Goal: Task Accomplishment & Management: Complete application form

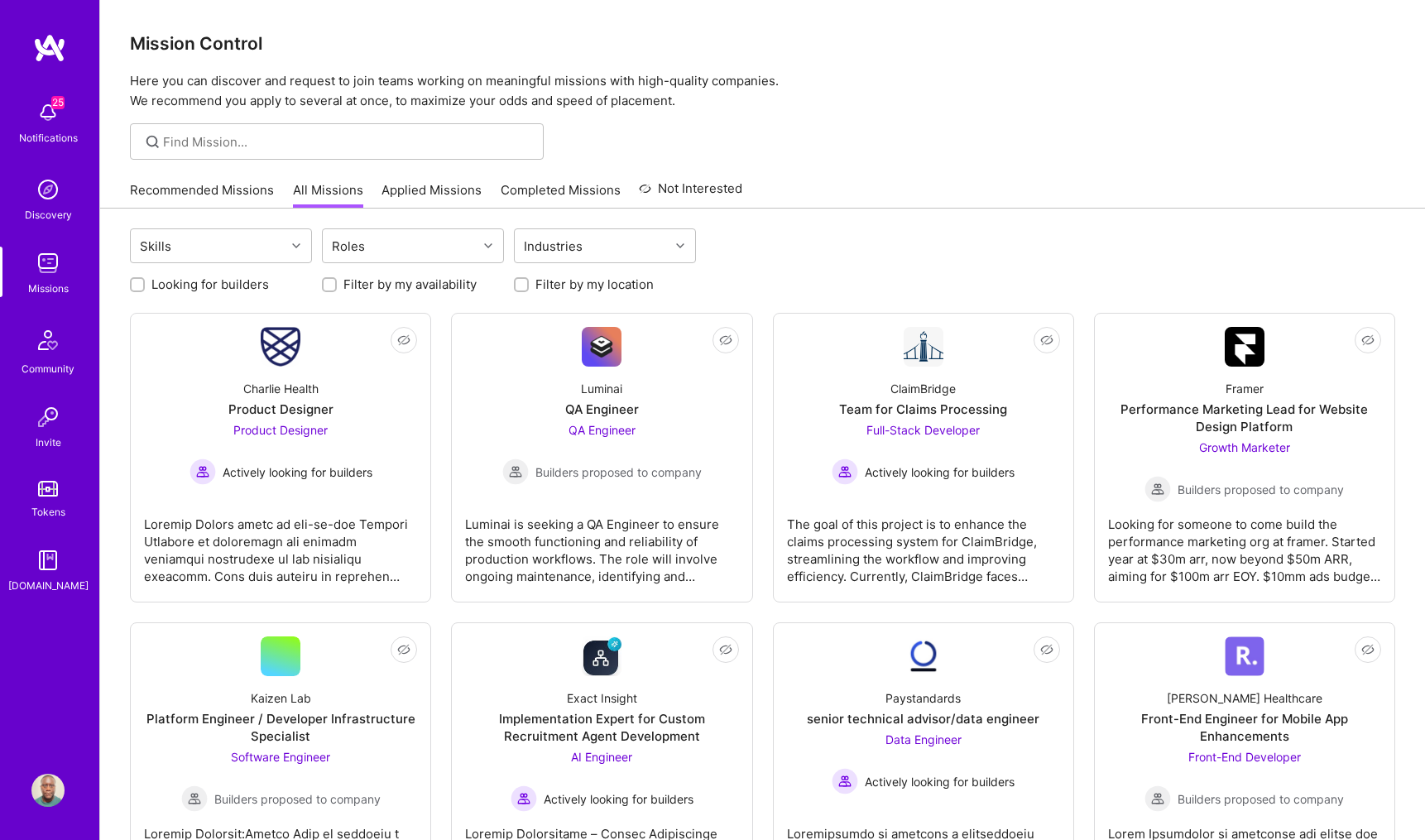
scroll to position [4081, 0]
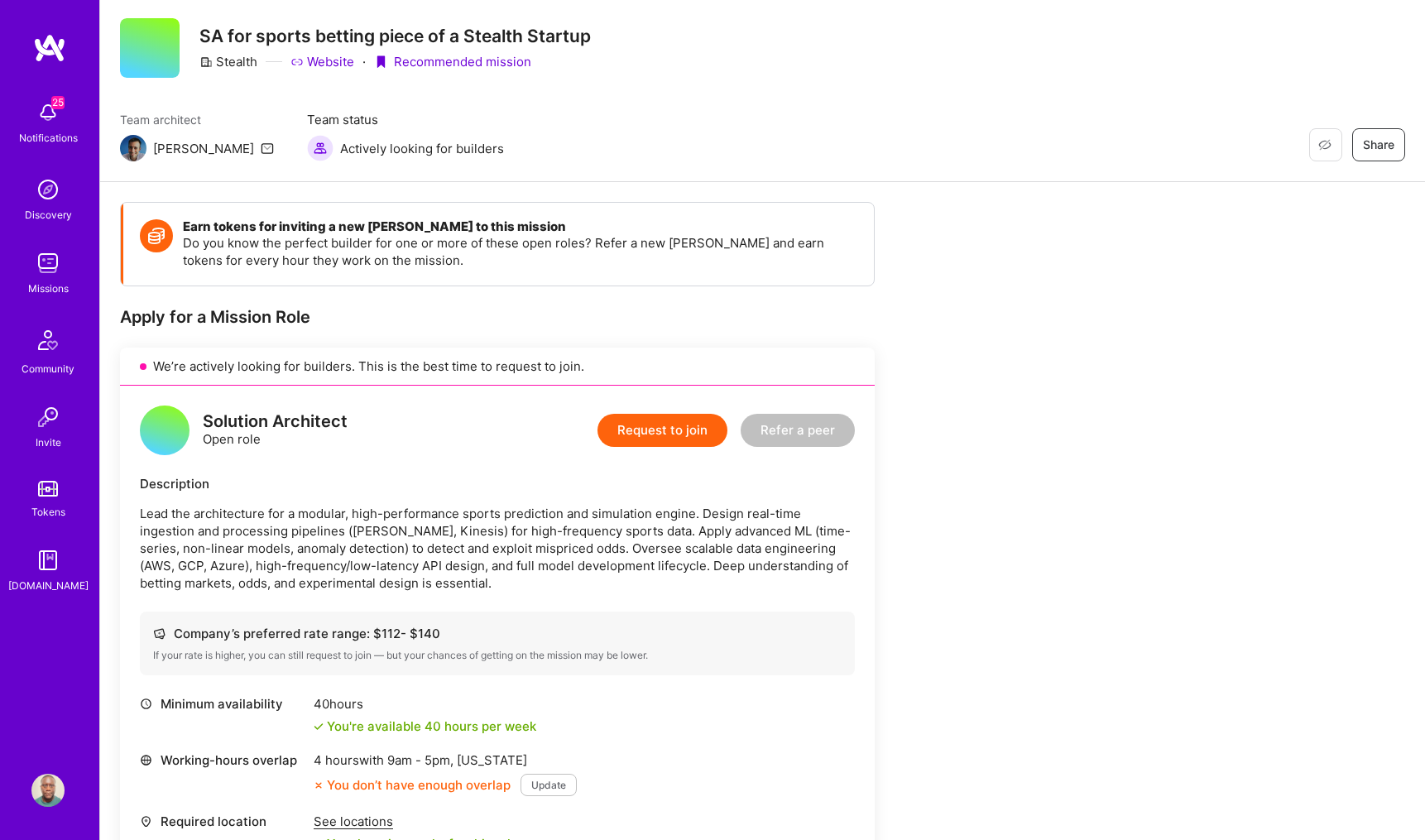
scroll to position [44, 0]
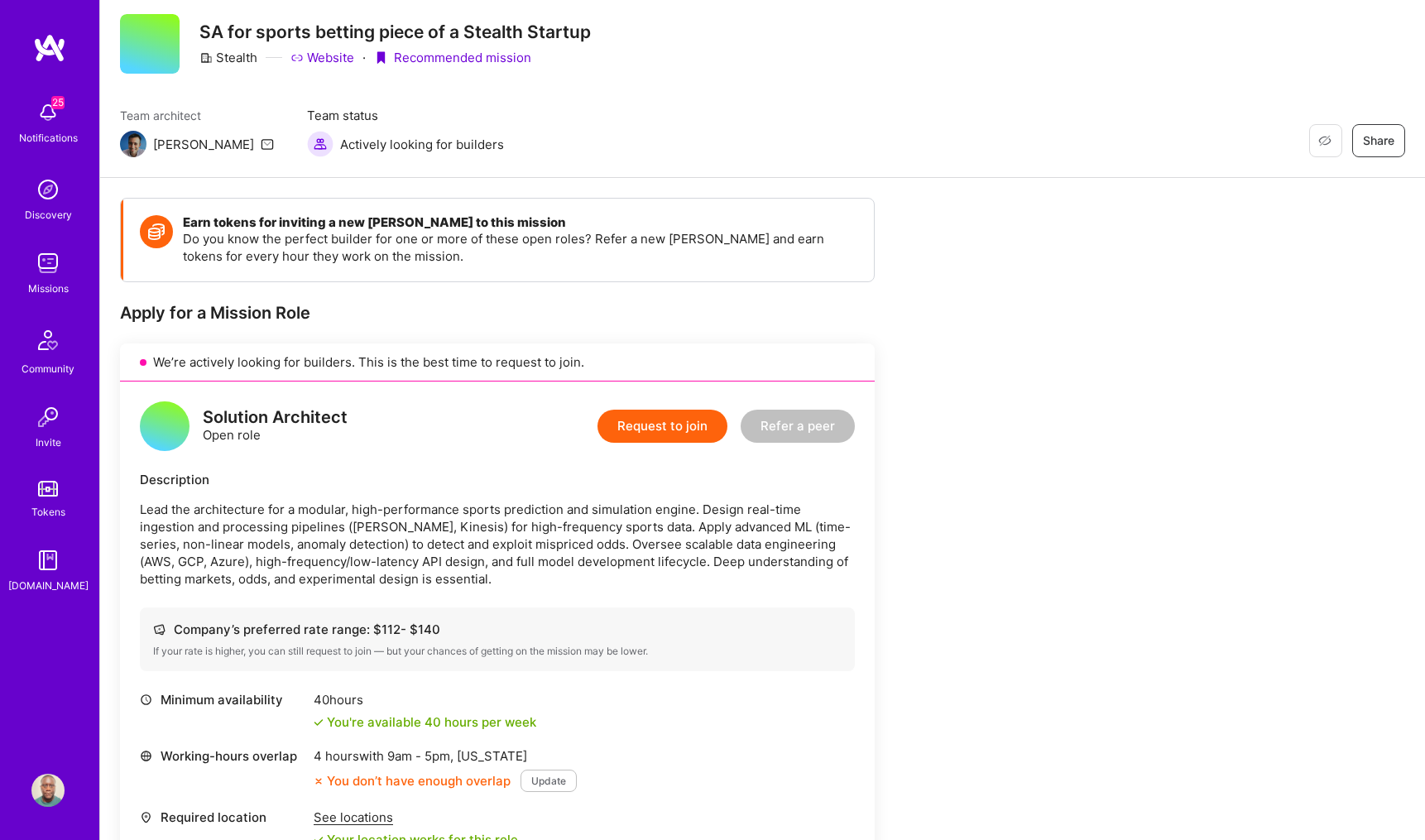
click at [829, 306] on div "Apply for a Mission Role" at bounding box center [497, 313] width 755 height 22
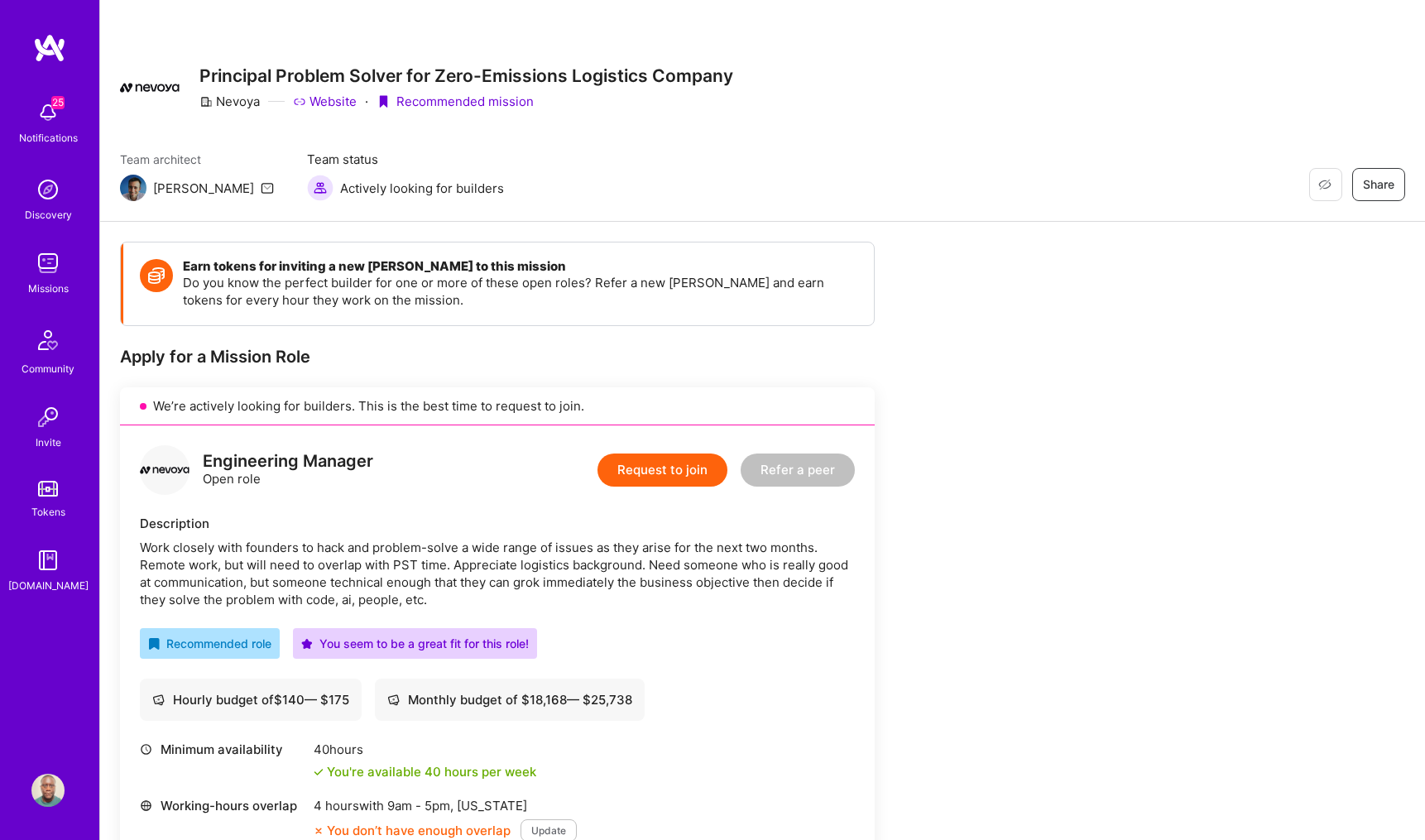
click at [686, 476] on button "Request to join" at bounding box center [662, 469] width 130 height 33
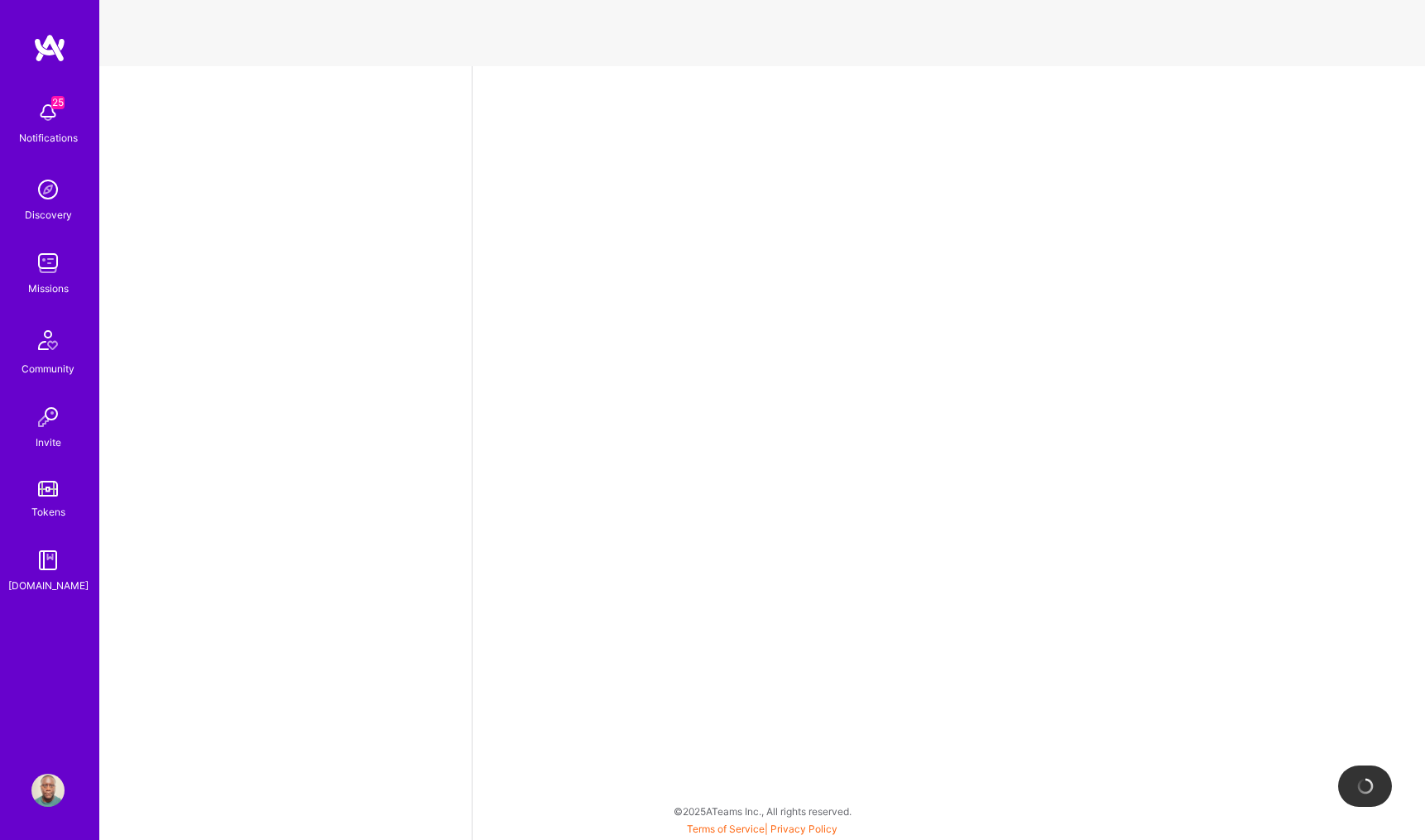
select select "US"
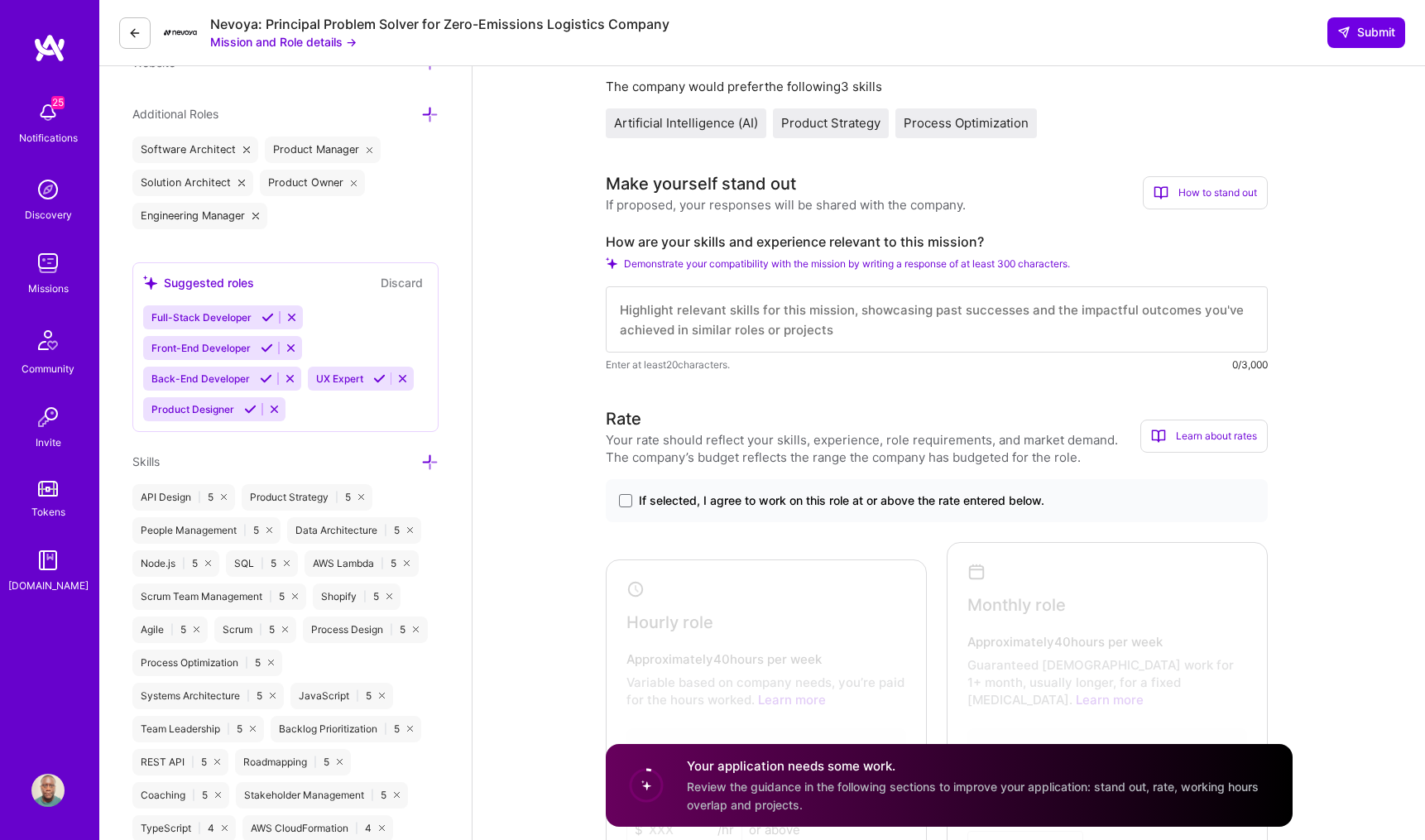
scroll to position [576, 0]
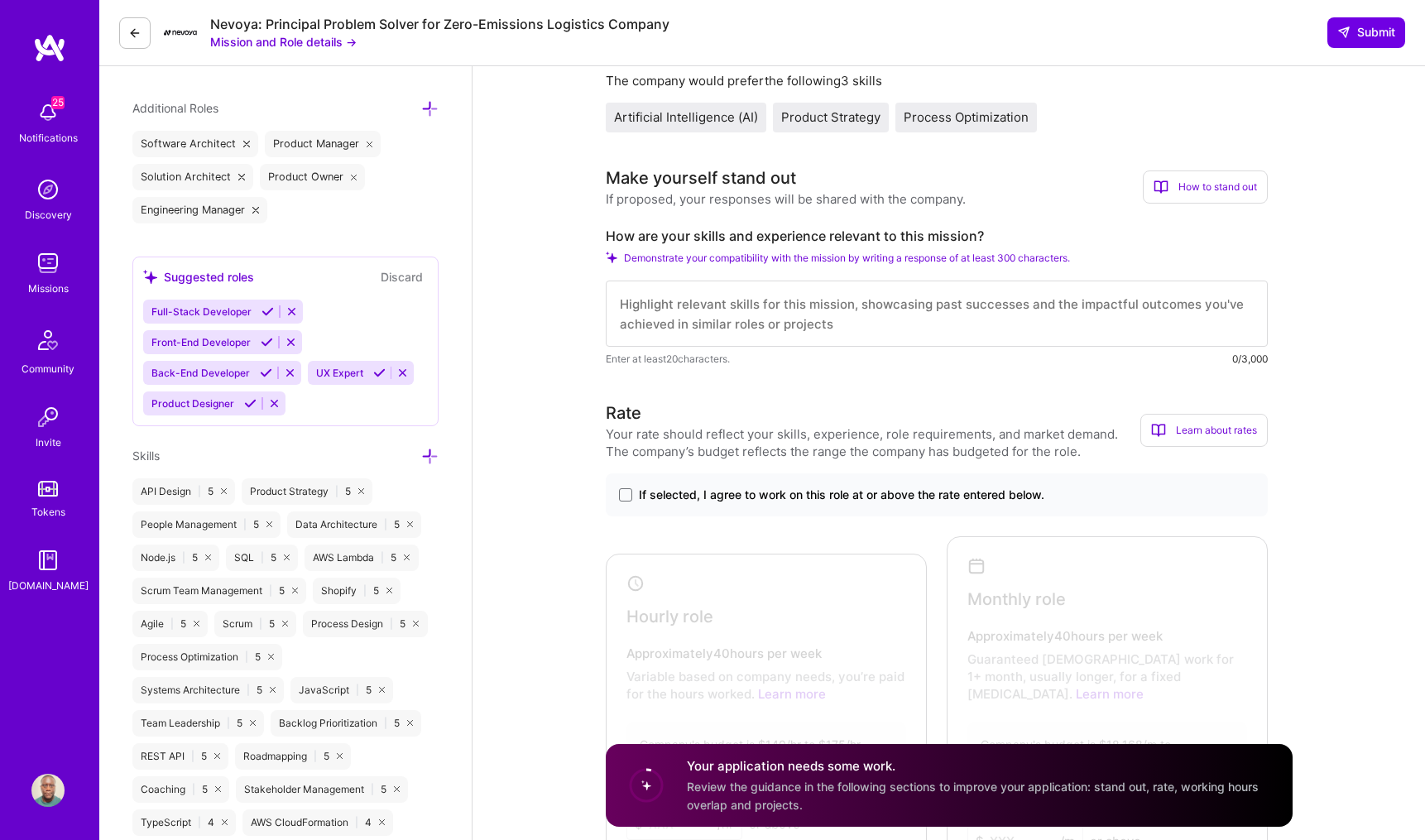
click at [769, 318] on textarea at bounding box center [937, 314] width 662 height 67
paste textarea "I have proven experience as an architect and Engineering Manager across startup…"
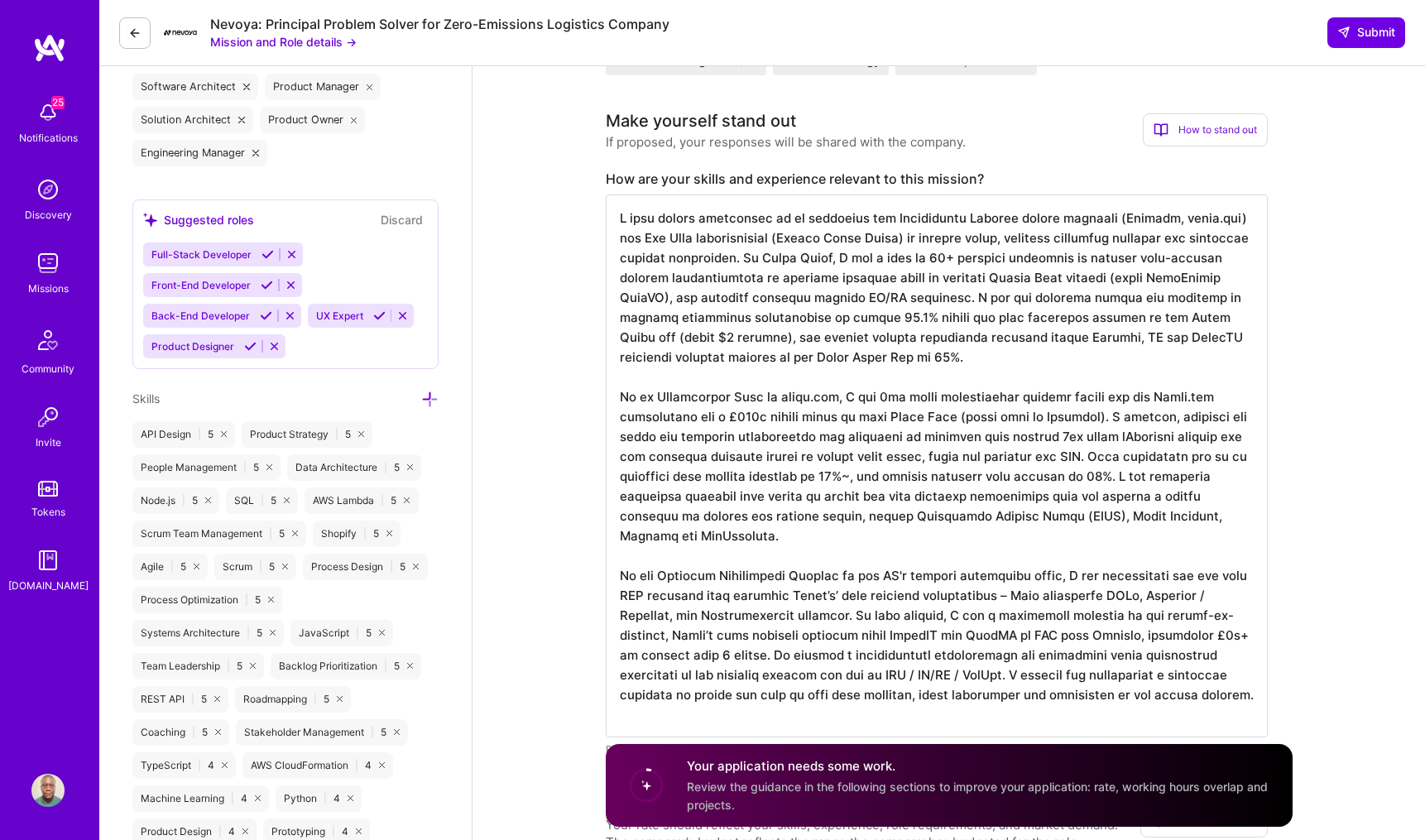
scroll to position [657, 0]
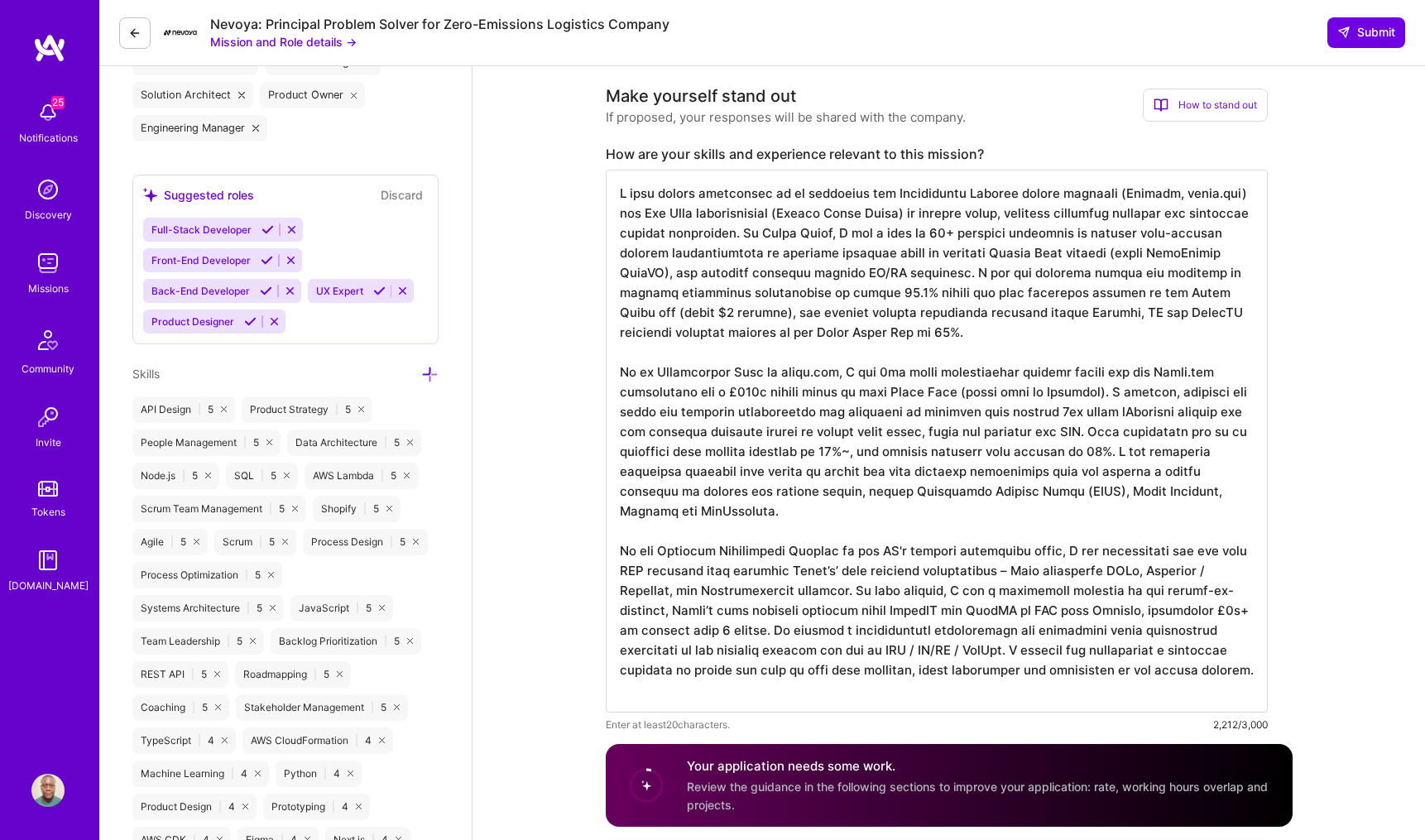
drag, startPoint x: 736, startPoint y: 522, endPoint x: 616, endPoint y: 375, distance: 189.8
click at [616, 375] on textarea at bounding box center [937, 441] width 662 height 542
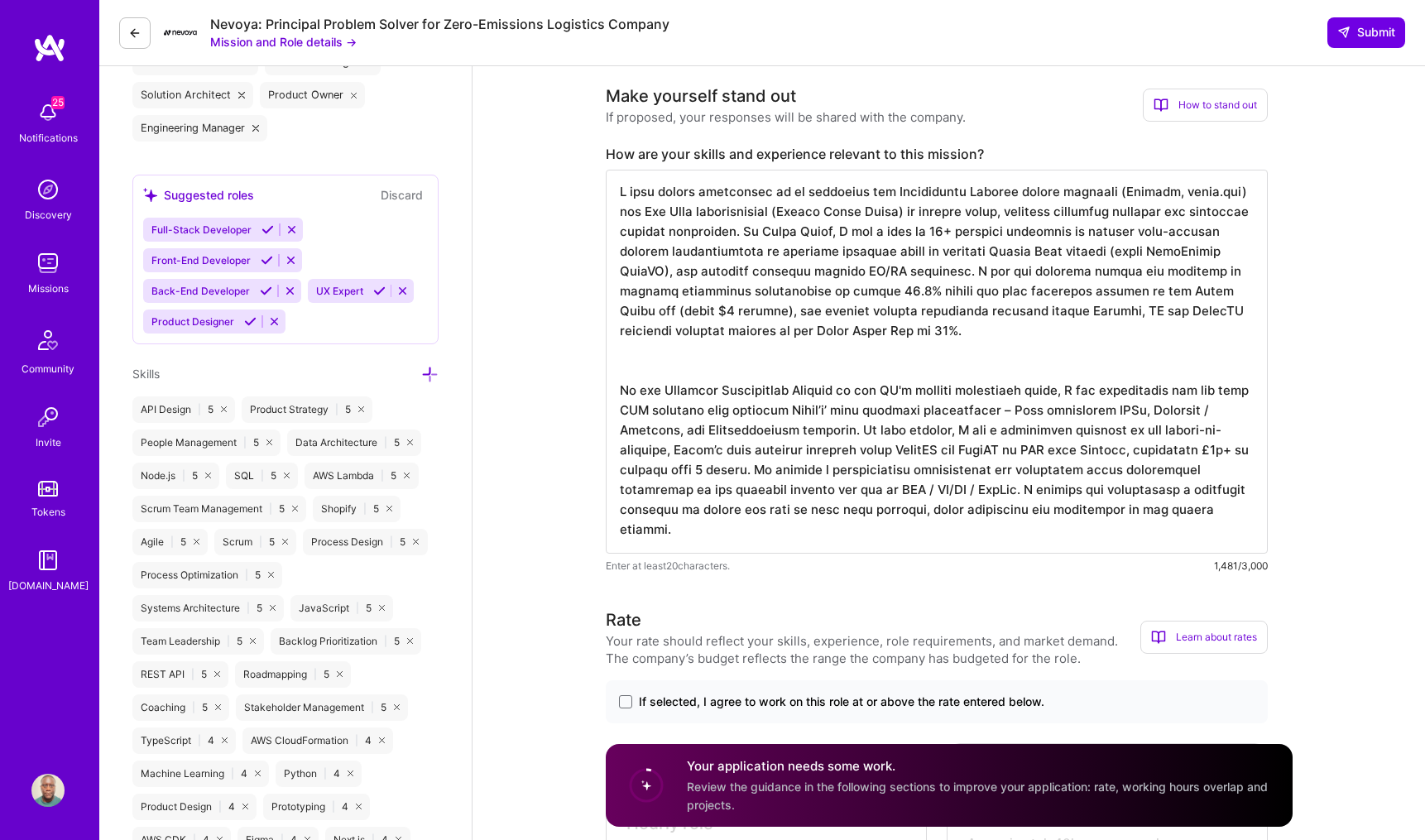
scroll to position [0, 0]
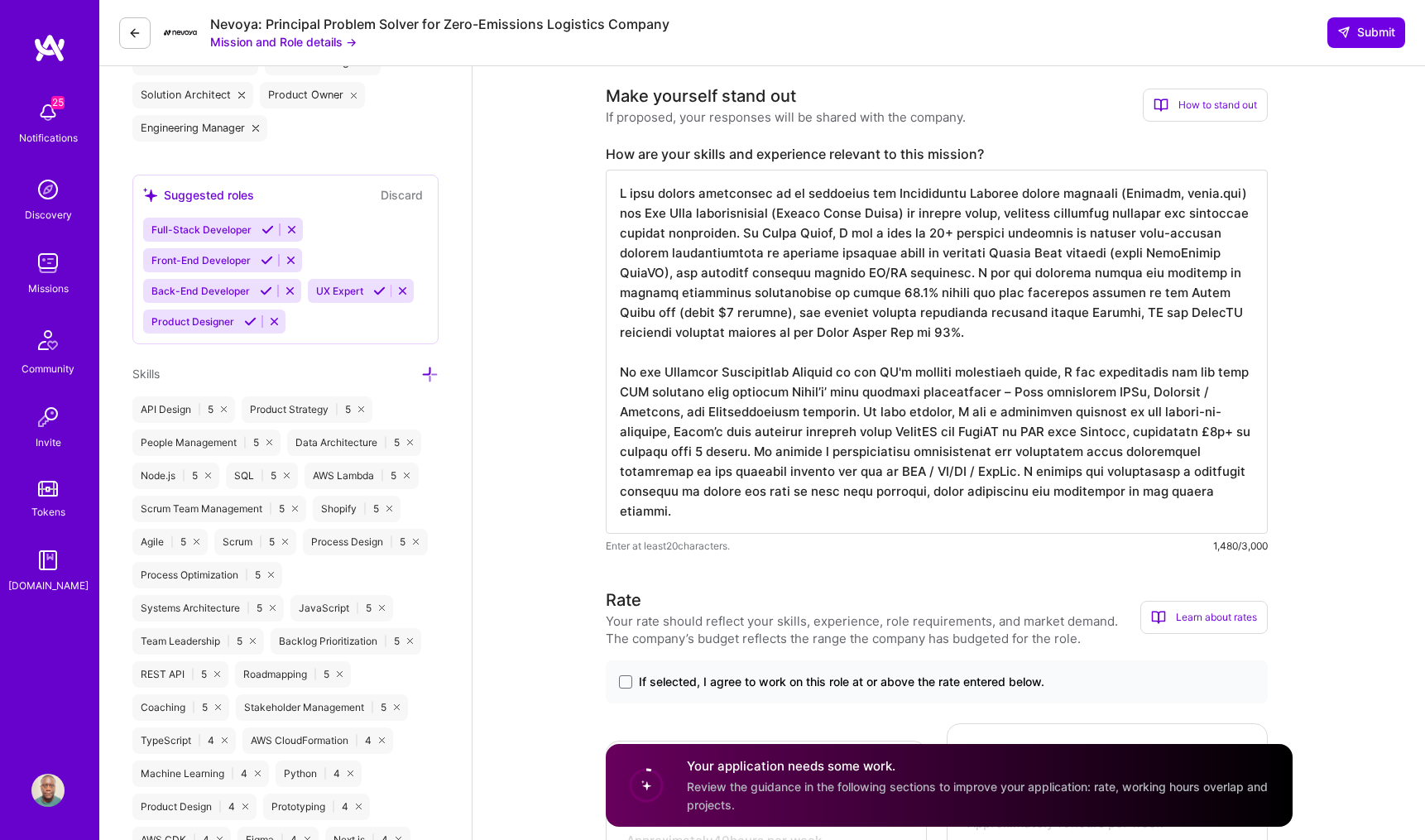
click at [769, 519] on textarea at bounding box center [937, 352] width 662 height 364
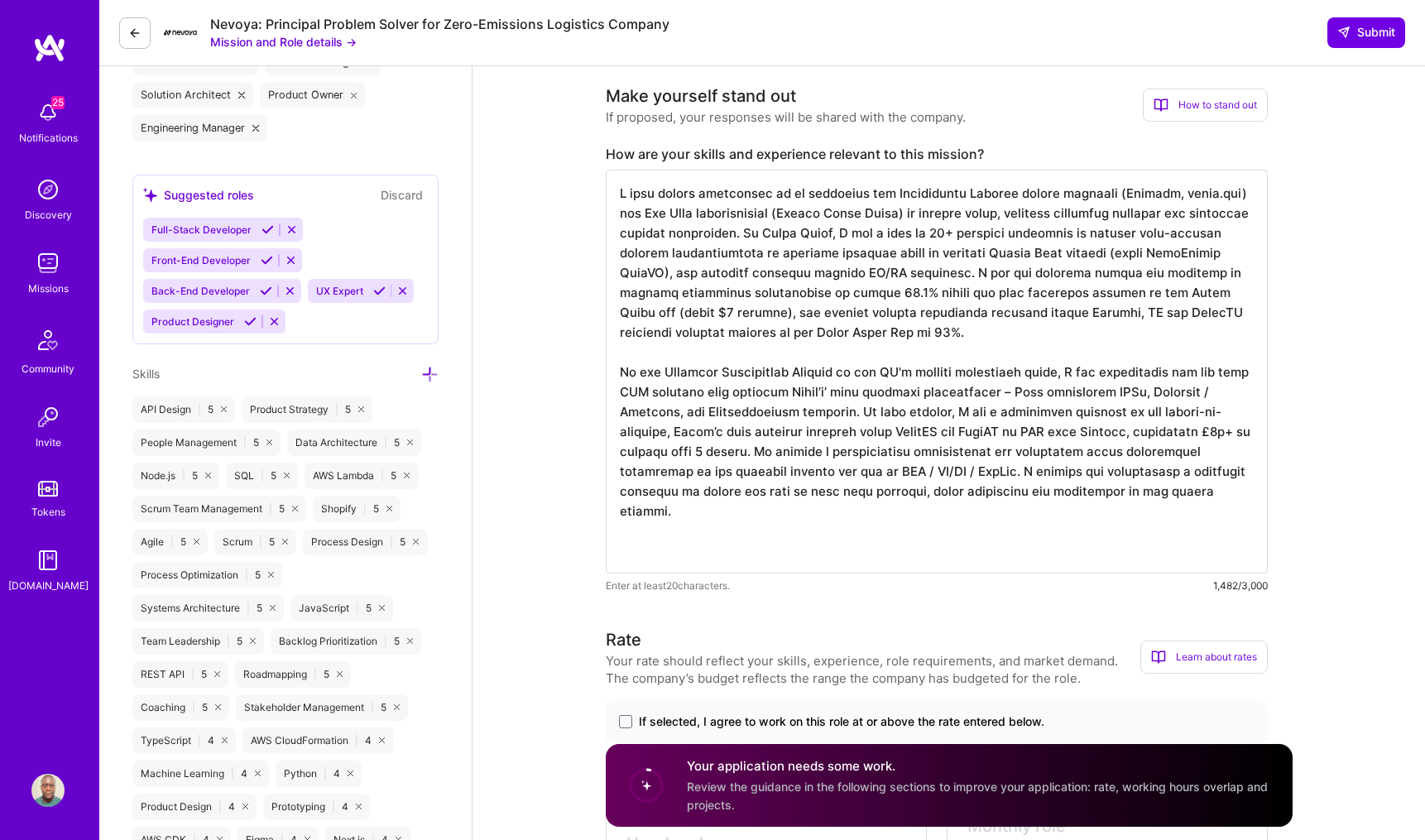
paste textarea "As an Engineering Lead at style.com, I led 3rd party integrations between brand…"
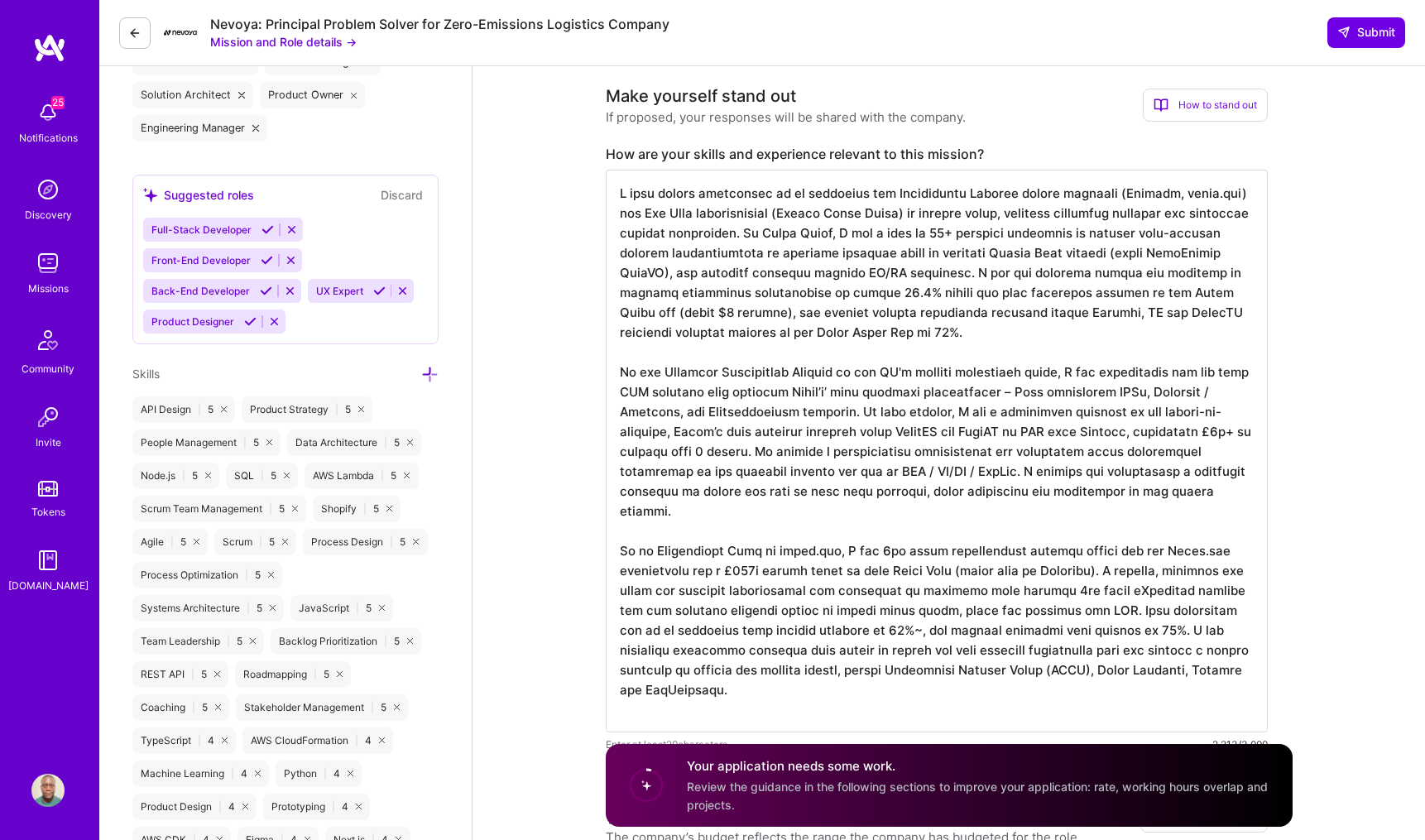
drag, startPoint x: 1098, startPoint y: 471, endPoint x: 1093, endPoint y: 516, distance: 45.3
click at [1093, 516] on textarea at bounding box center [937, 451] width 662 height 562
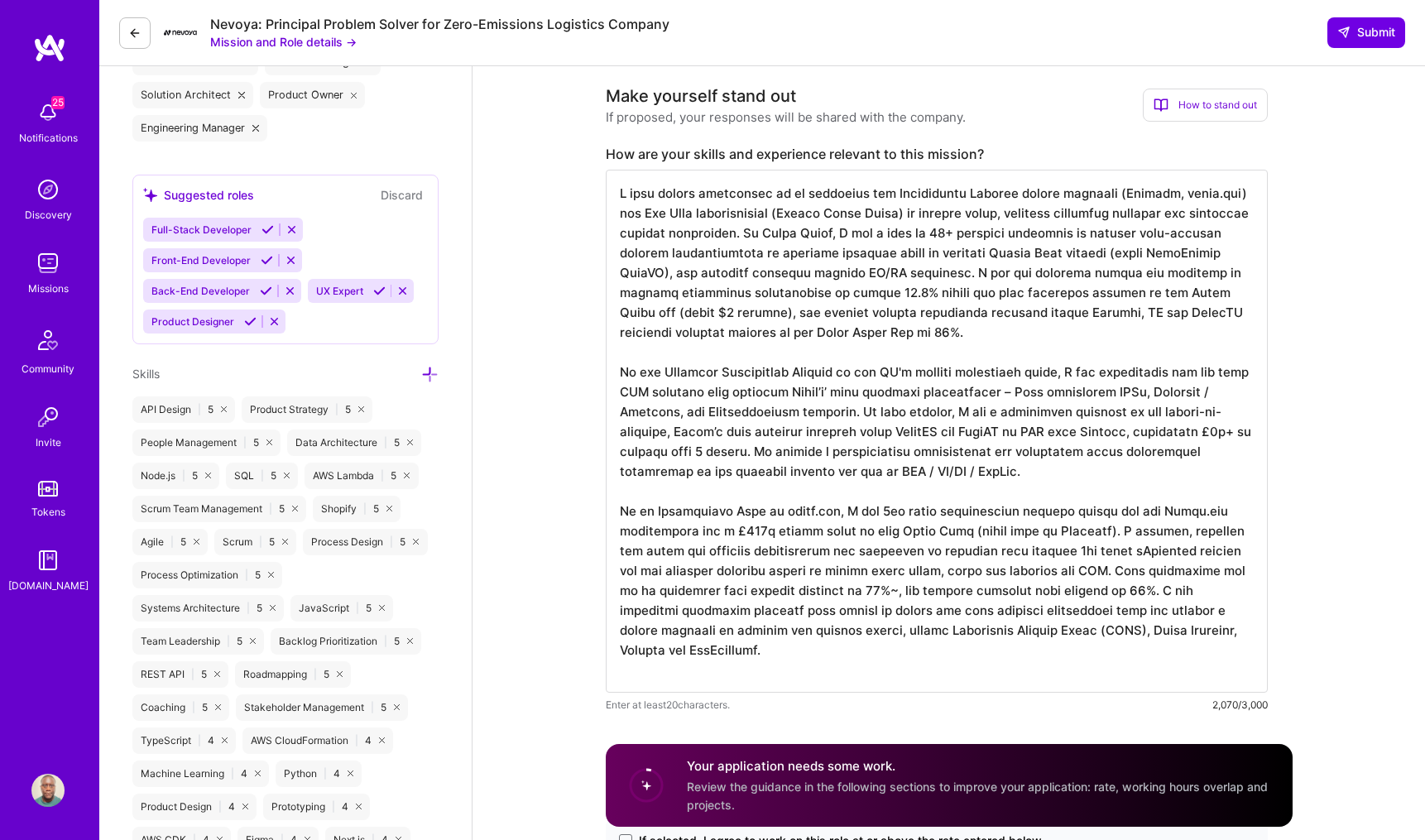
click at [816, 451] on textarea at bounding box center [937, 431] width 662 height 523
paste textarea "I created and implemented a logistics strategy to reduce the cost of last mile …"
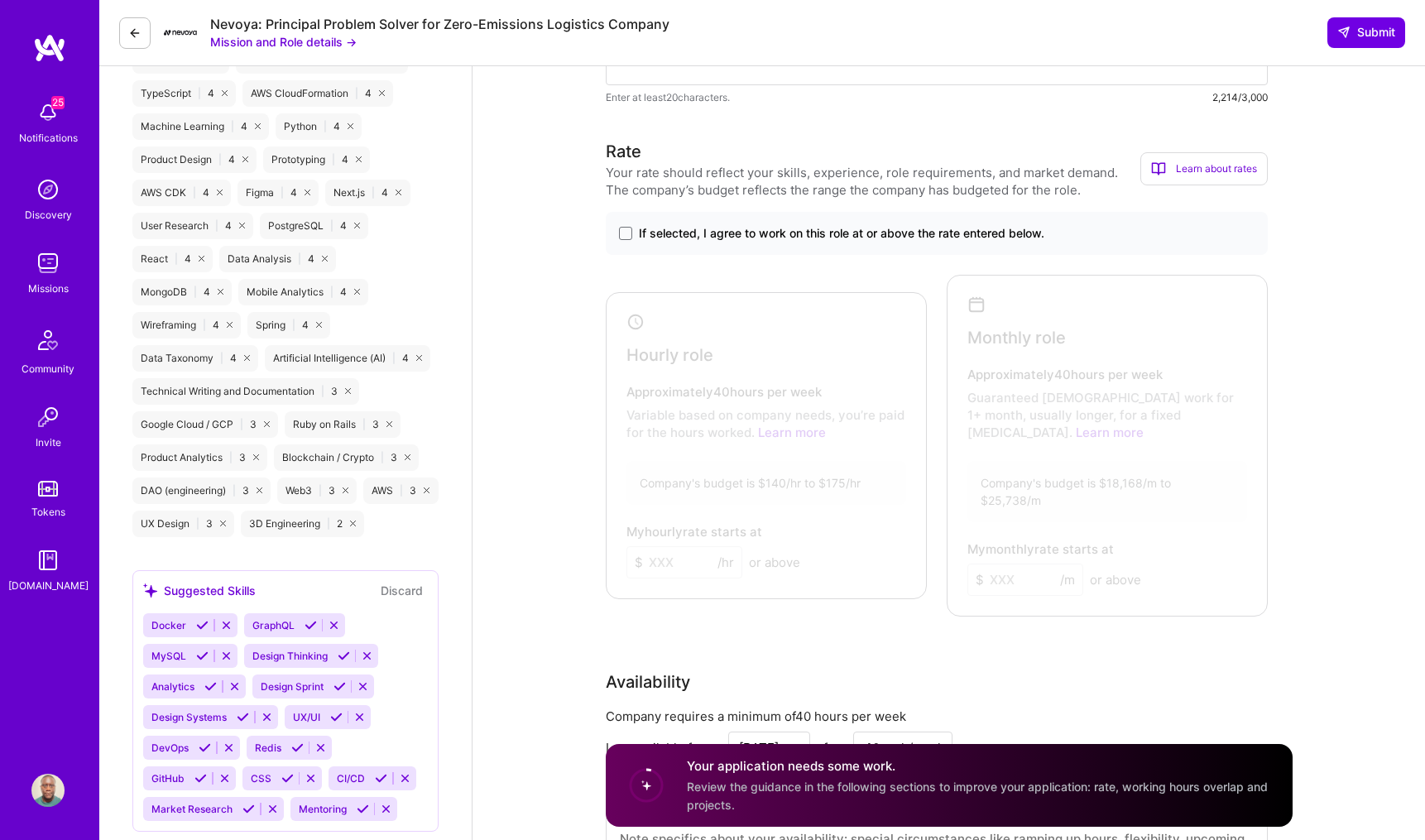
scroll to position [1295, 0]
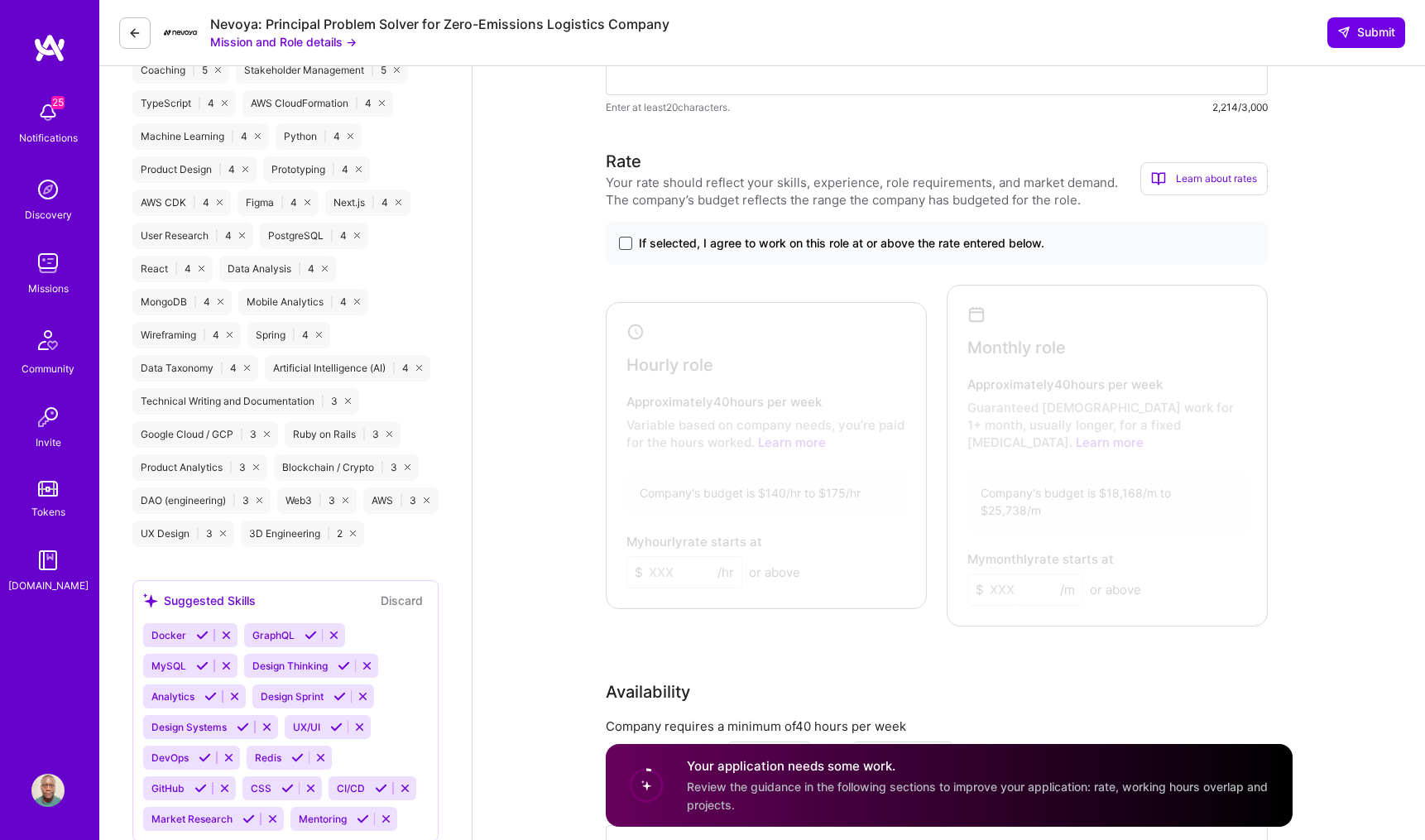
type textarea "I have proven experience as an architect and Engineering Manager across startup…"
click at [624, 237] on span at bounding box center [625, 243] width 13 height 13
click at [0, 0] on input "If selected, I agree to work on this role at or above the rate entered below." at bounding box center [0, 0] width 0 height 0
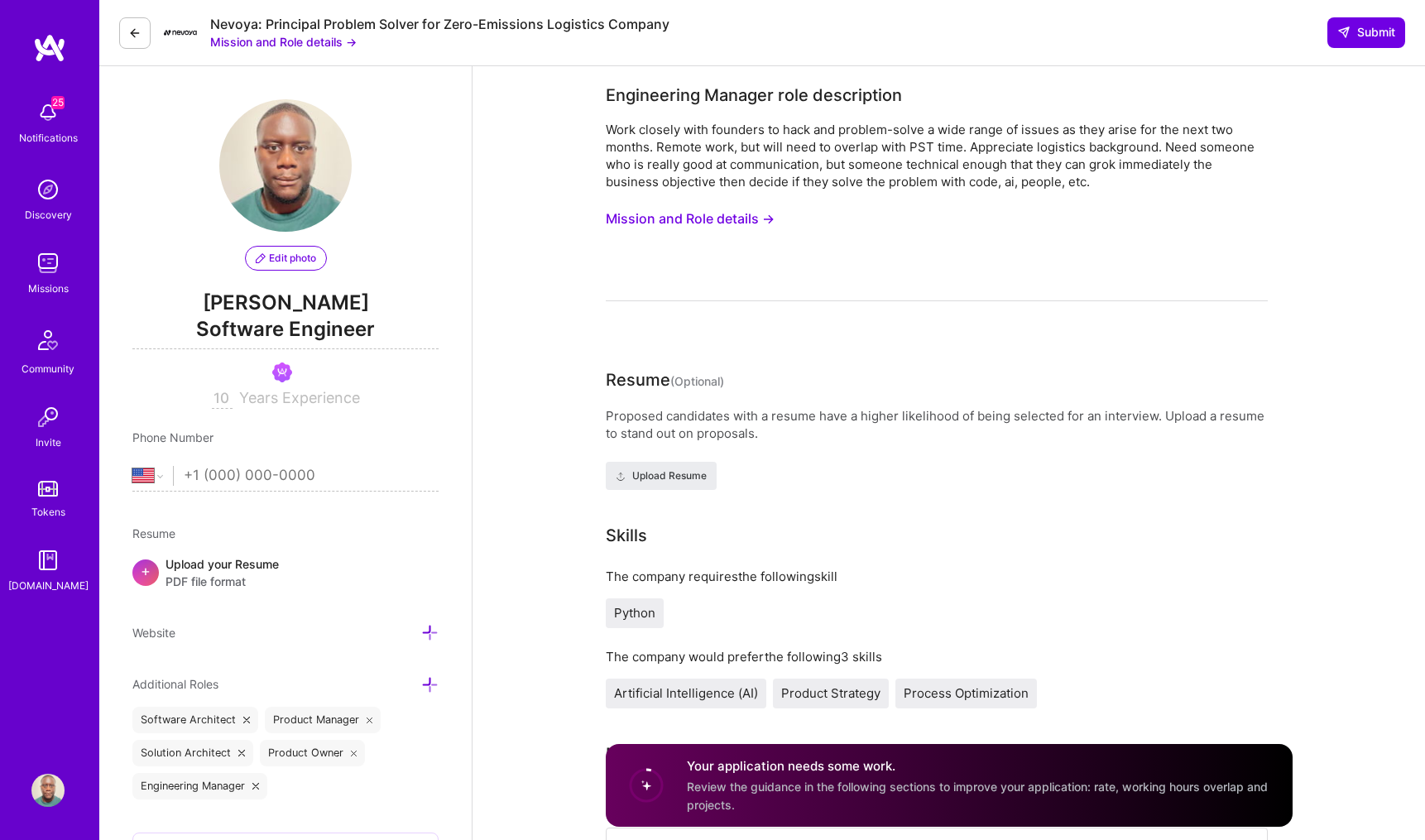
scroll to position [0, 0]
click at [347, 43] on button "Mission and Role details →" at bounding box center [283, 41] width 147 height 17
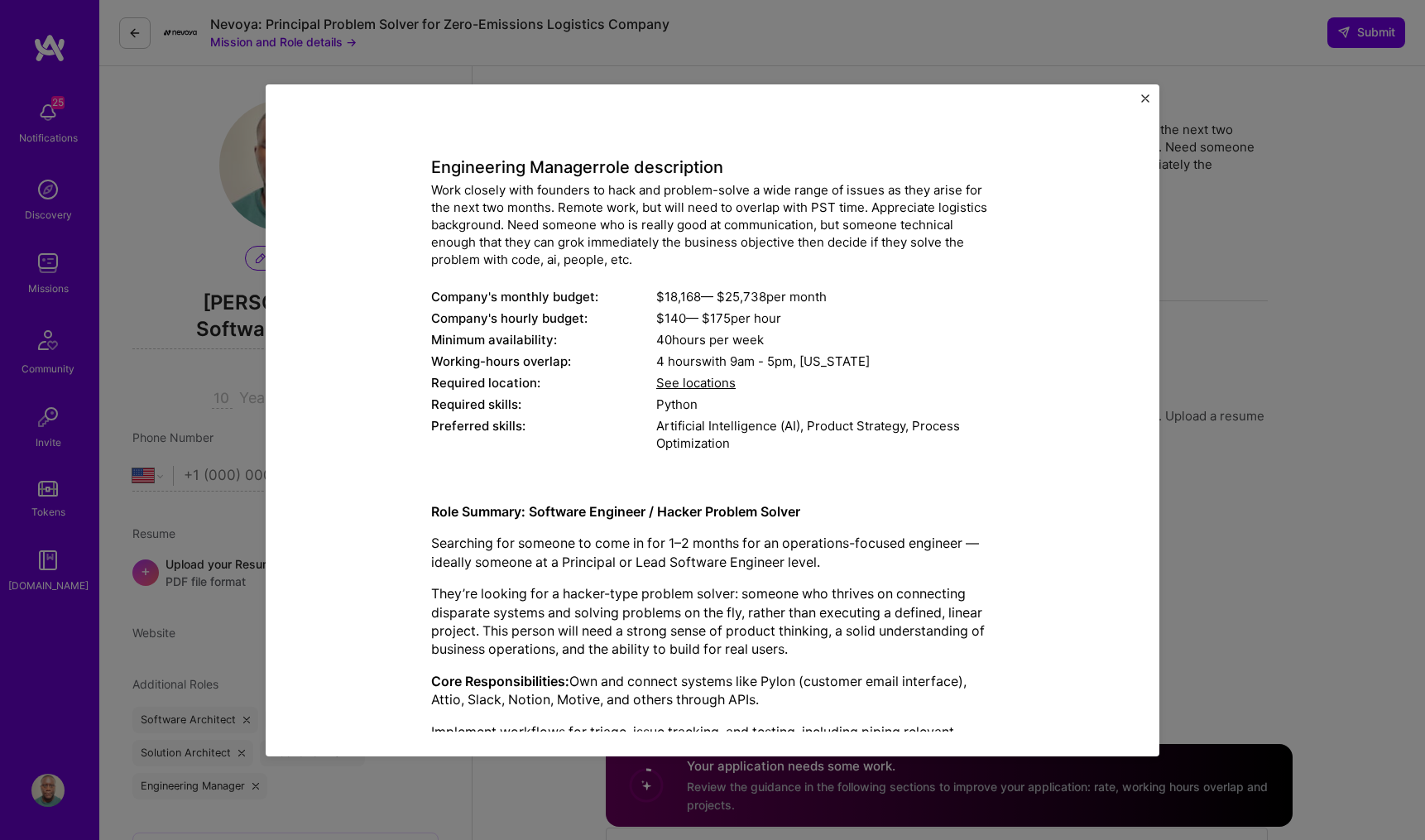
scroll to position [49, 0]
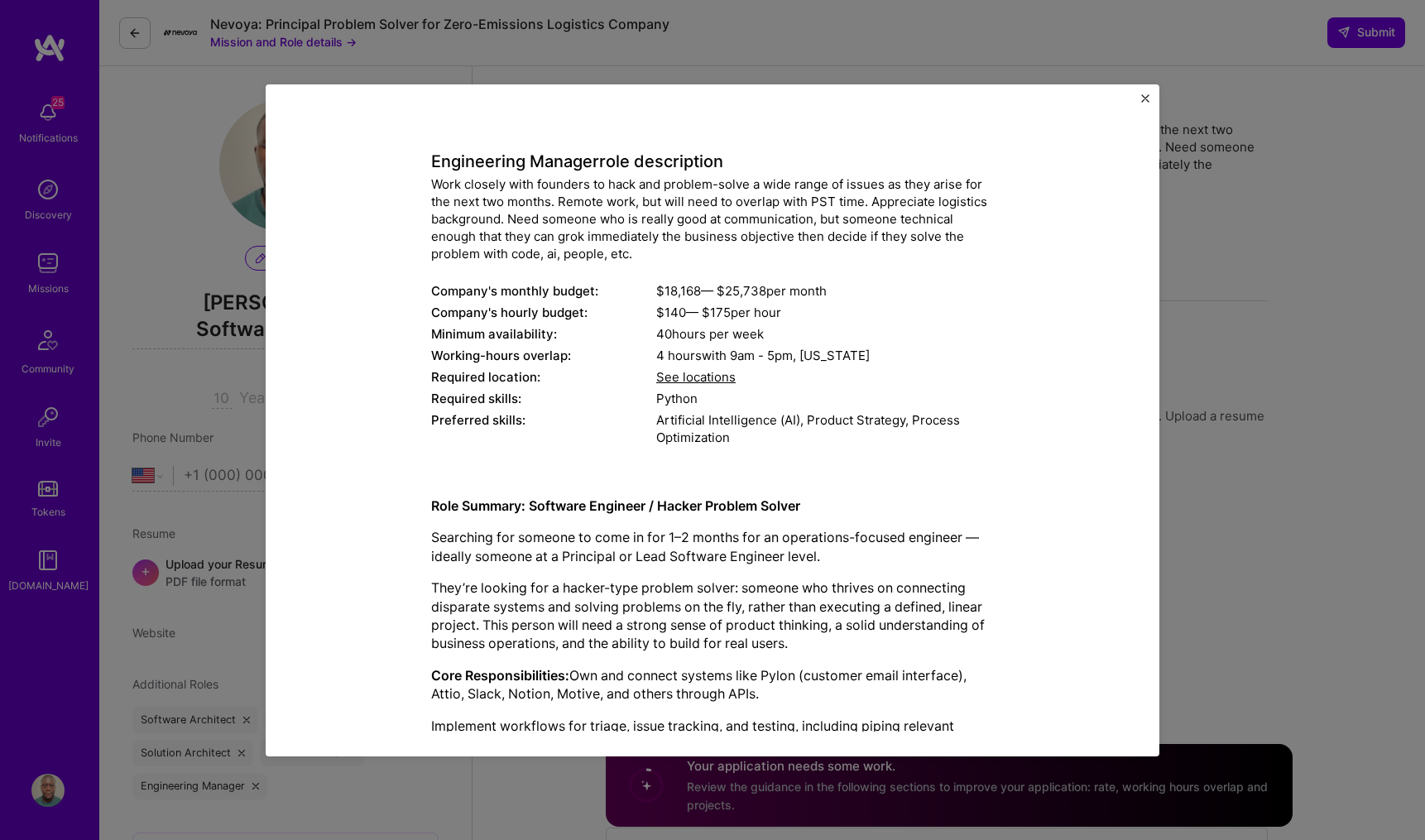
click at [1141, 95] on div "Mission Description and Role Details Engineering Manager role description Work …" at bounding box center [712, 420] width 893 height 672
click at [1146, 93] on div "Mission Description and Role Details Engineering Manager role description Work …" at bounding box center [712, 420] width 893 height 672
click at [1145, 98] on img "Close" at bounding box center [1144, 98] width 8 height 8
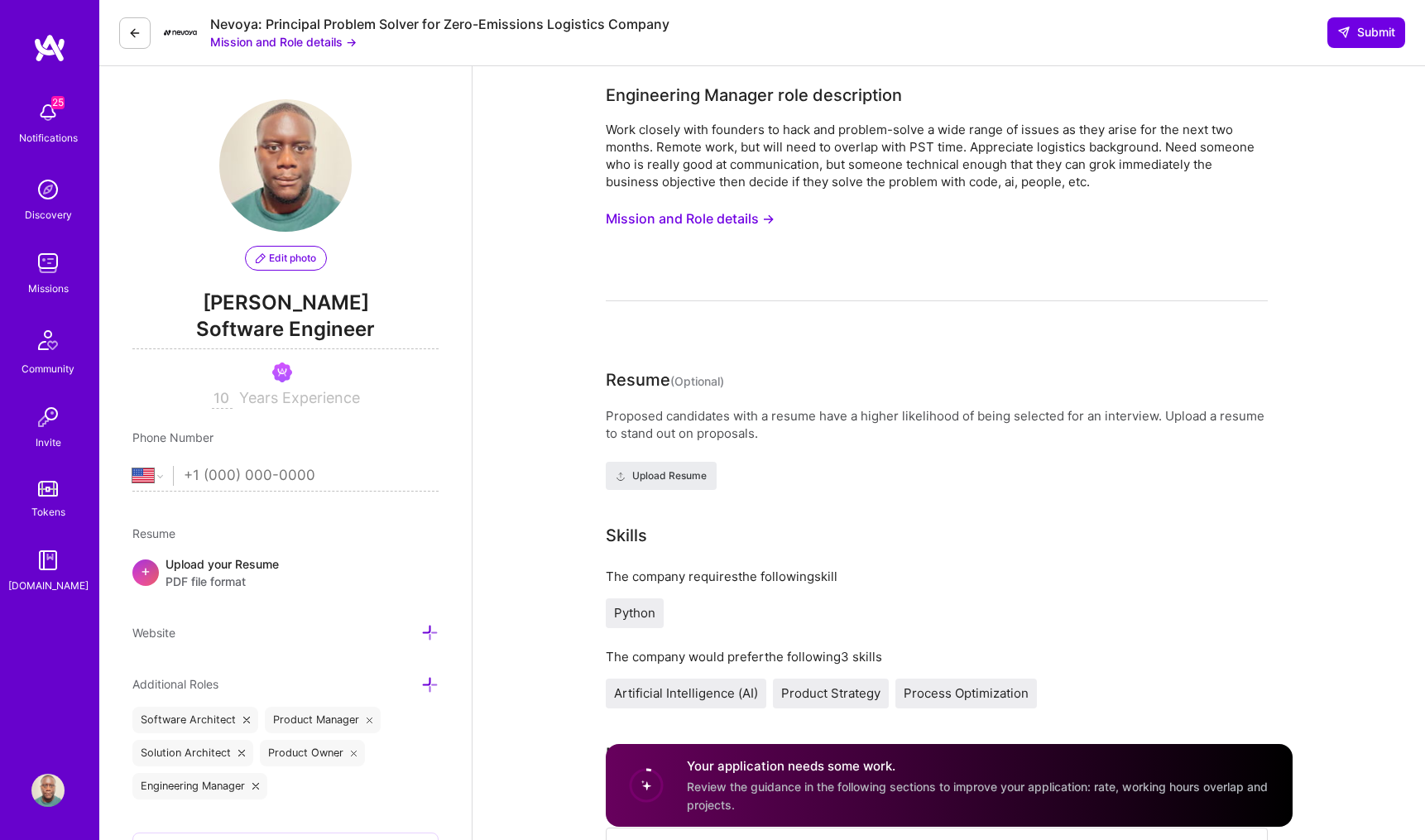
drag, startPoint x: 714, startPoint y: 387, endPoint x: 715, endPoint y: 273, distance: 114.0
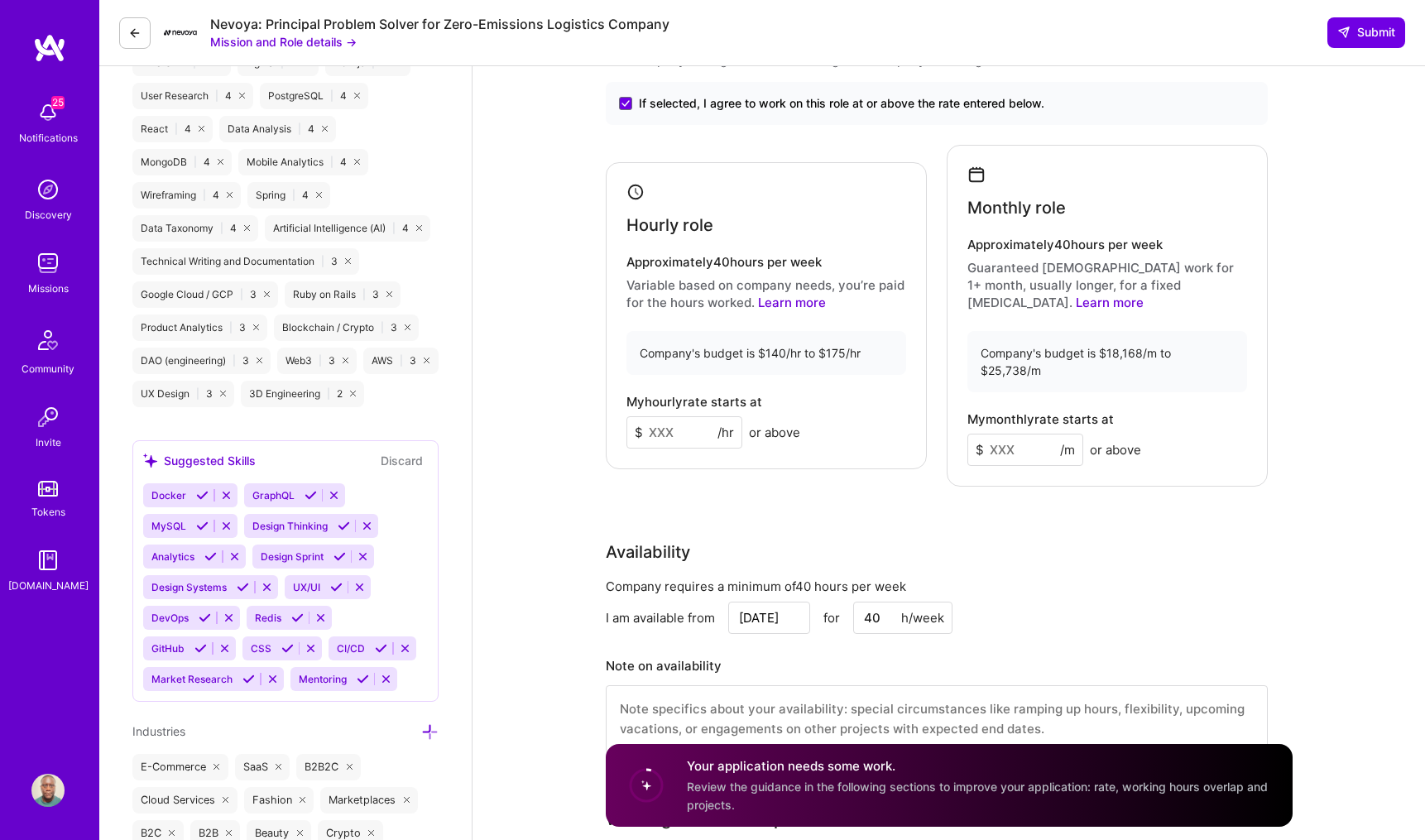
scroll to position [1566, 0]
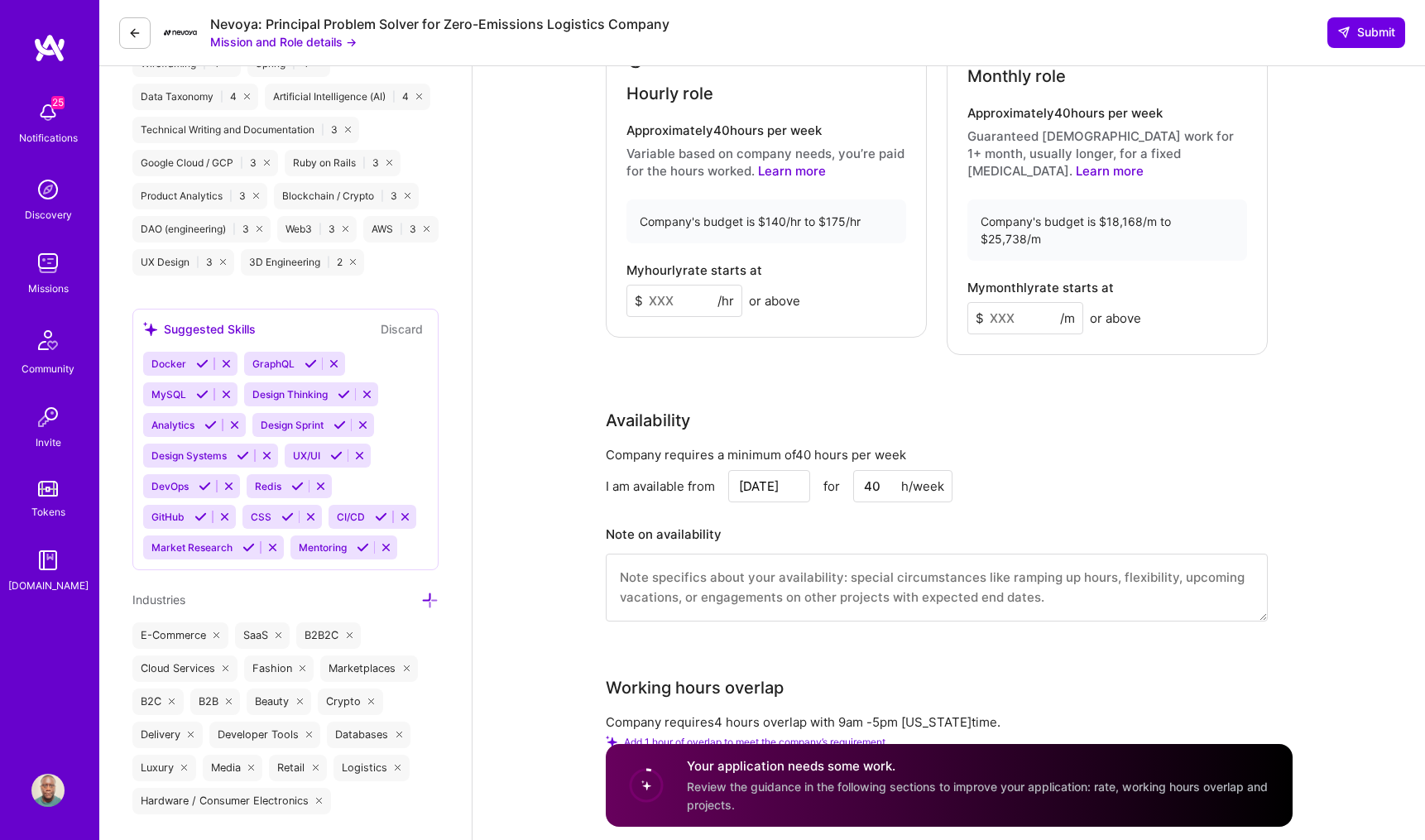
click at [686, 284] on input at bounding box center [684, 300] width 116 height 32
type input "170"
click at [991, 302] on input at bounding box center [1025, 318] width 116 height 32
type input "25"
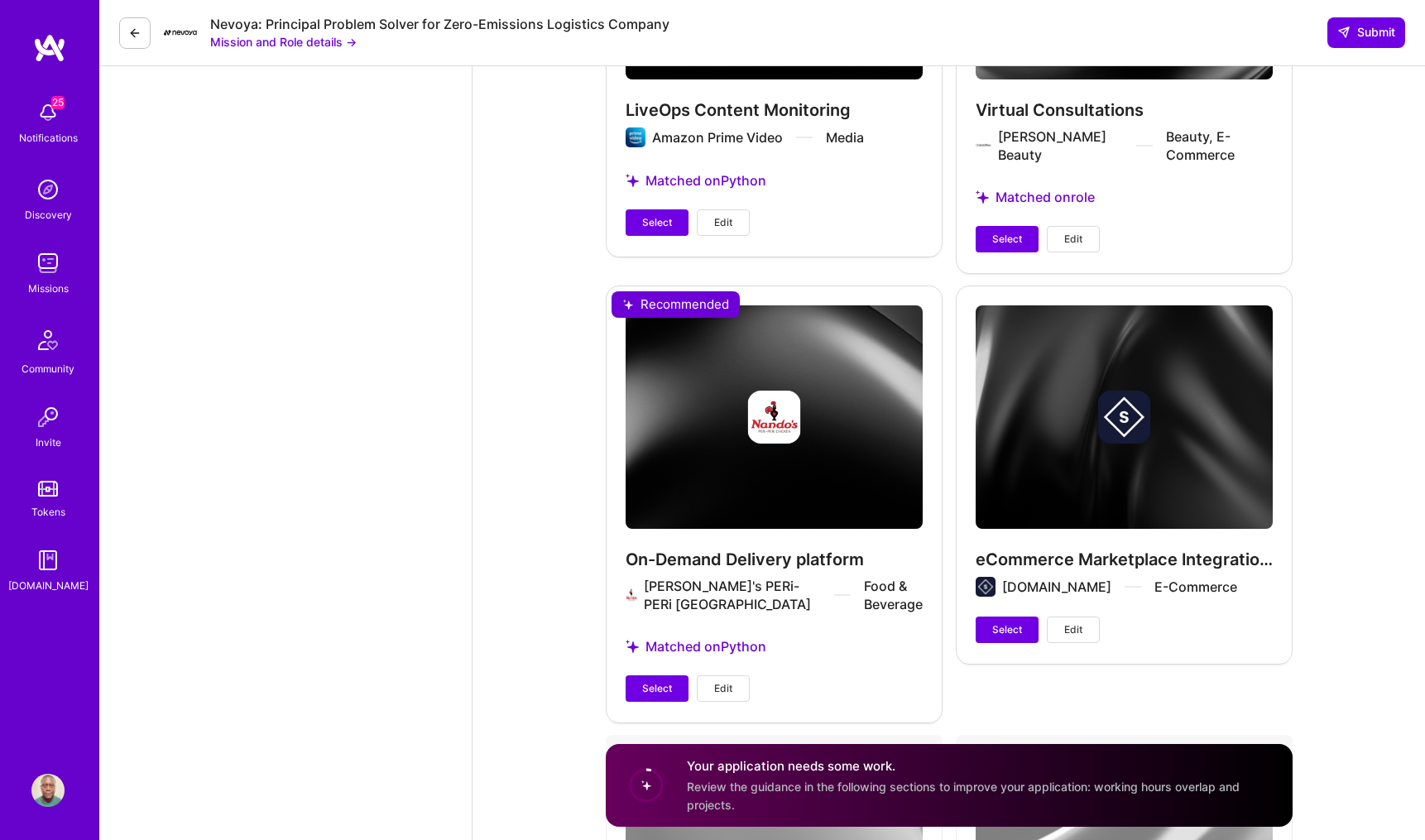
scroll to position [3689, 0]
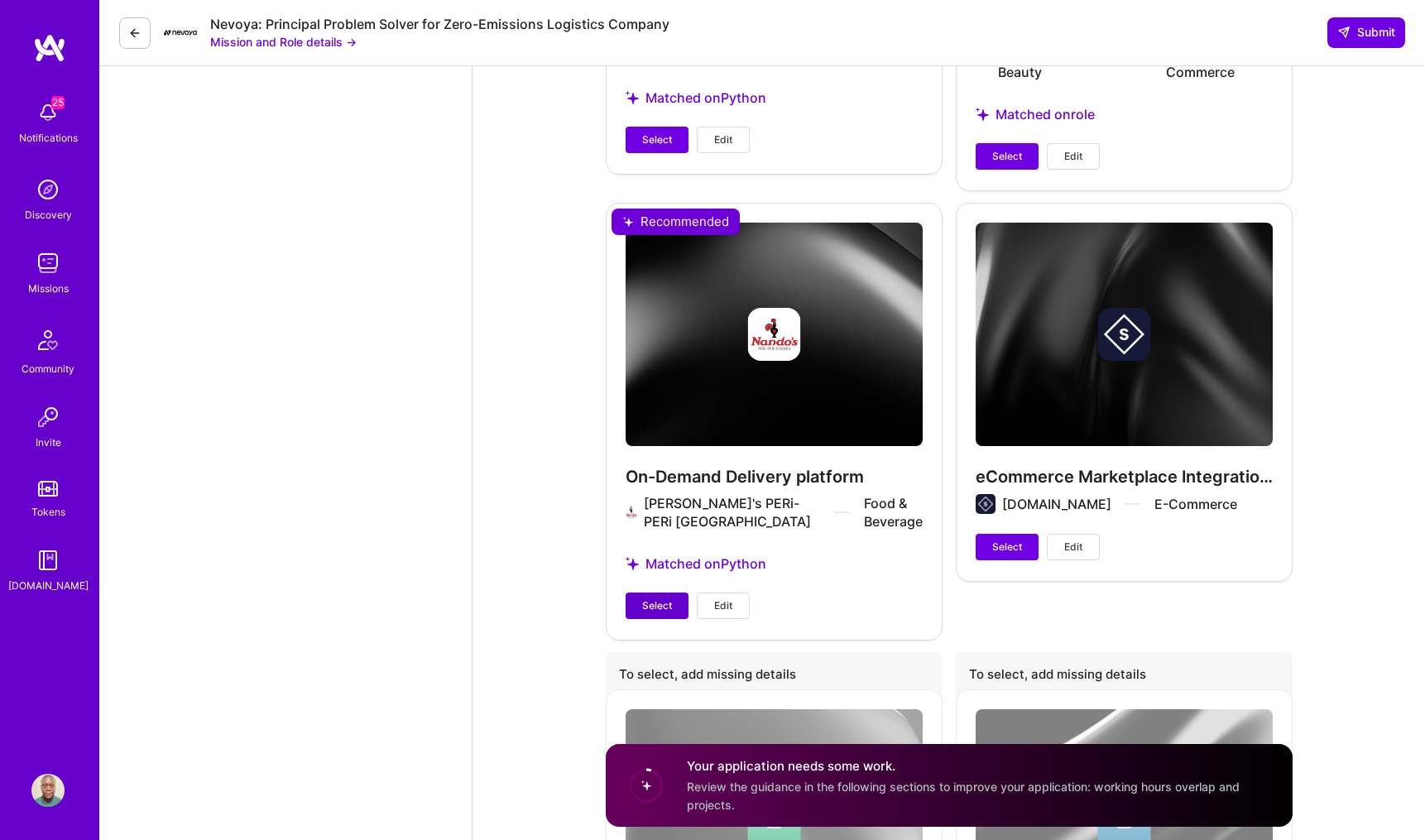
type input "25000"
click at [666, 598] on span "Select" at bounding box center [657, 605] width 30 height 15
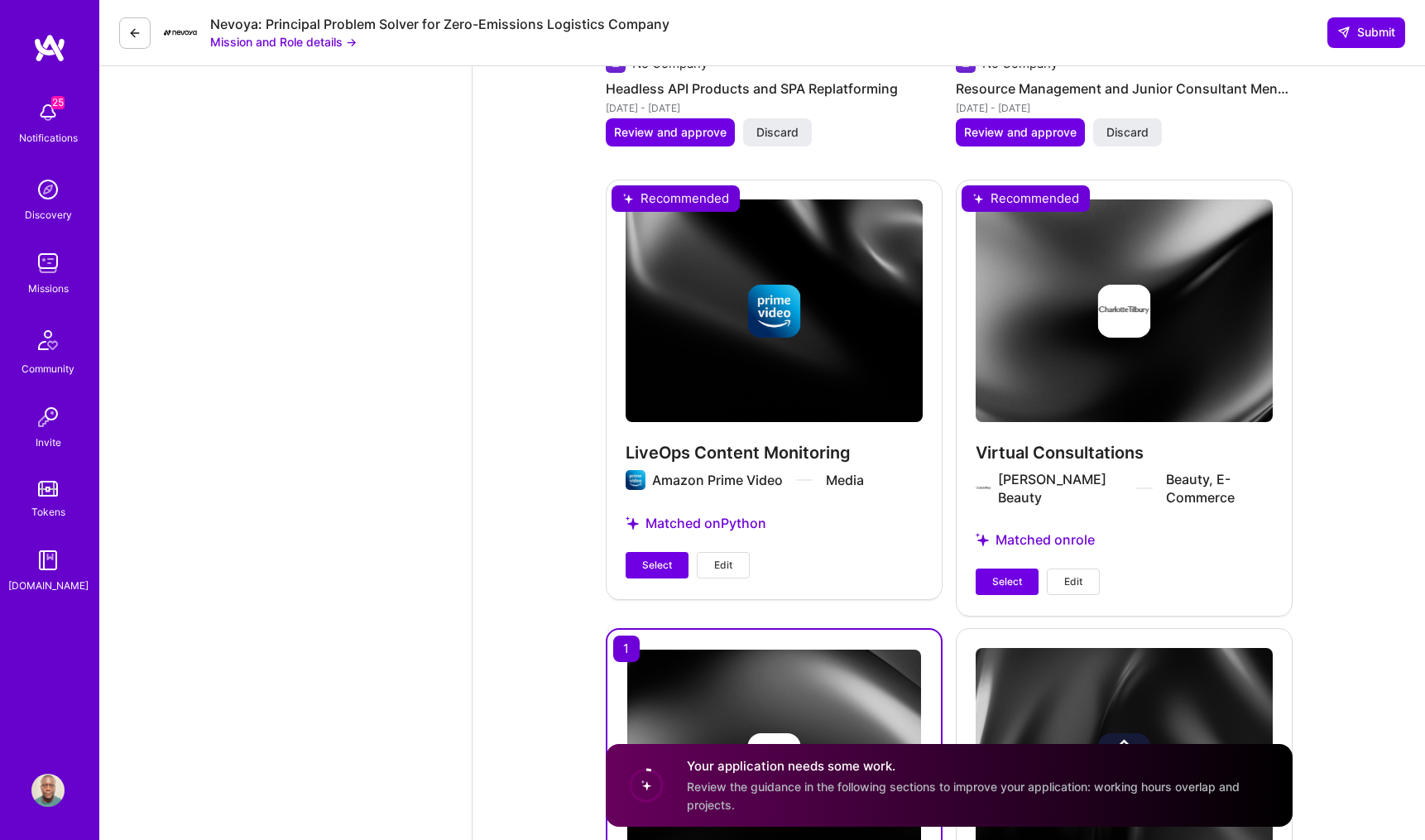
scroll to position [3240, 0]
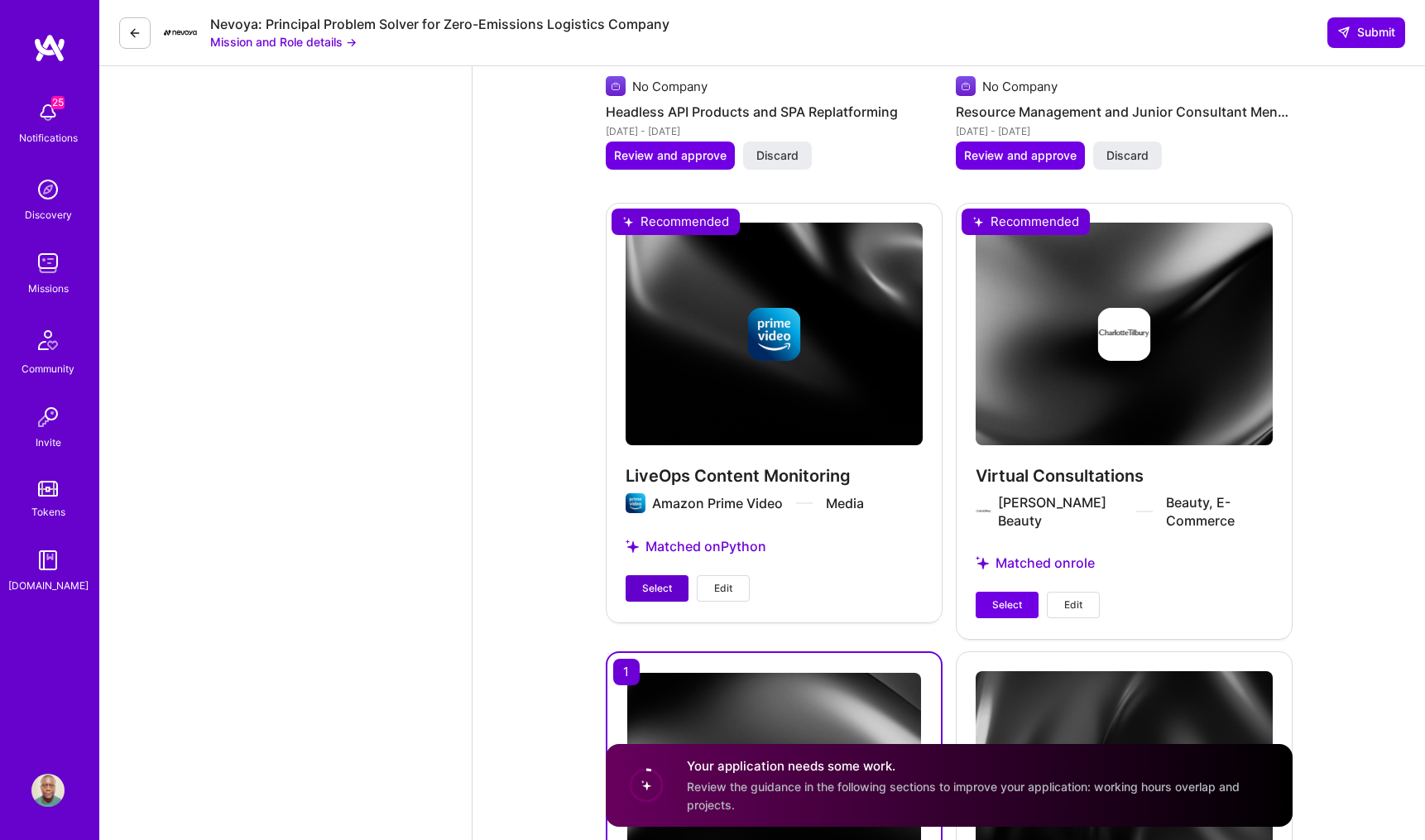
click at [660, 581] on span "Select" at bounding box center [657, 588] width 30 height 15
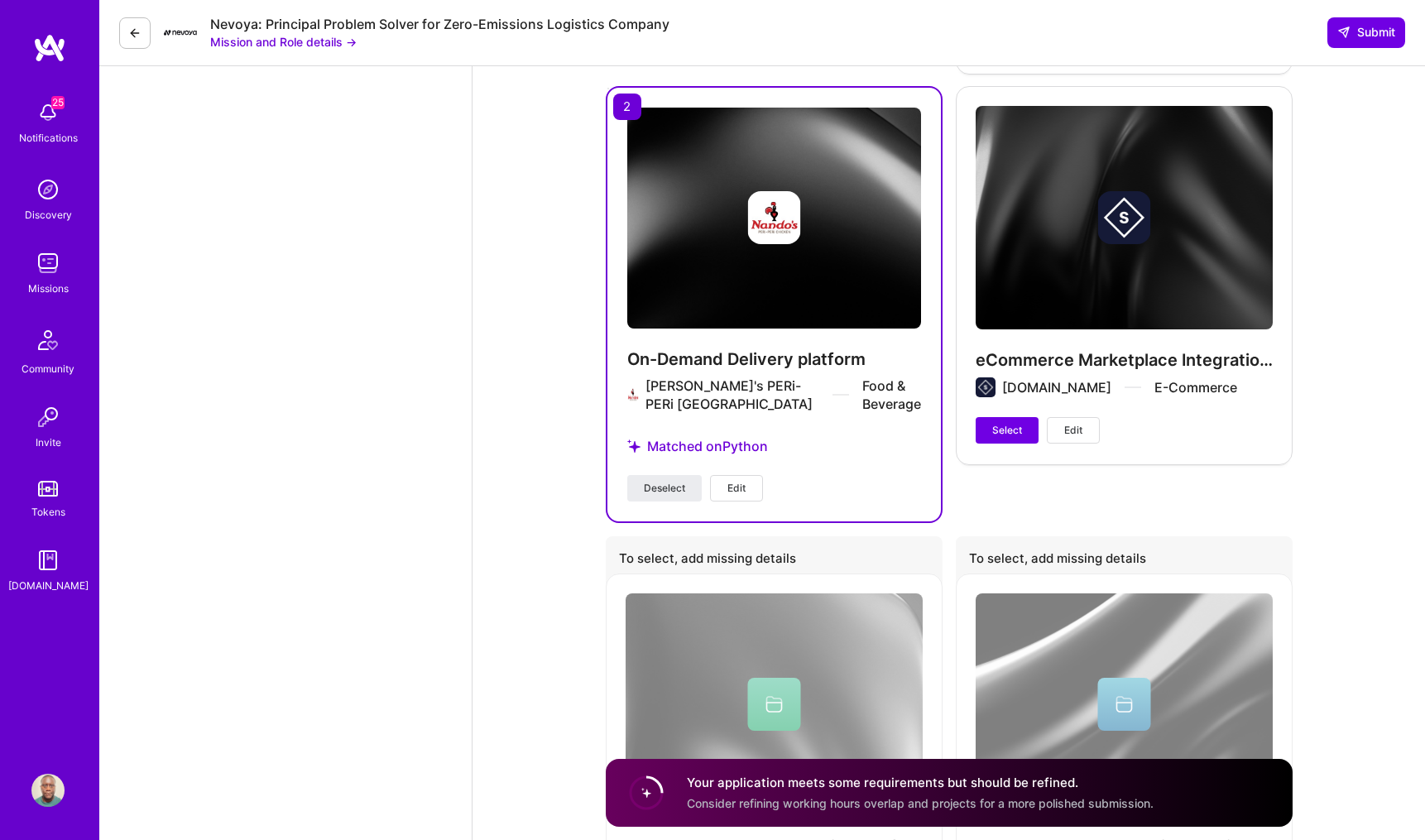
scroll to position [3866, 0]
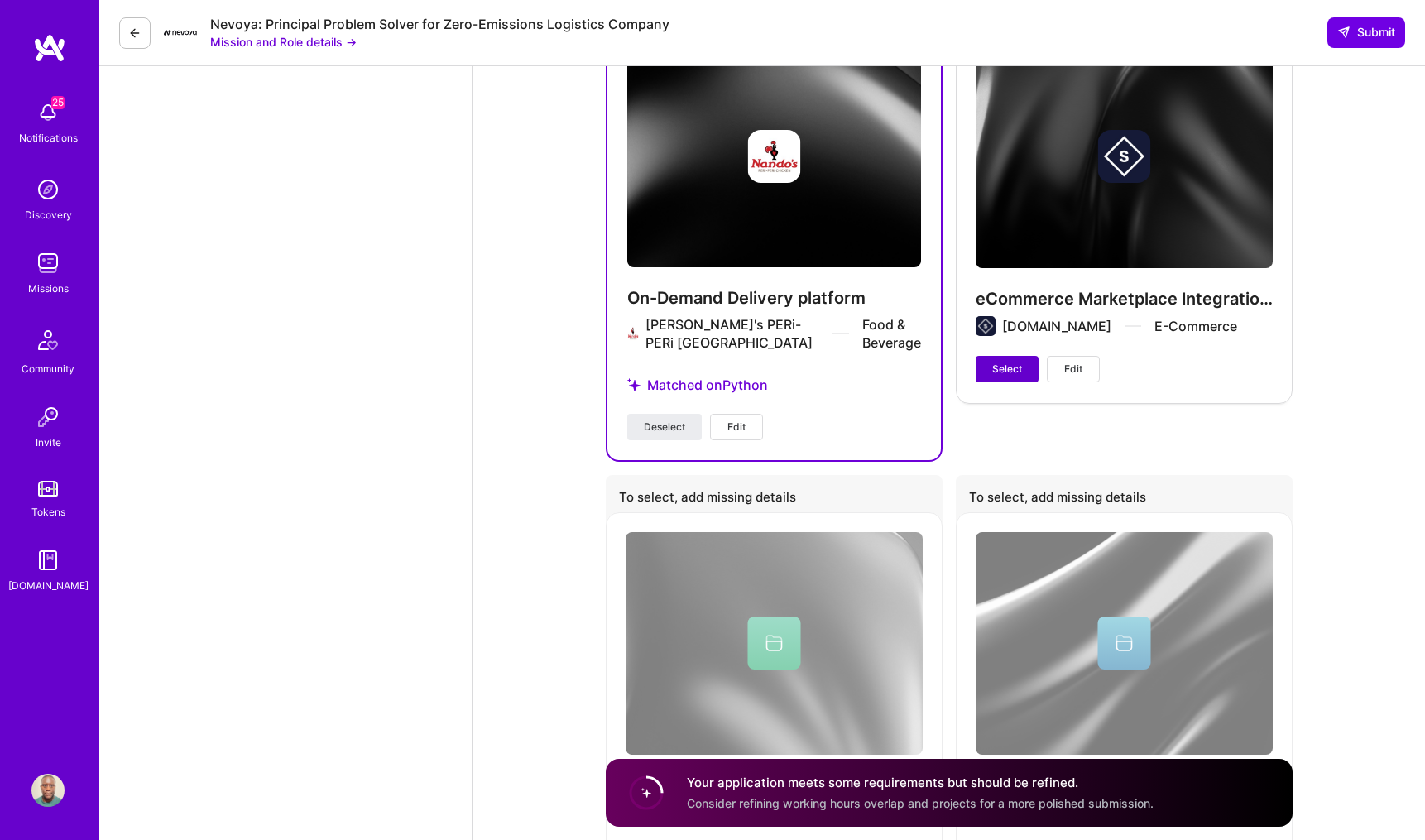
click at [994, 362] on span "Select" at bounding box center [1007, 369] width 30 height 15
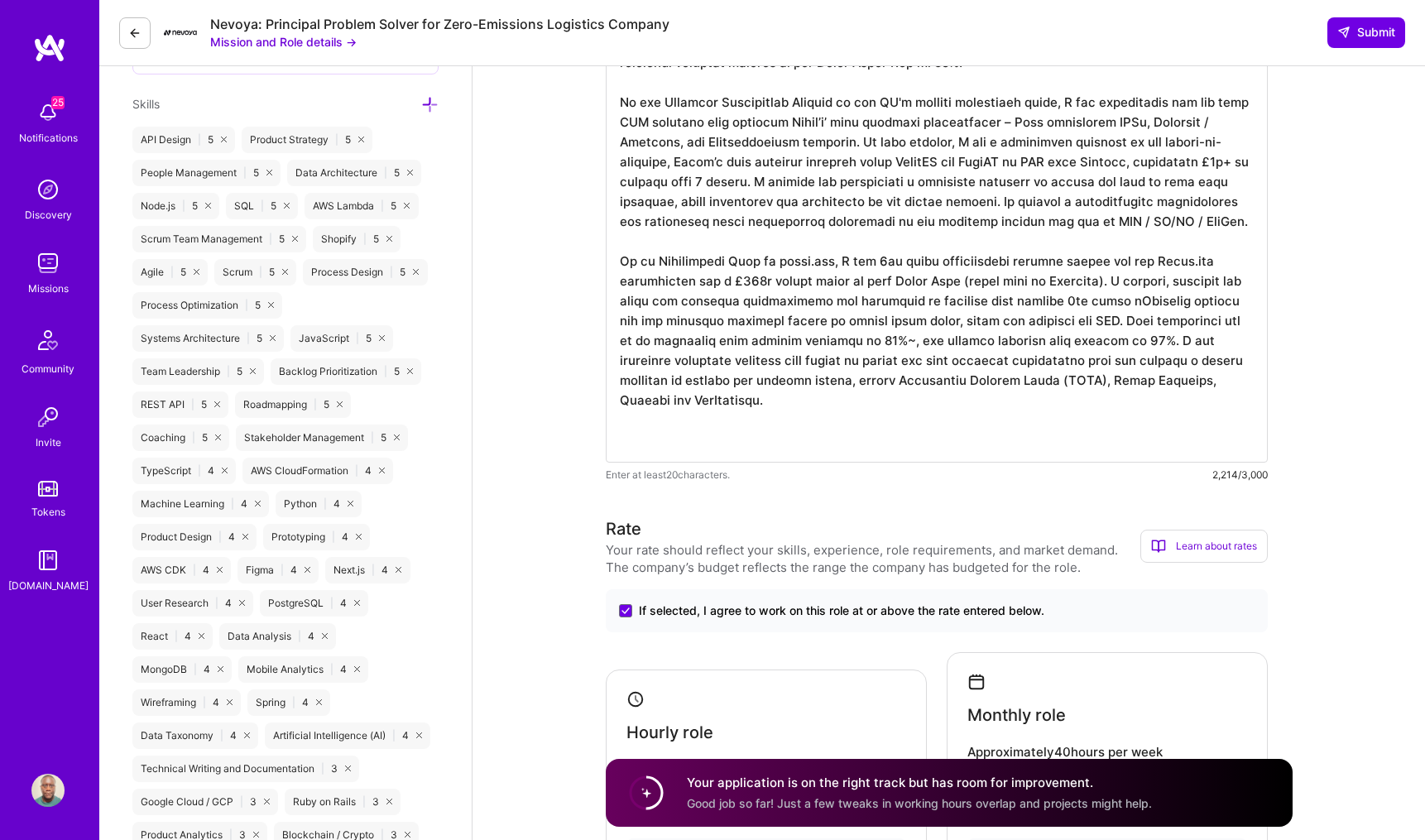
scroll to position [653, 0]
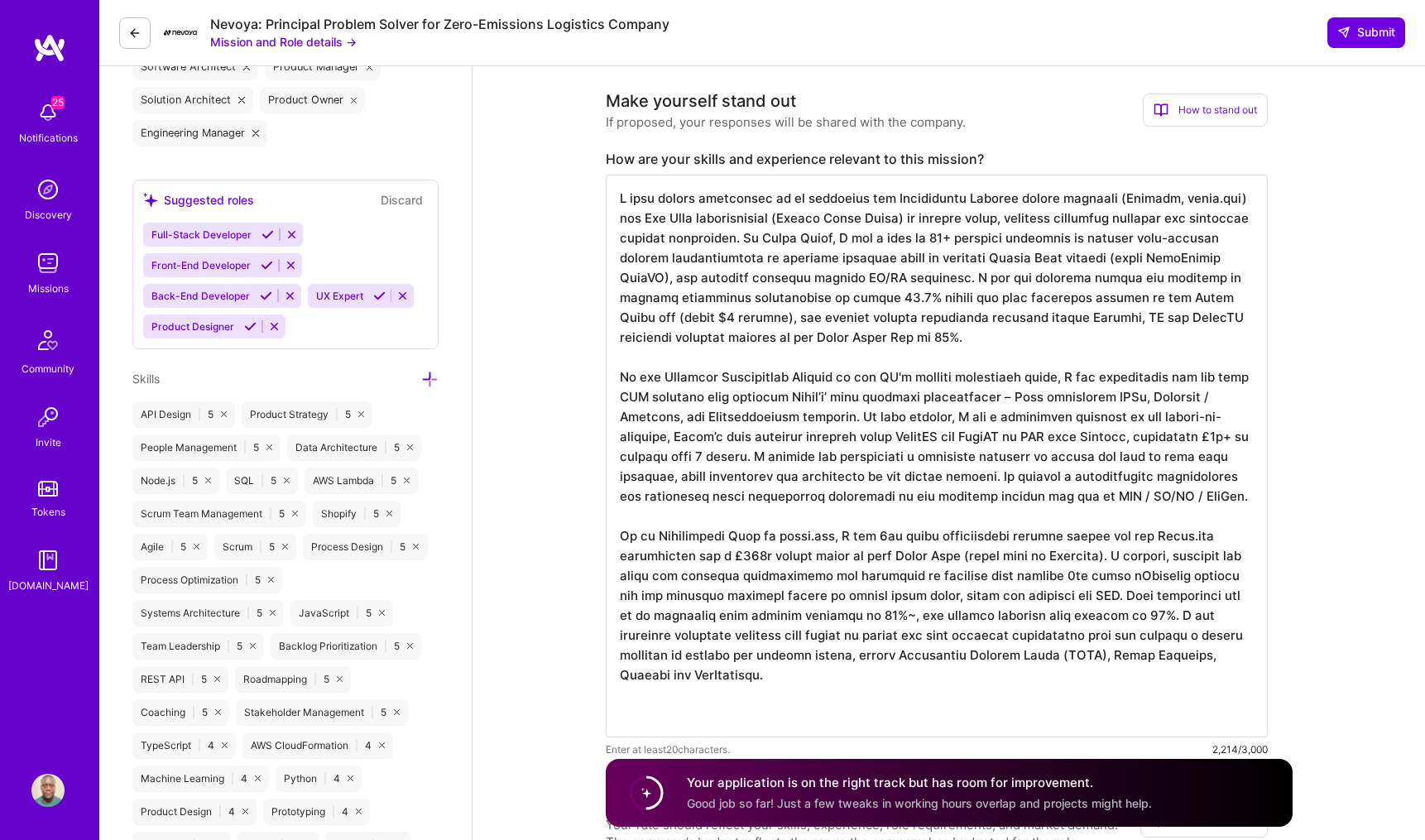
drag, startPoint x: 791, startPoint y: 238, endPoint x: 860, endPoint y: 340, distance: 123.1
click at [860, 340] on textarea at bounding box center [937, 455] width 662 height 562
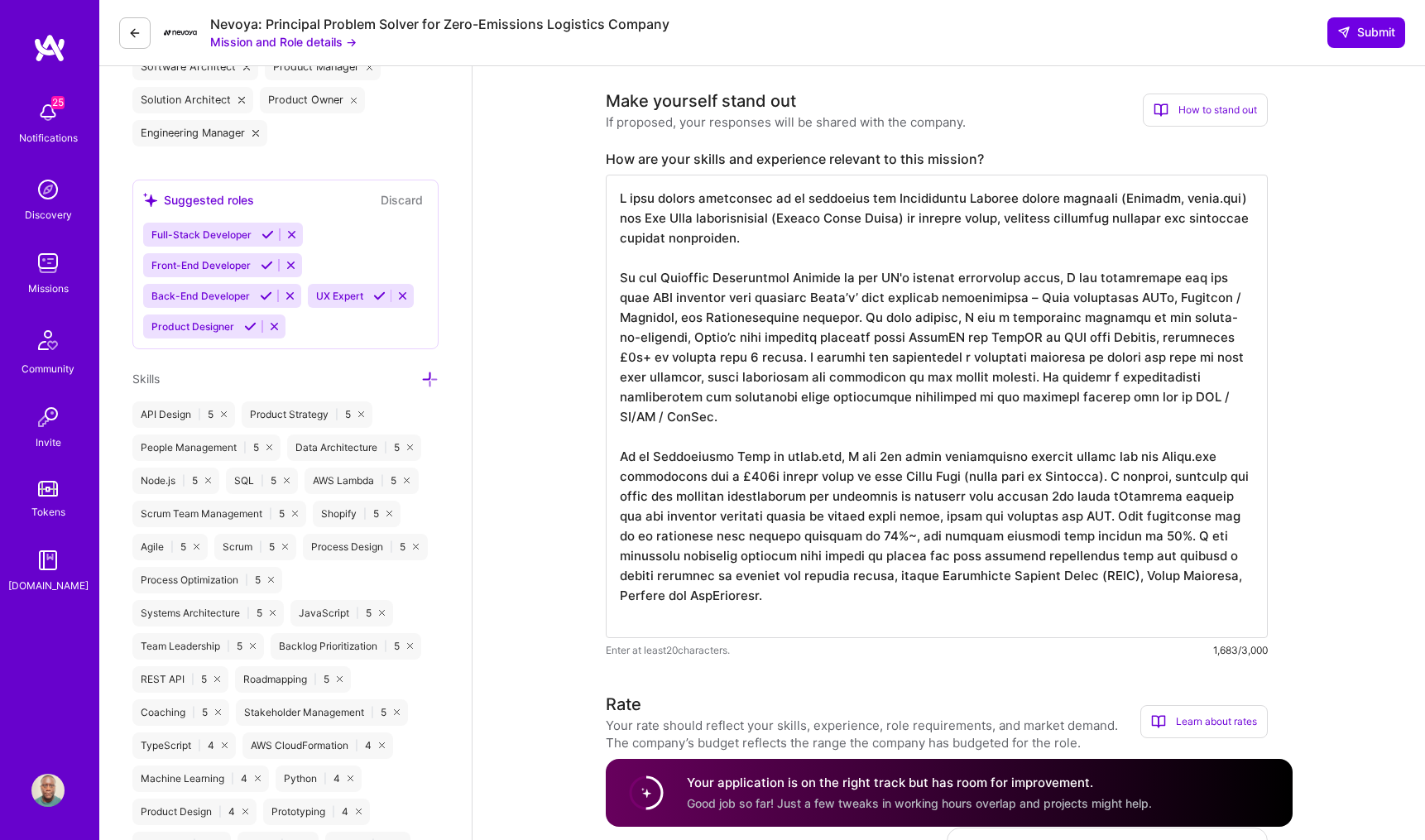
click at [748, 431] on textarea at bounding box center [937, 406] width 662 height 463
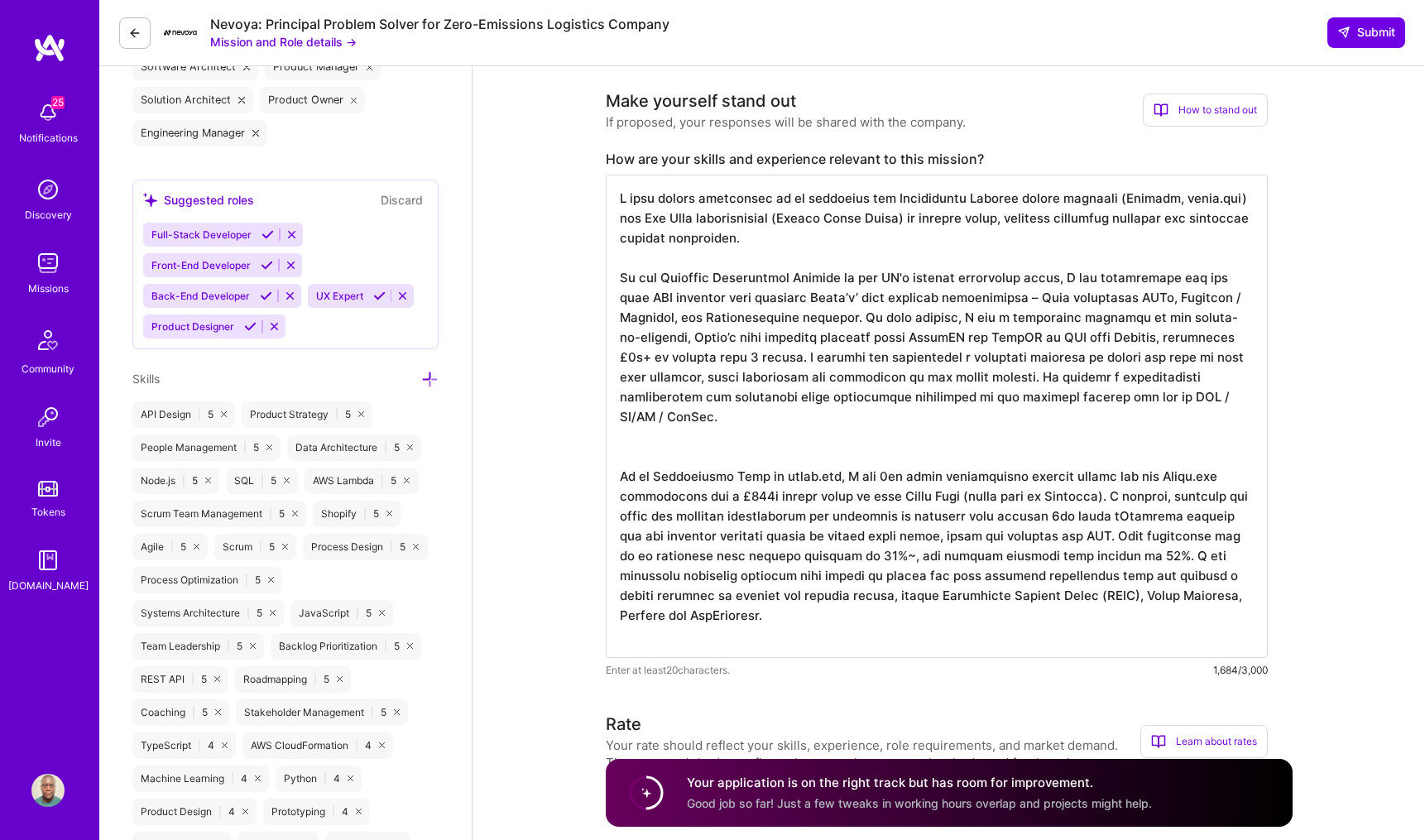
paste textarea "At Prime Video, I led a team of 15+ software engineers to deliver high-quality …"
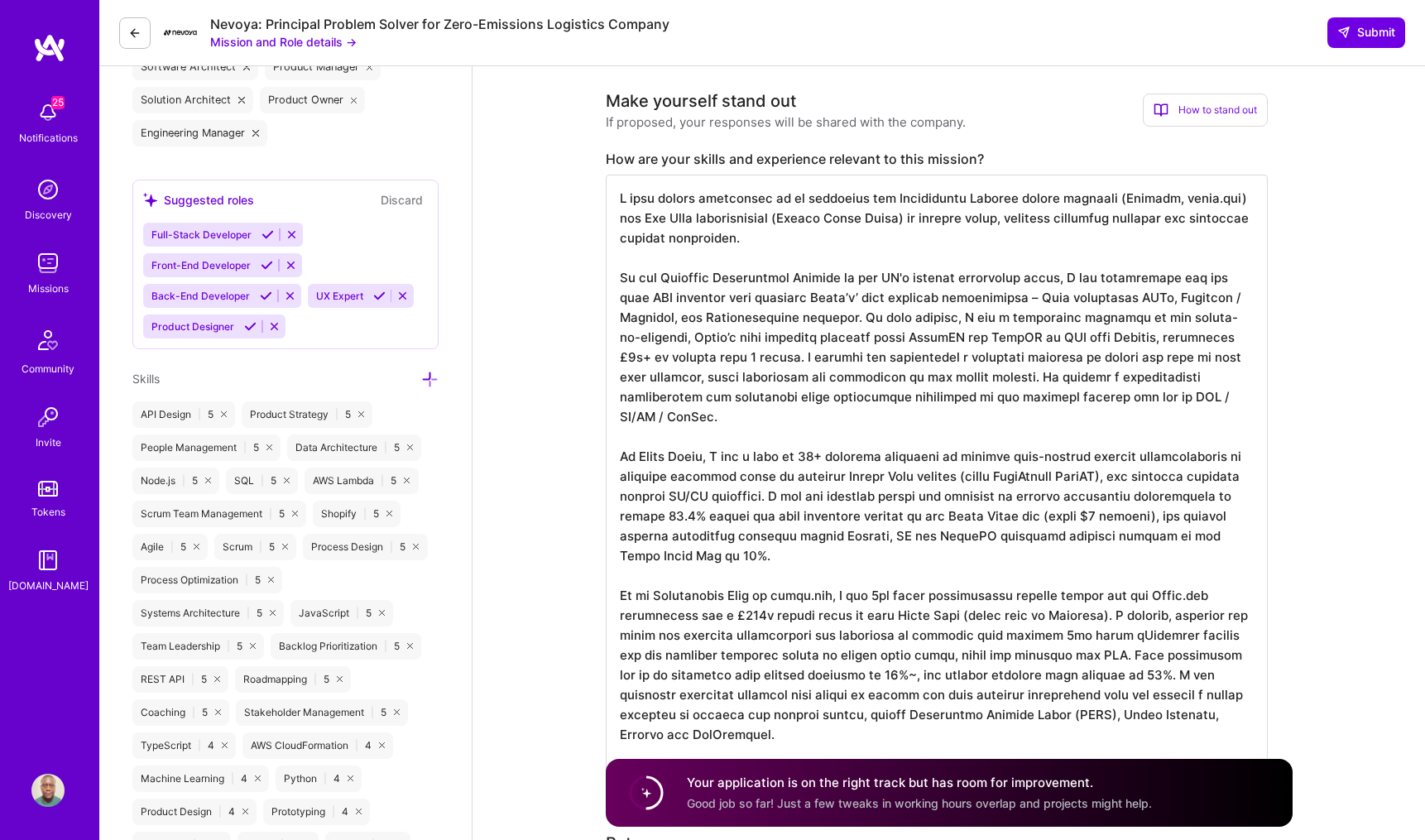
drag, startPoint x: 820, startPoint y: 375, endPoint x: 879, endPoint y: 376, distance: 59.0
click at [879, 376] on textarea at bounding box center [937, 476] width 662 height 603
click at [898, 416] on textarea at bounding box center [937, 476] width 662 height 603
type textarea "I have proven experience as an architect and Engineering Manager across startup…"
click at [1363, 25] on span "Submit" at bounding box center [1366, 32] width 58 height 16
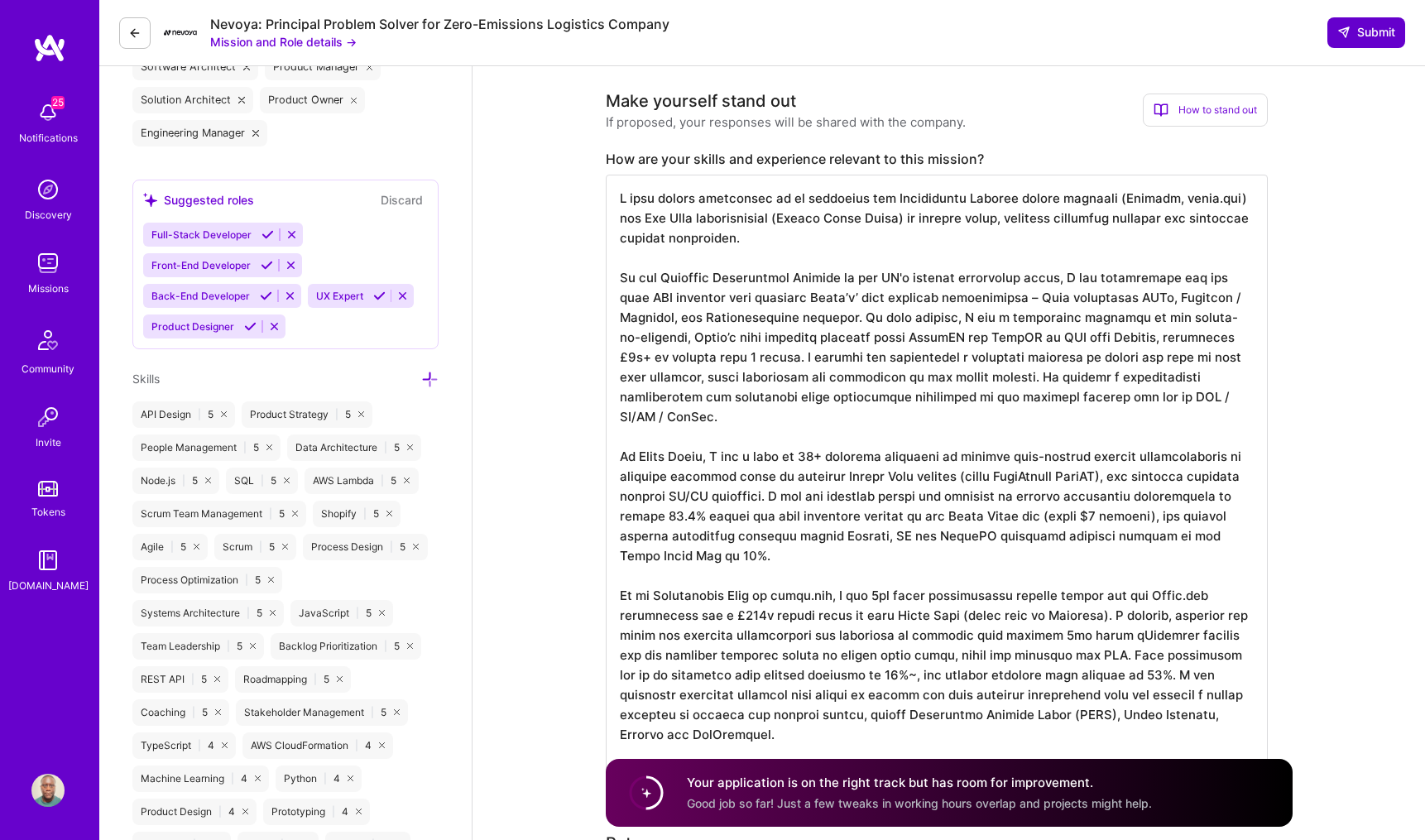
click at [1360, 35] on span "Submit" at bounding box center [1366, 32] width 58 height 16
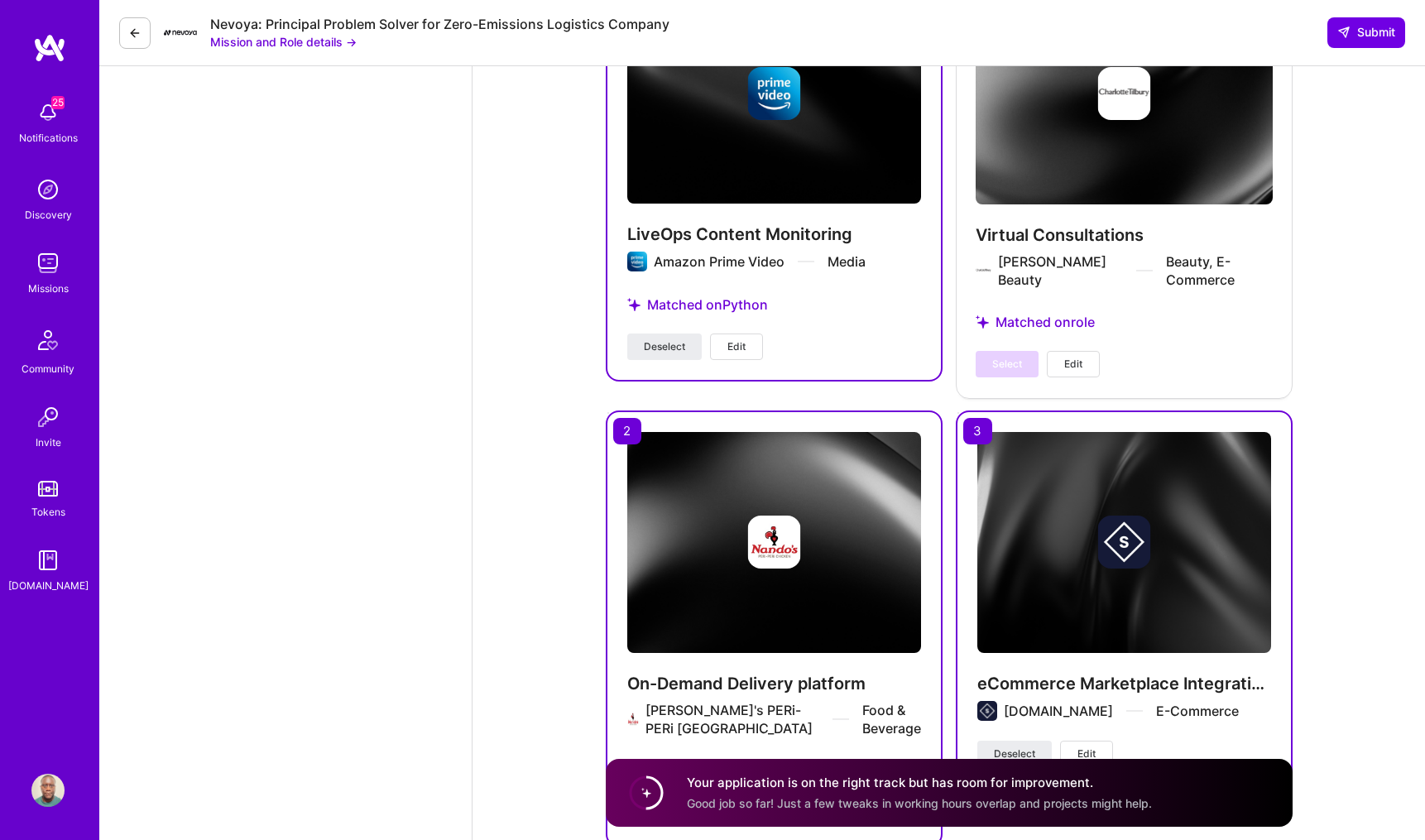
scroll to position [3454, 0]
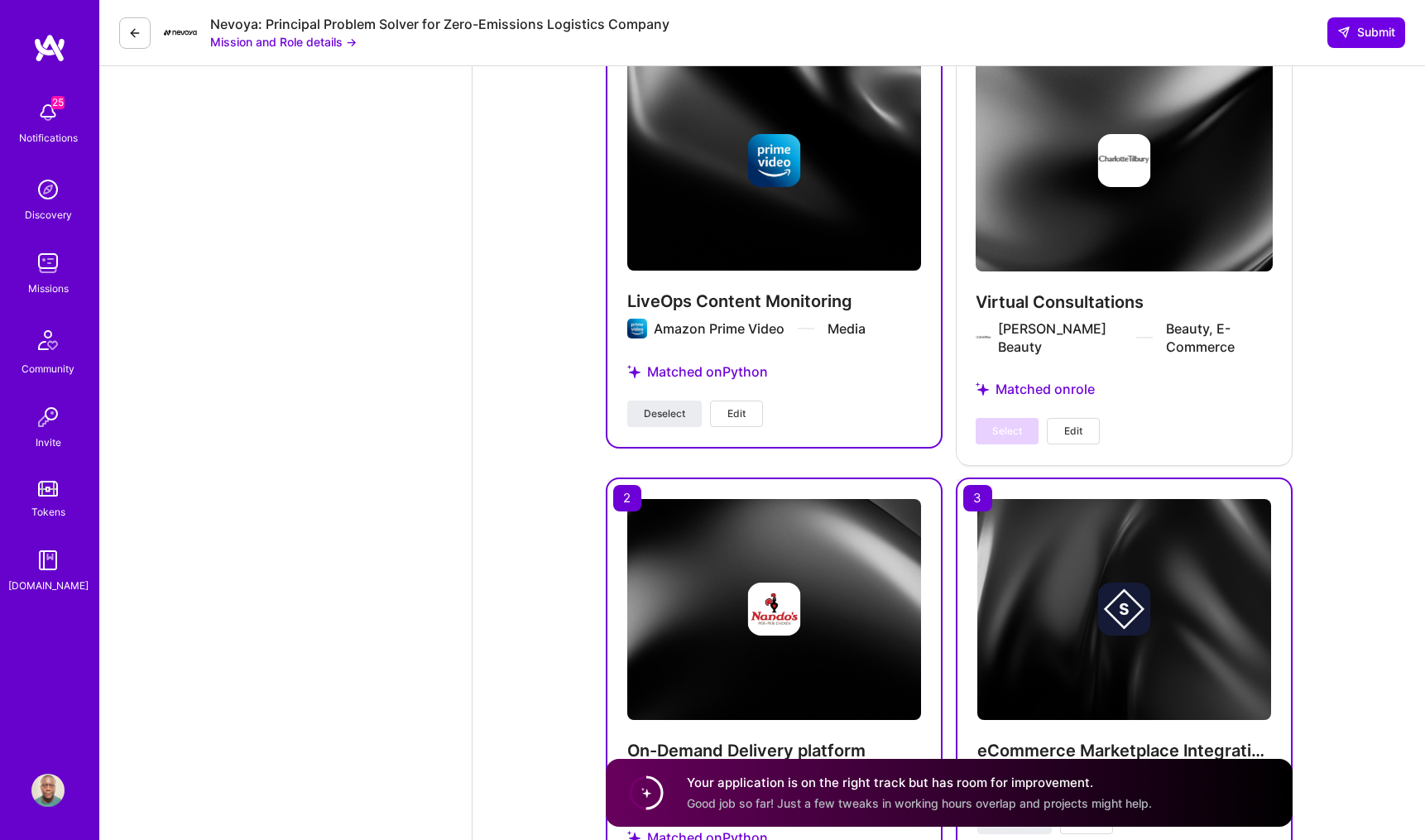
click at [989, 478] on div "eCommerce Marketplace Integration Project Style.com E-Commerce Deselect Edit" at bounding box center [1124, 666] width 336 height 377
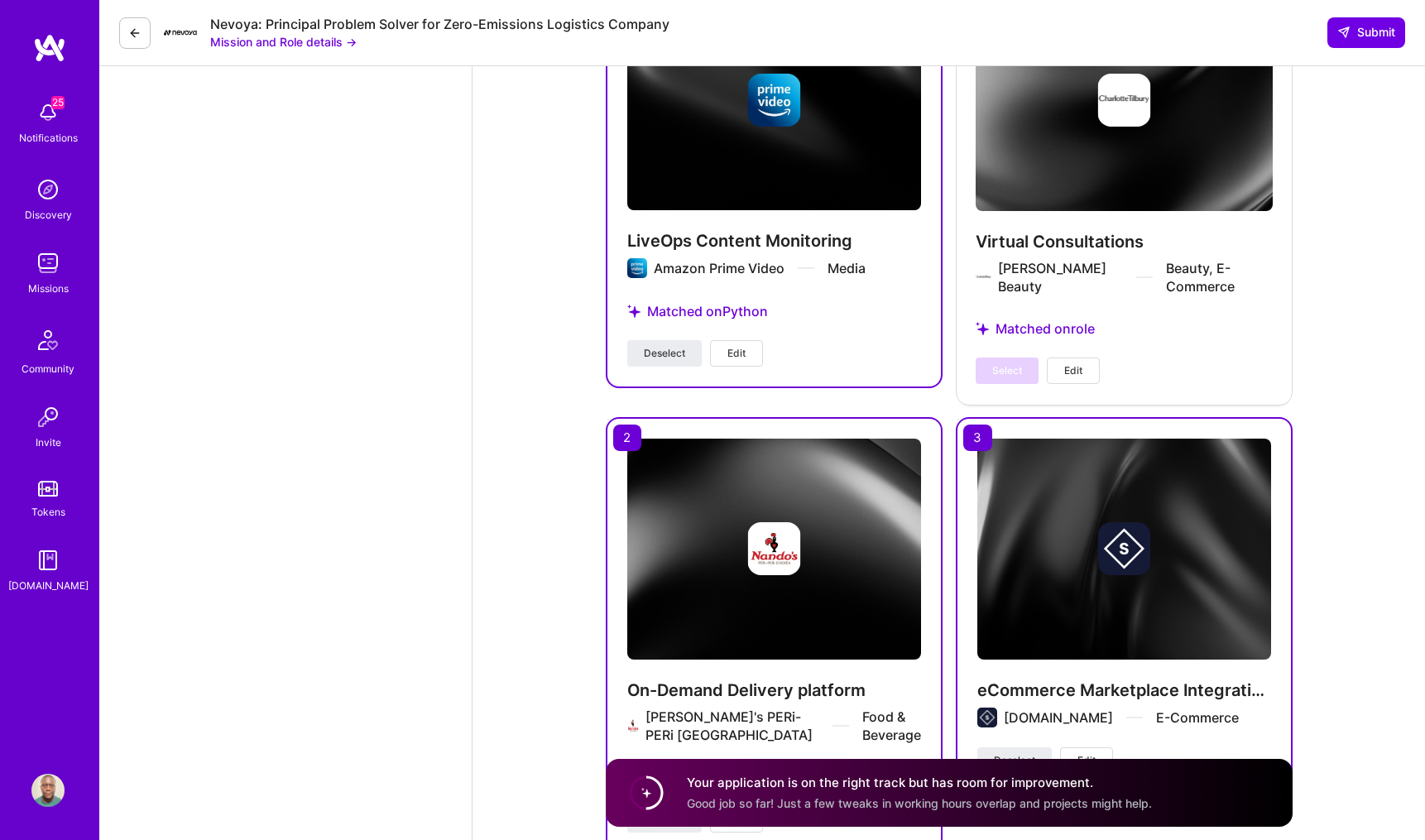
scroll to position [3731, 0]
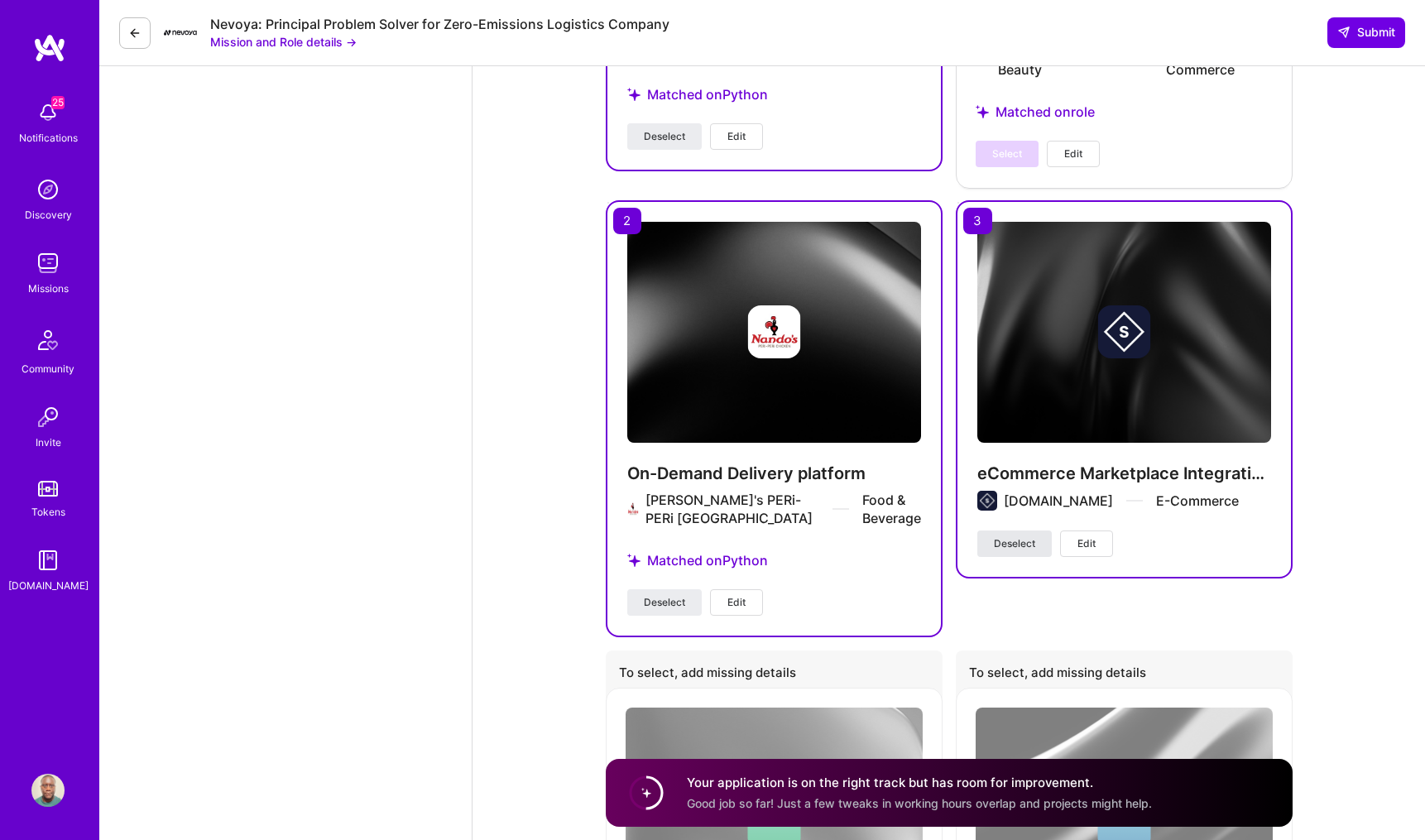
click at [1015, 536] on span "Deselect" at bounding box center [1015, 543] width 41 height 15
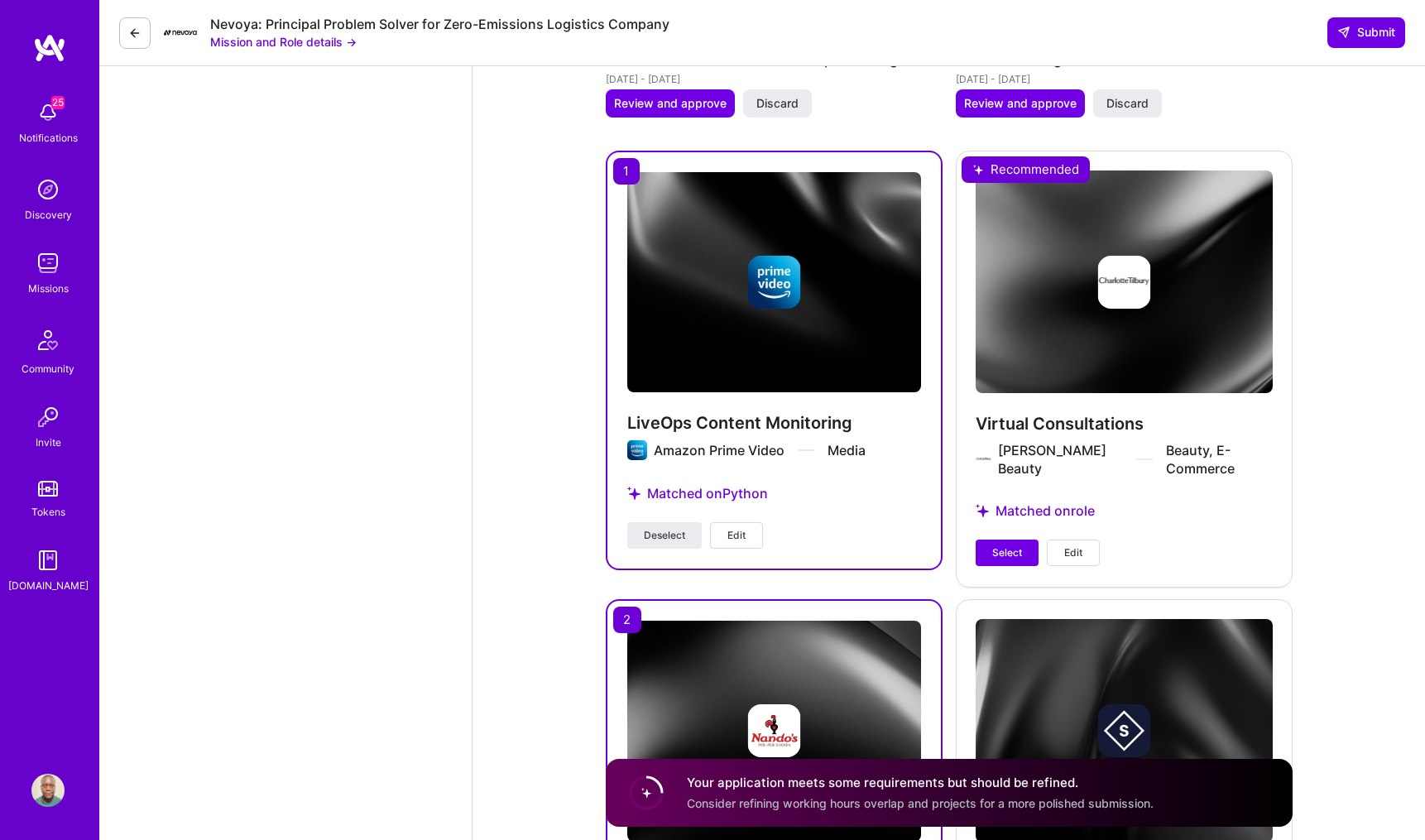
scroll to position [3318, 0]
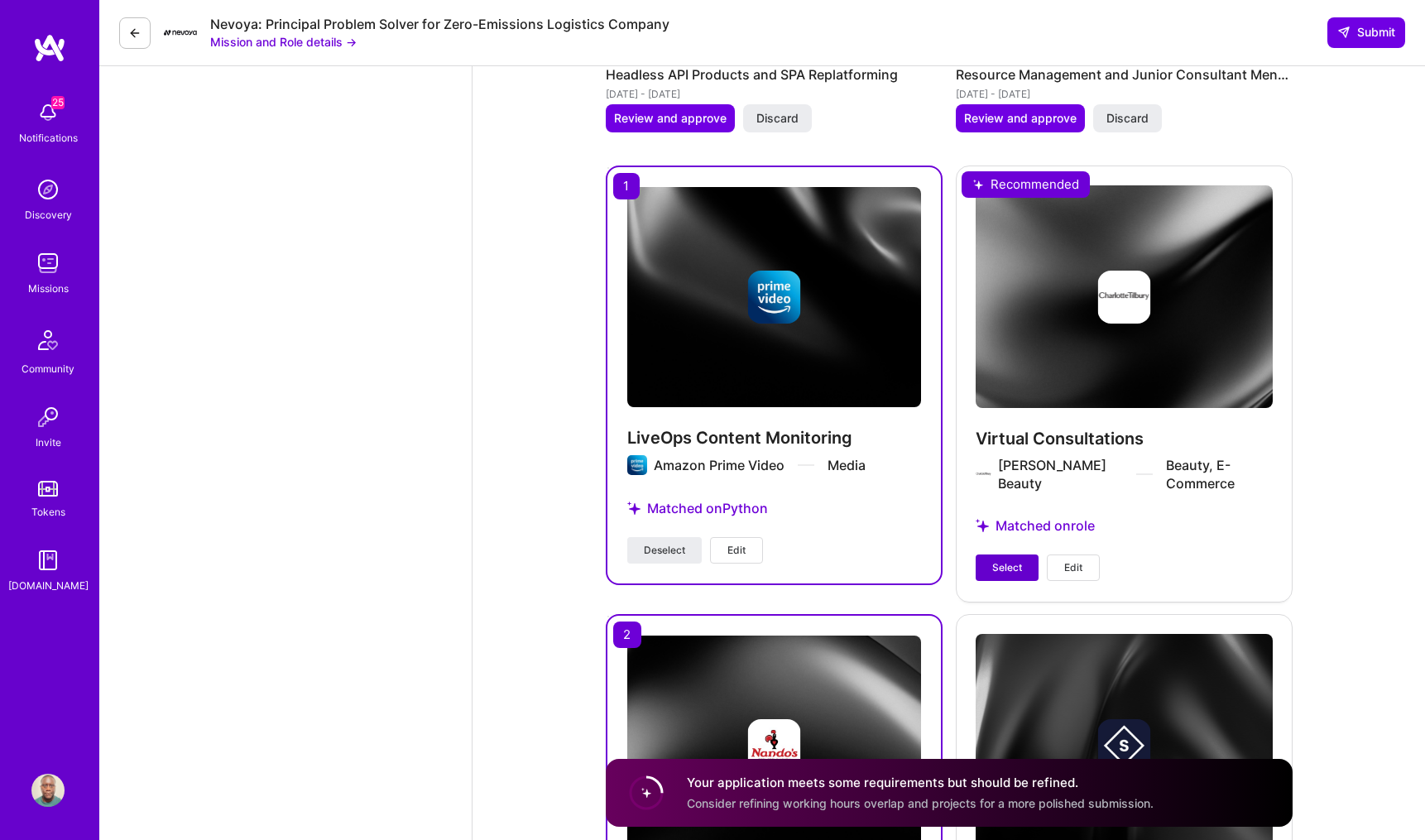
click at [1002, 560] on span "Select" at bounding box center [1007, 567] width 30 height 15
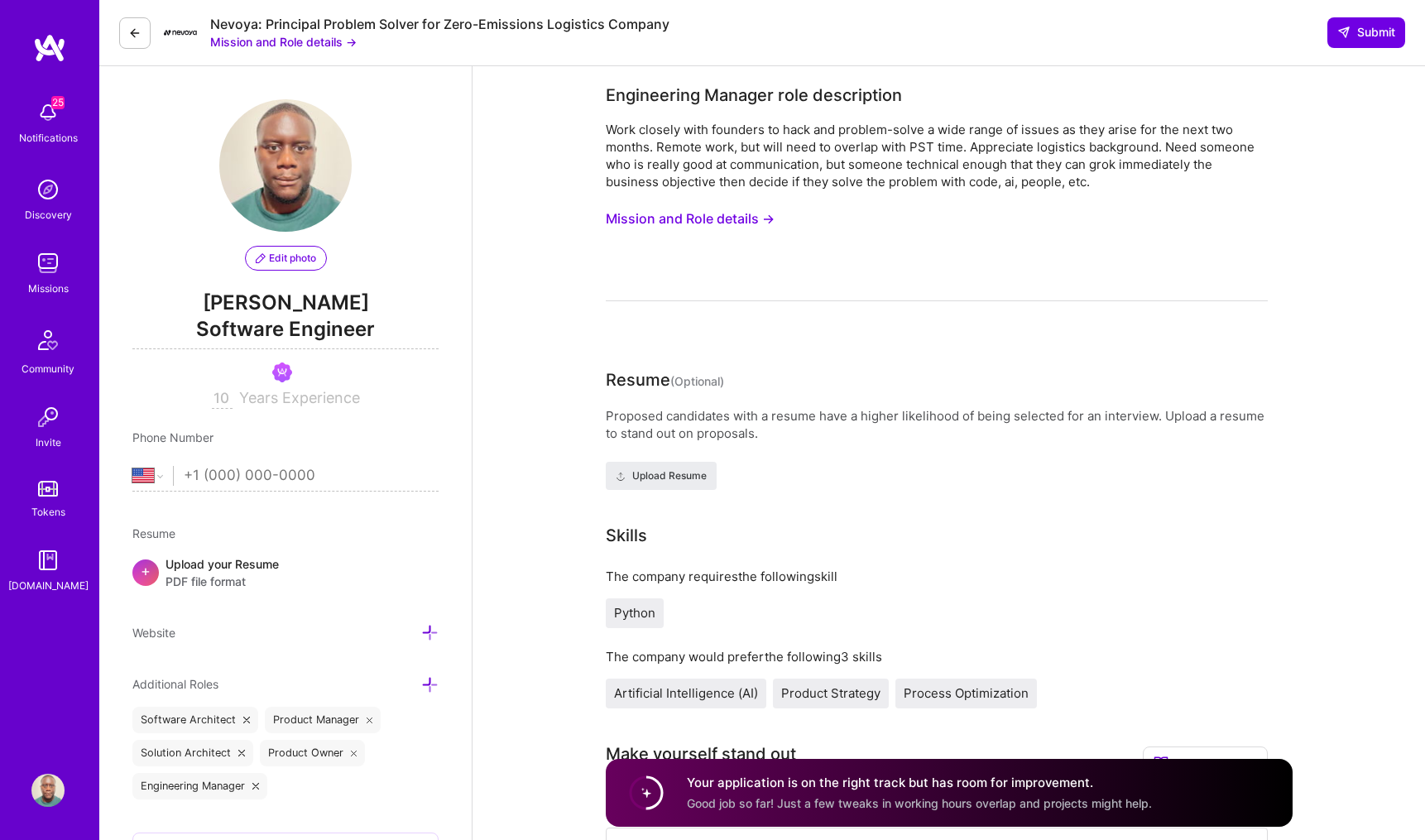
scroll to position [0, 0]
click at [1356, 30] on span "Submit" at bounding box center [1366, 32] width 58 height 16
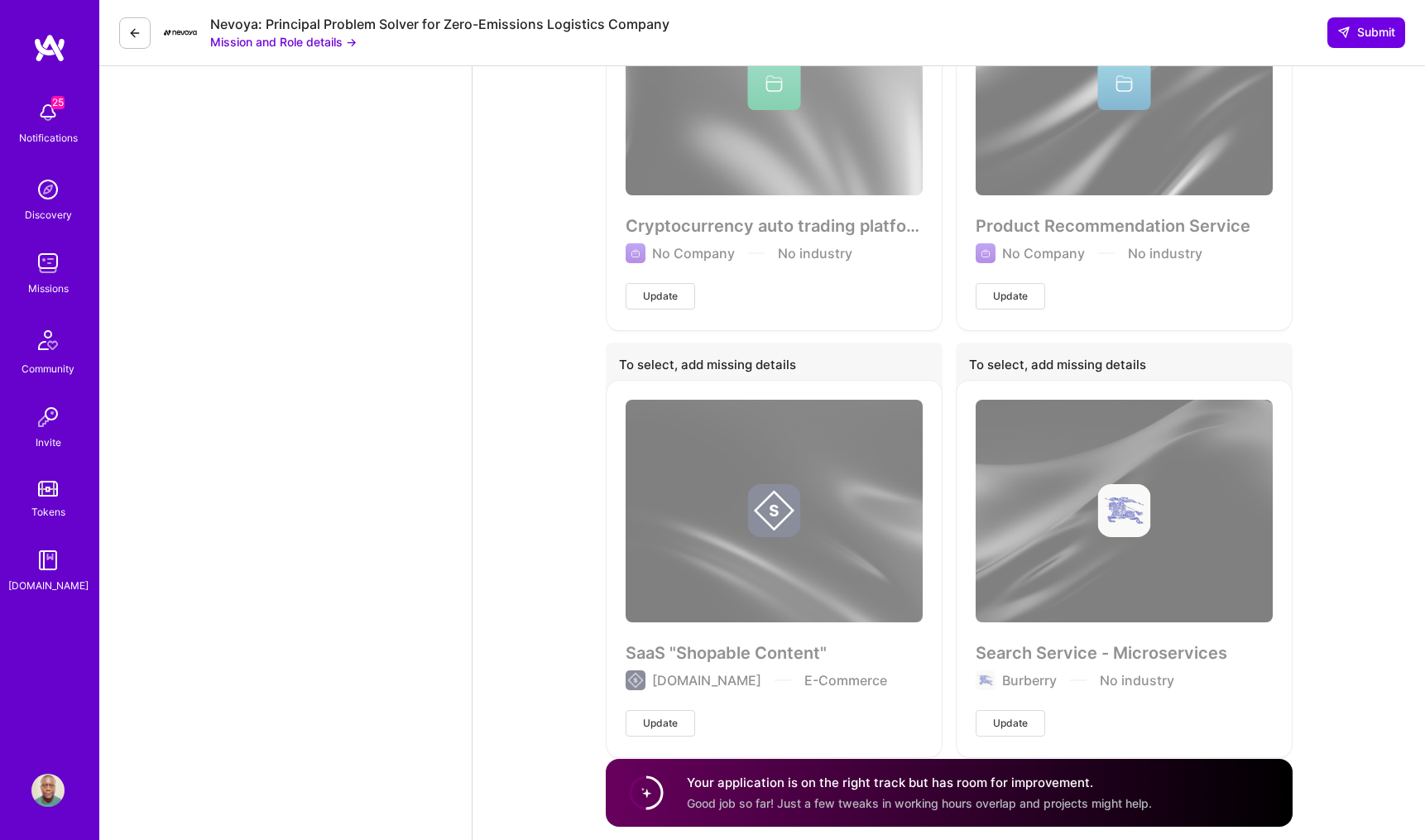
scroll to position [4465, 0]
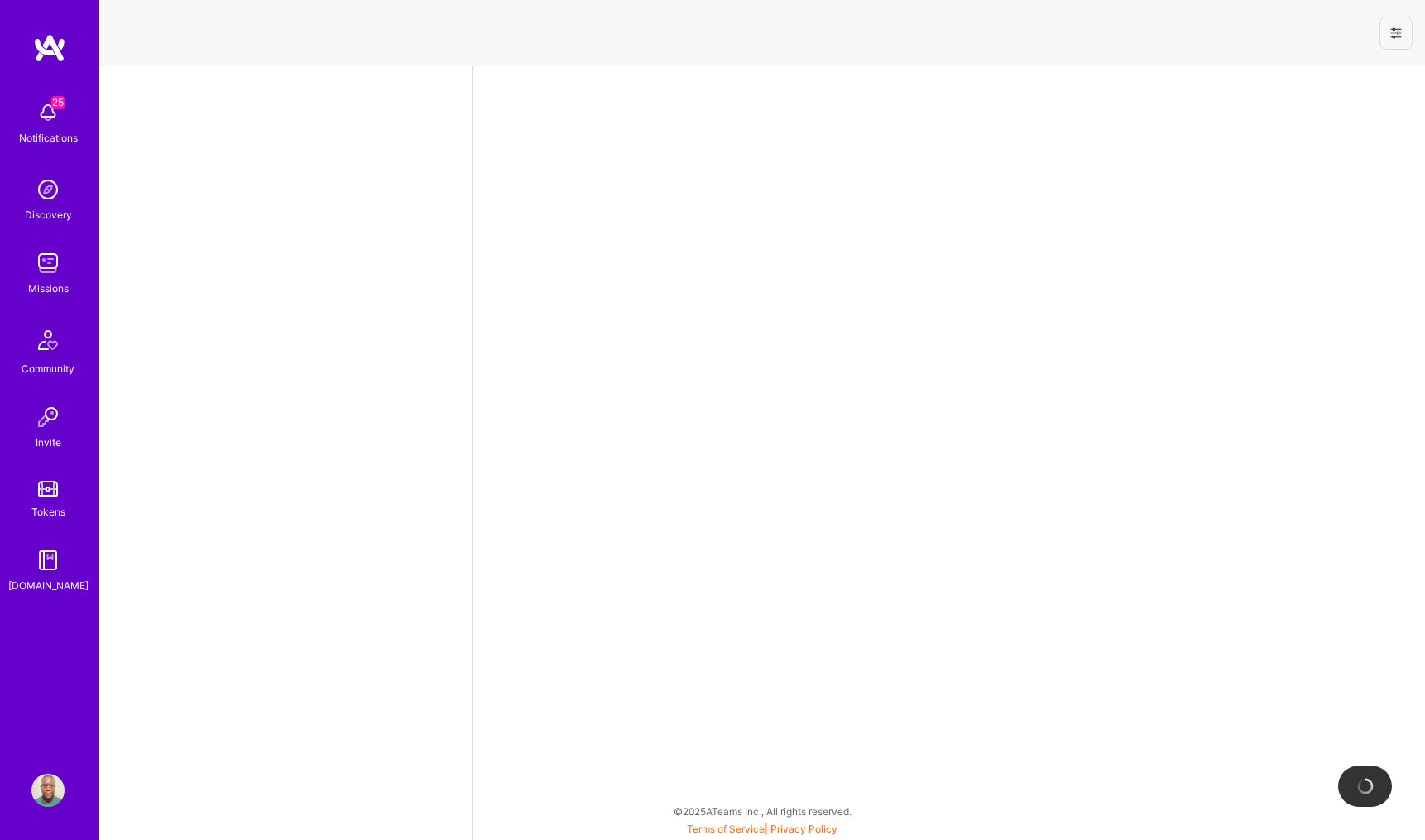
select select "US"
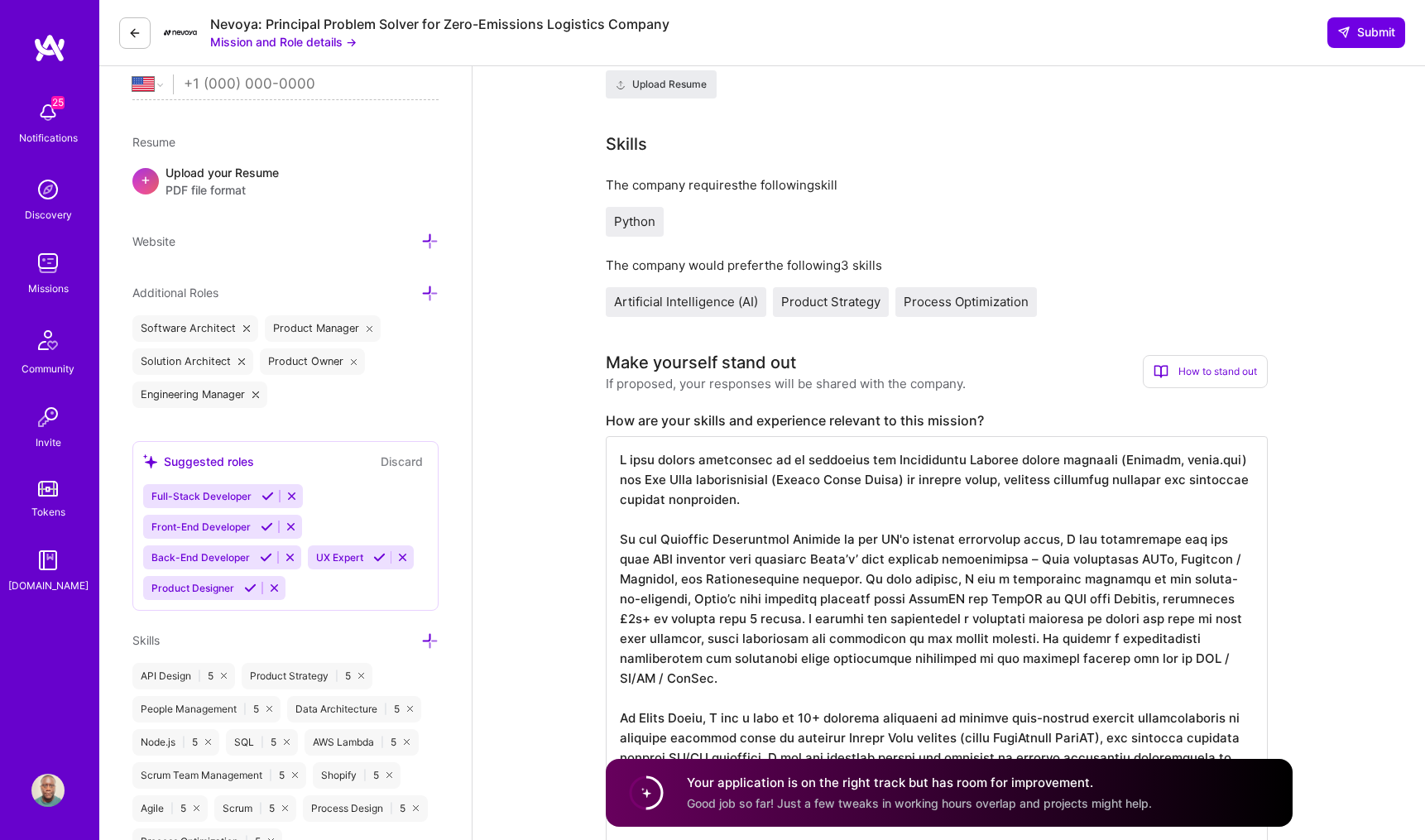
scroll to position [316, 0]
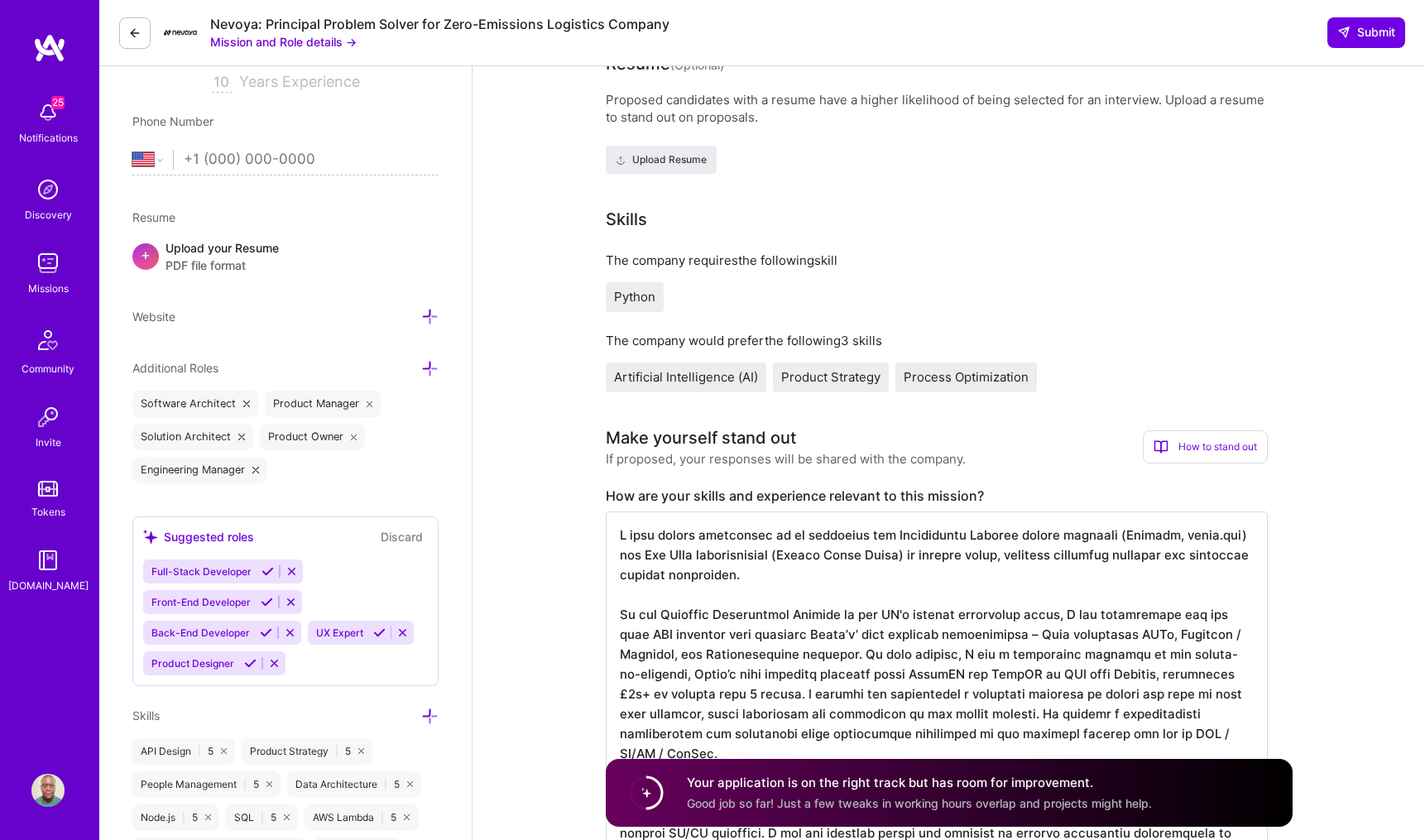
click at [696, 366] on div "Artificial Intelligence (AI)" at bounding box center [686, 377] width 160 height 30
click at [697, 378] on span "Artificial Intelligence (AI)" at bounding box center [686, 376] width 144 height 15
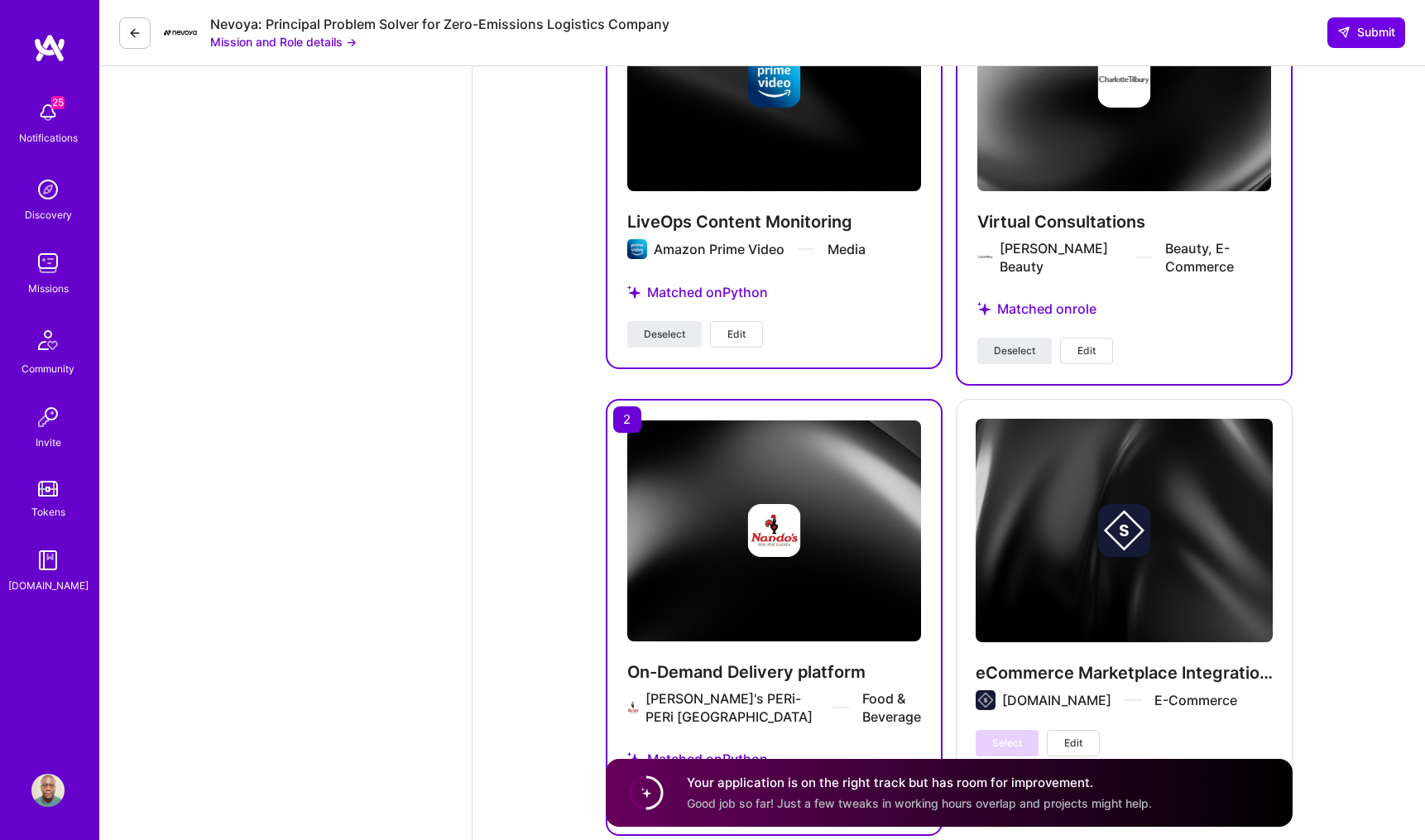
scroll to position [4150, 0]
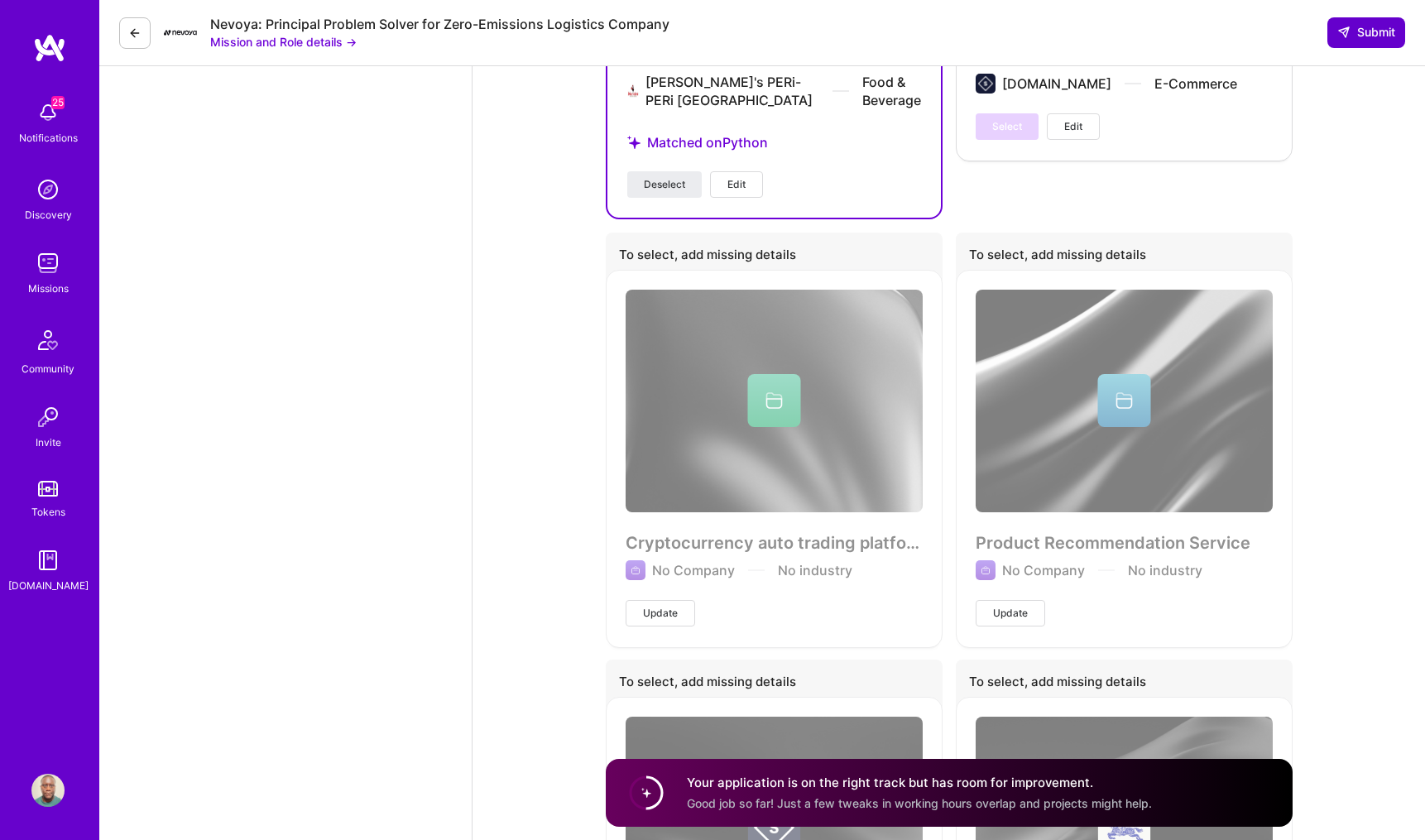
click at [1344, 28] on icon at bounding box center [1343, 32] width 13 height 13
click at [1344, 26] on icon at bounding box center [1343, 32] width 13 height 13
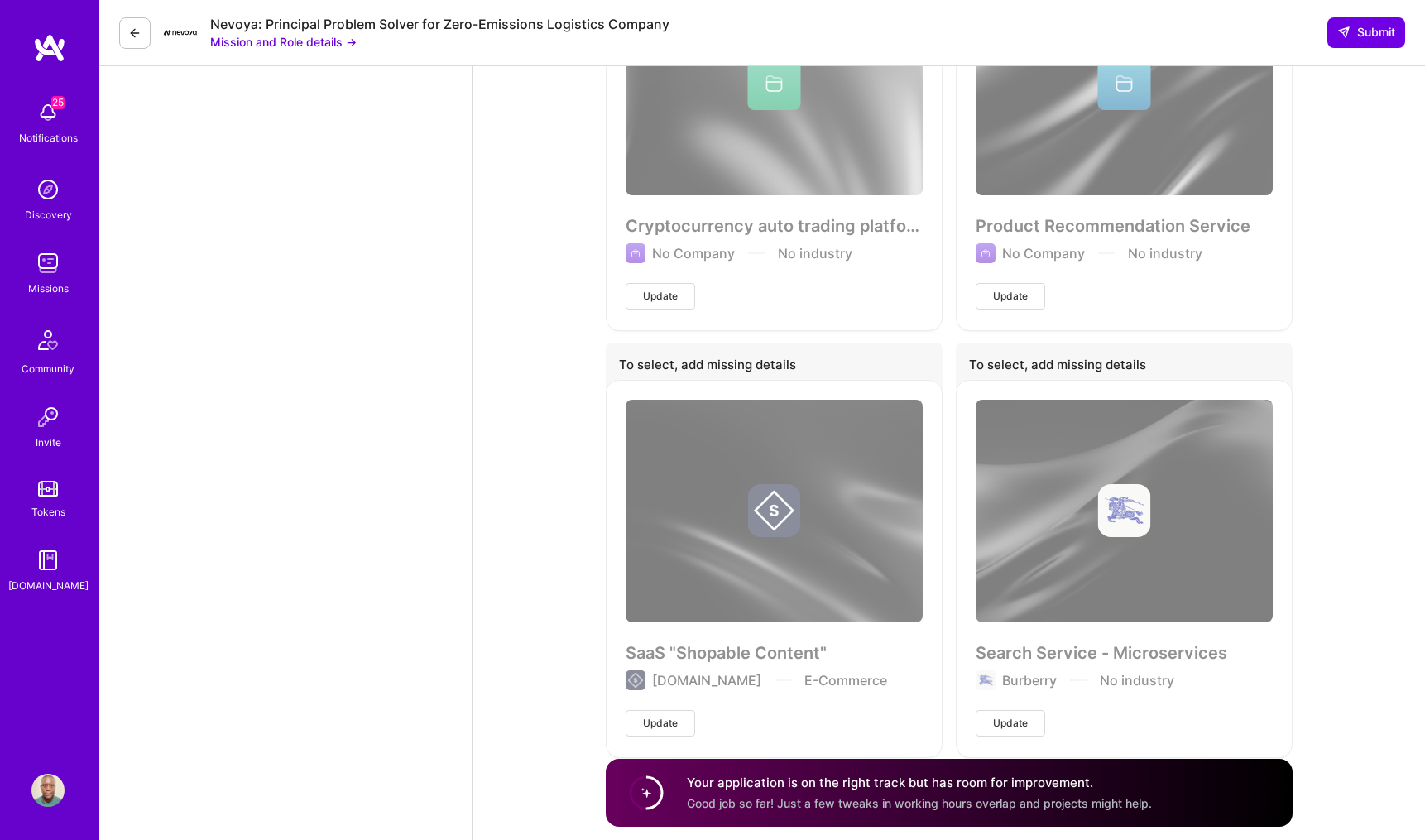
scroll to position [4465, 0]
click at [993, 790] on div "Your application is on the right track but has room for improvement. Good job s…" at bounding box center [919, 792] width 465 height 38
click at [653, 786] on circle at bounding box center [646, 792] width 31 height 31
click at [652, 787] on circle at bounding box center [646, 792] width 31 height 31
click at [769, 785] on h4 "Your application is on the right track but has room for improvement." at bounding box center [919, 782] width 465 height 17
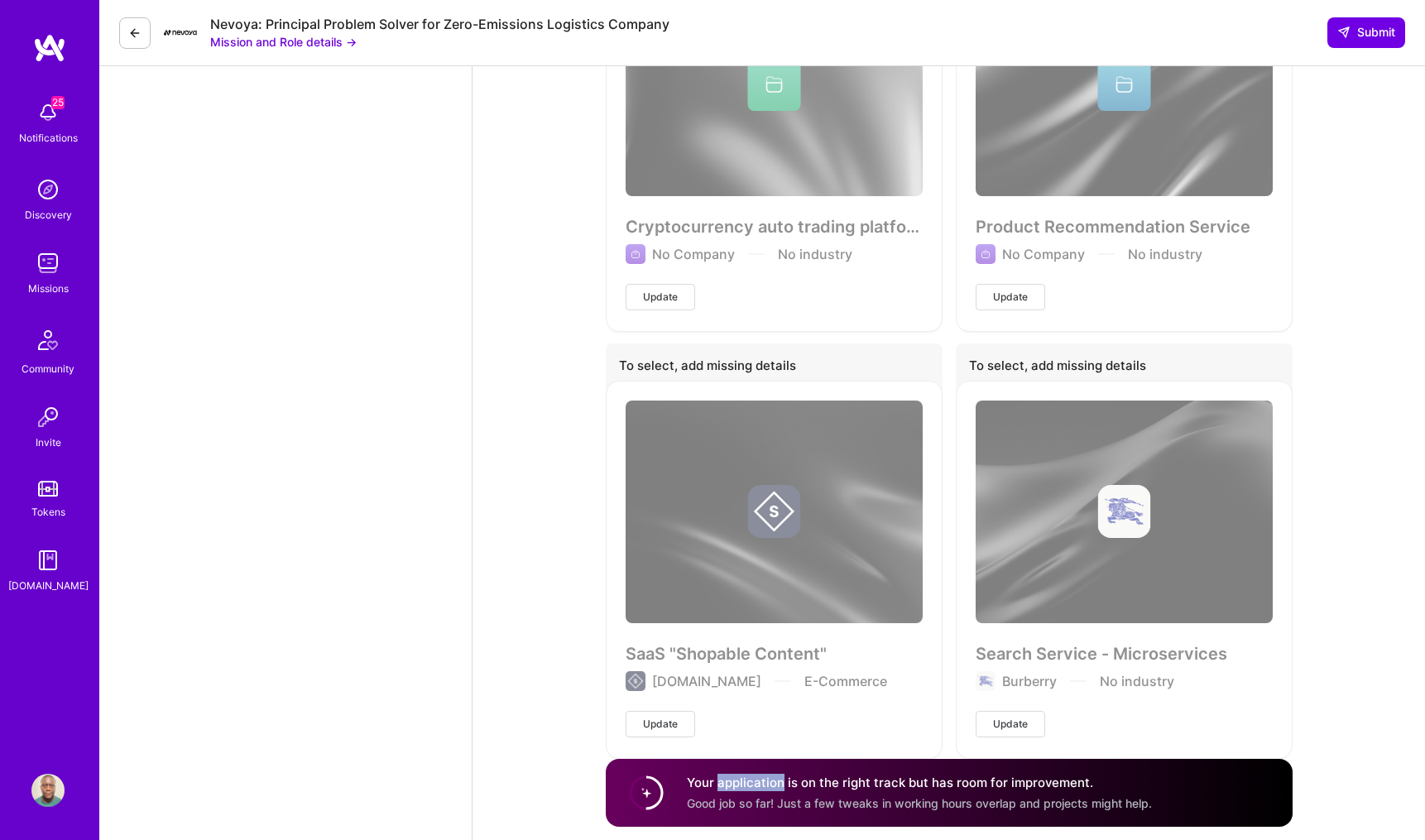
click at [770, 785] on h4 "Your application is on the right track but has room for improvement." at bounding box center [919, 782] width 465 height 17
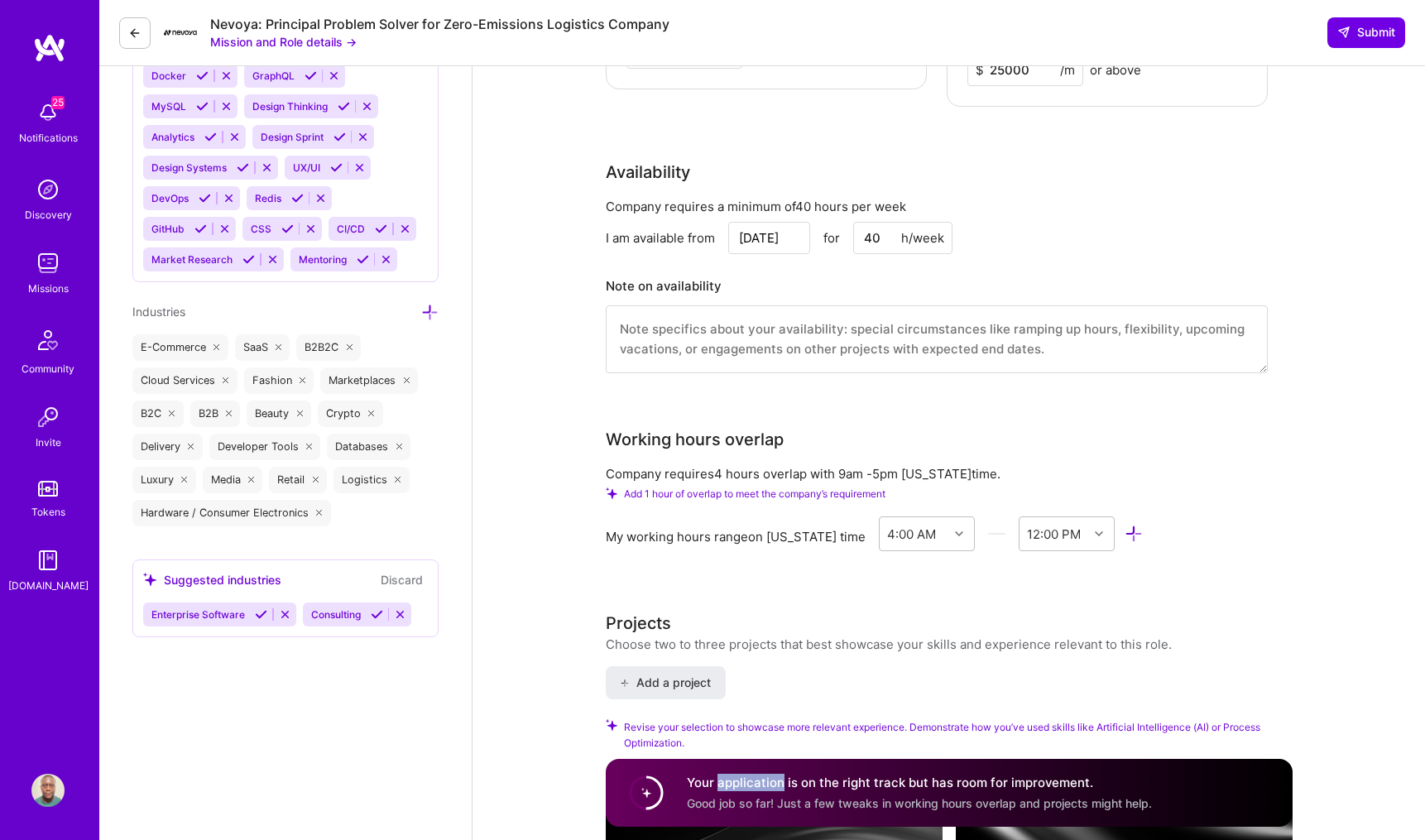
scroll to position [1819, 0]
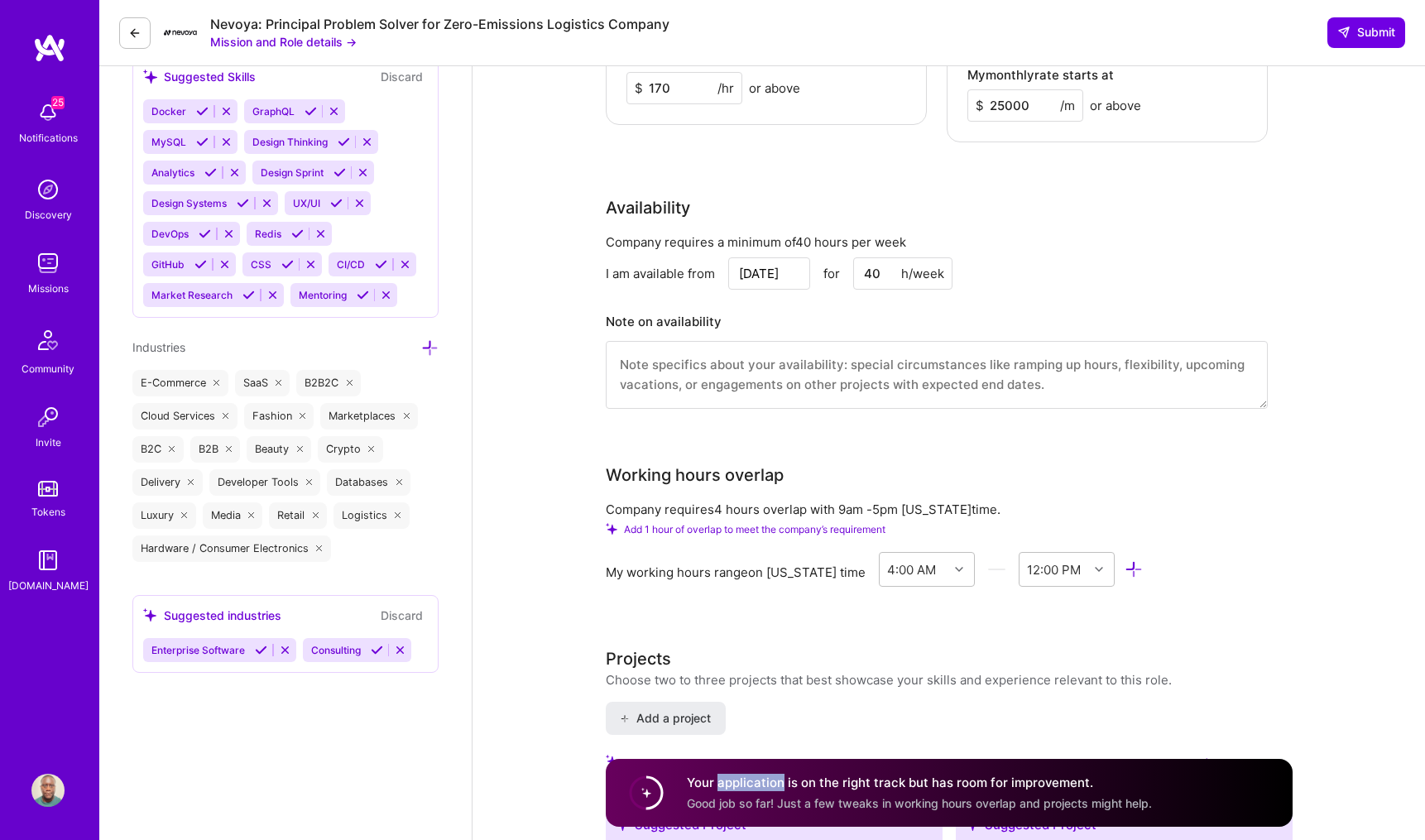
click at [256, 656] on icon at bounding box center [261, 650] width 13 height 13
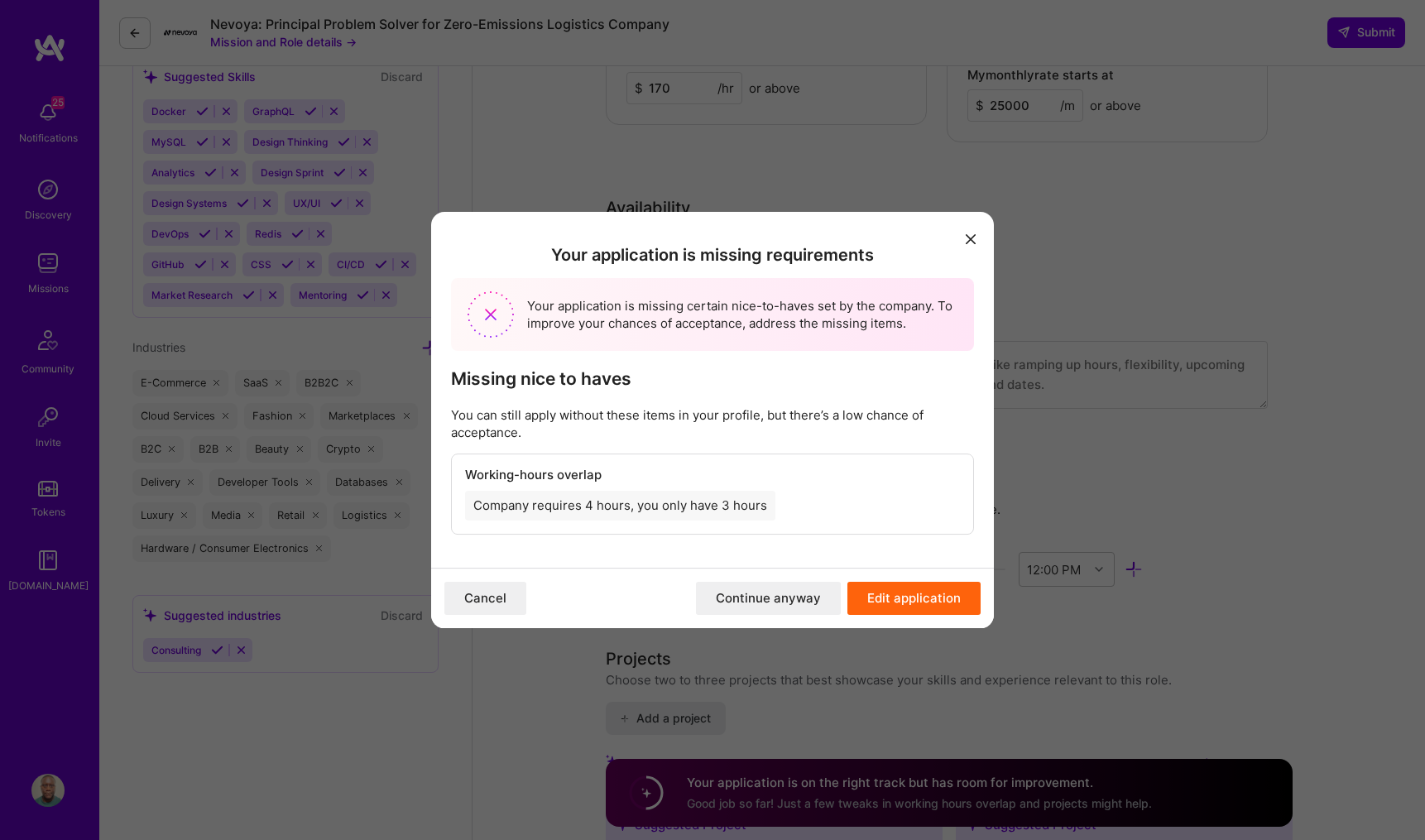
click at [218, 686] on div "Your application is missing requirements Your application is missing certain ni…" at bounding box center [712, 420] width 1425 height 840
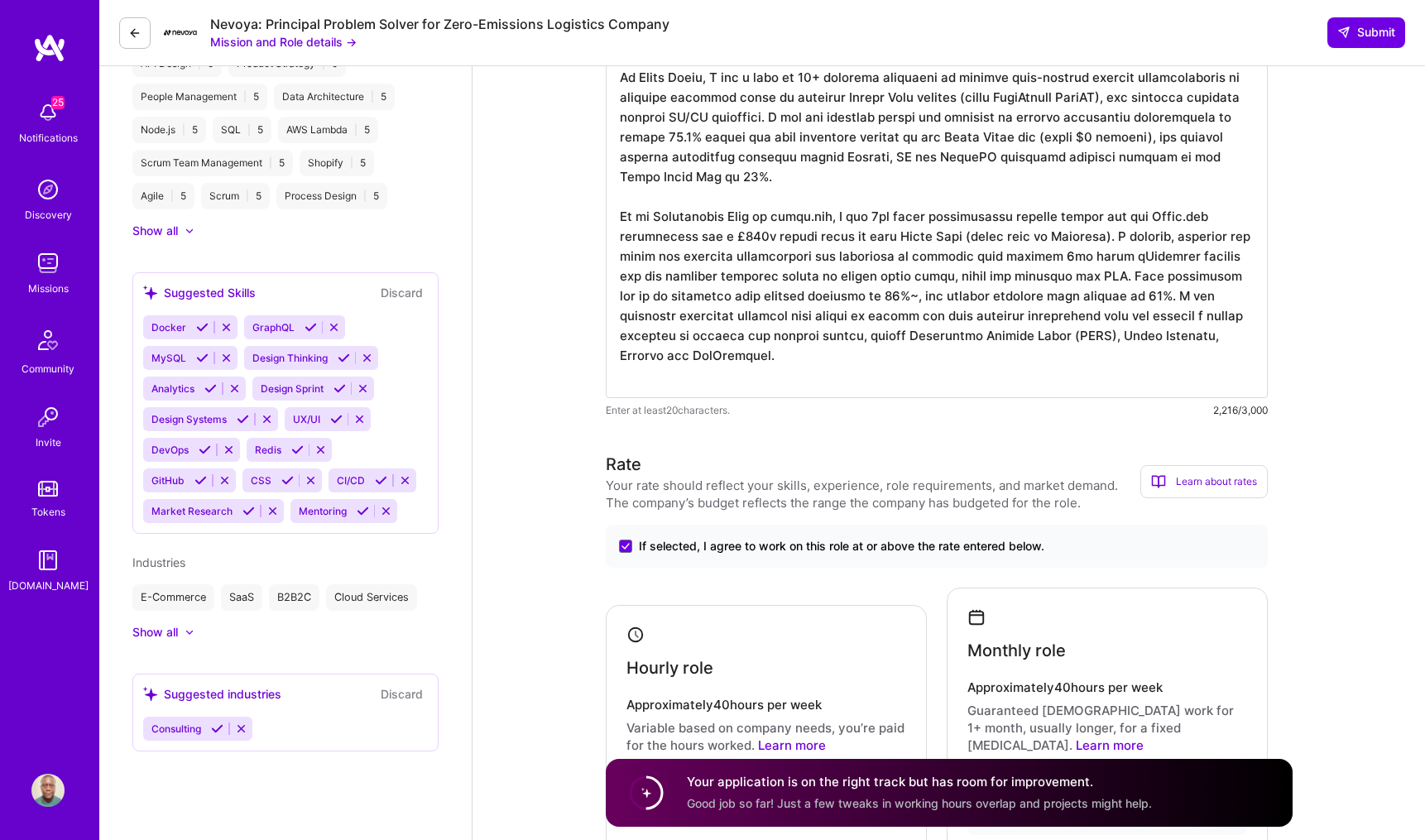
scroll to position [721, 0]
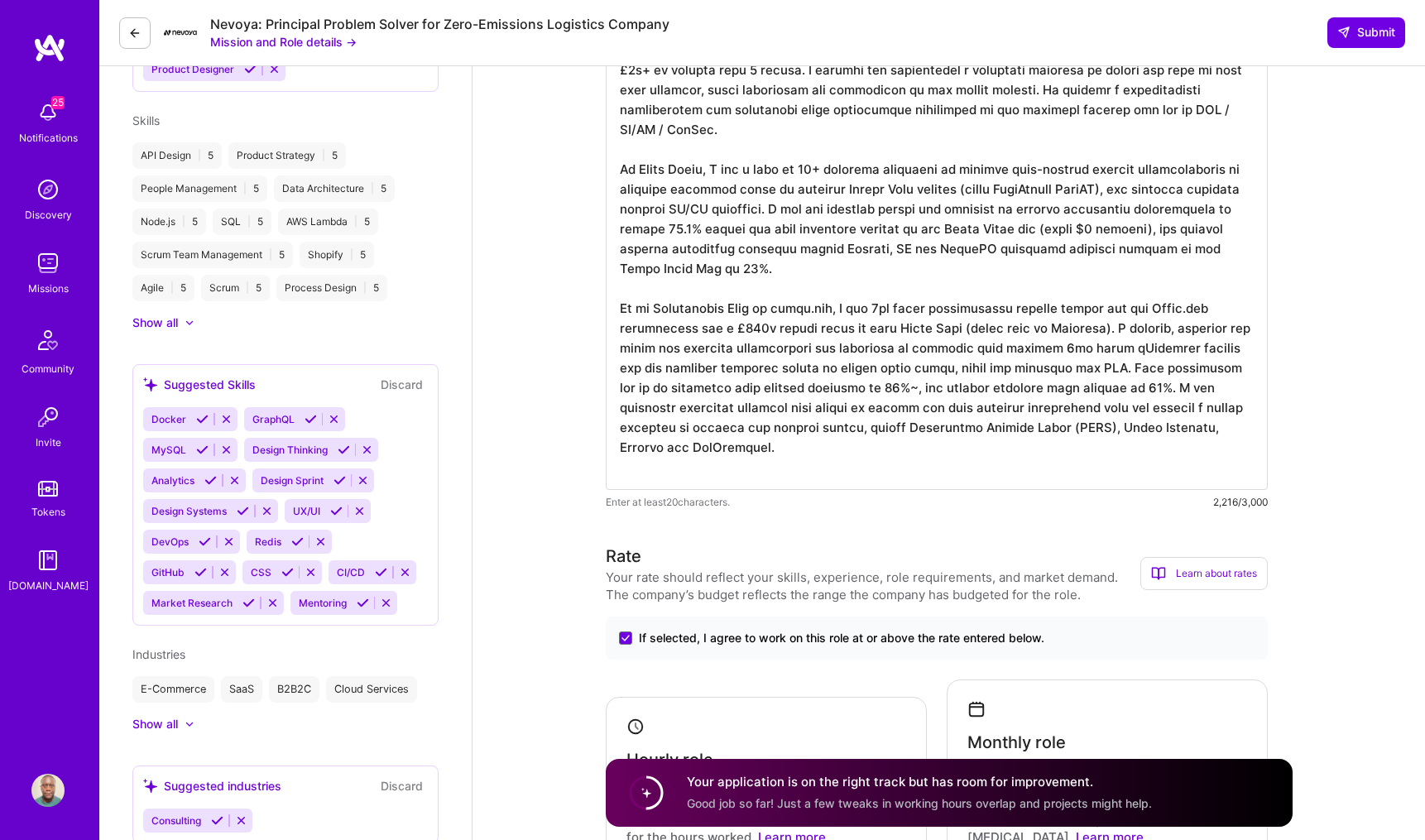
click at [200, 424] on icon at bounding box center [202, 419] width 13 height 13
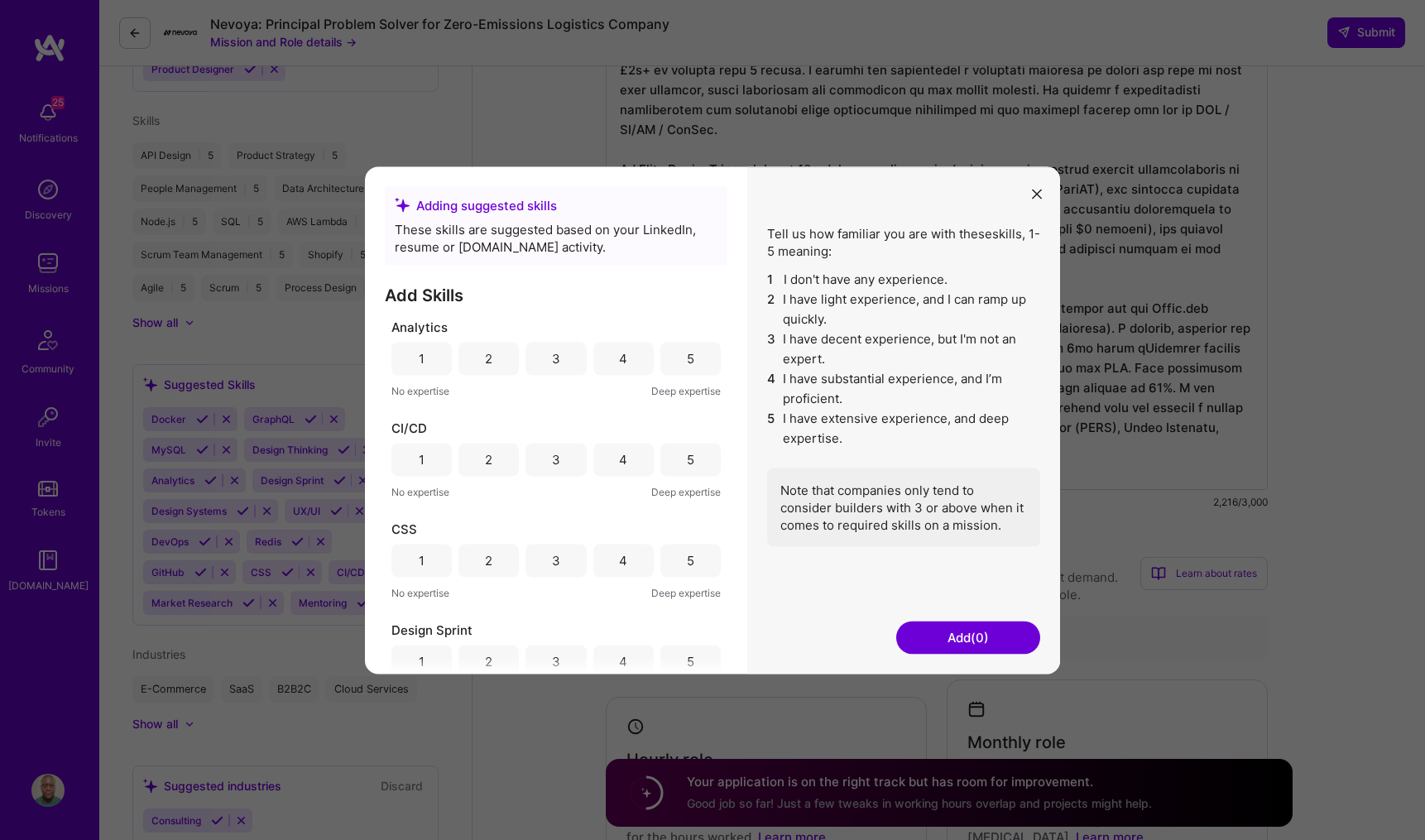
scroll to position [0, 0]
click at [678, 355] on div "5" at bounding box center [690, 358] width 60 height 33
click at [677, 456] on div "5" at bounding box center [690, 459] width 60 height 33
click at [566, 554] on div "3" at bounding box center [555, 559] width 60 height 33
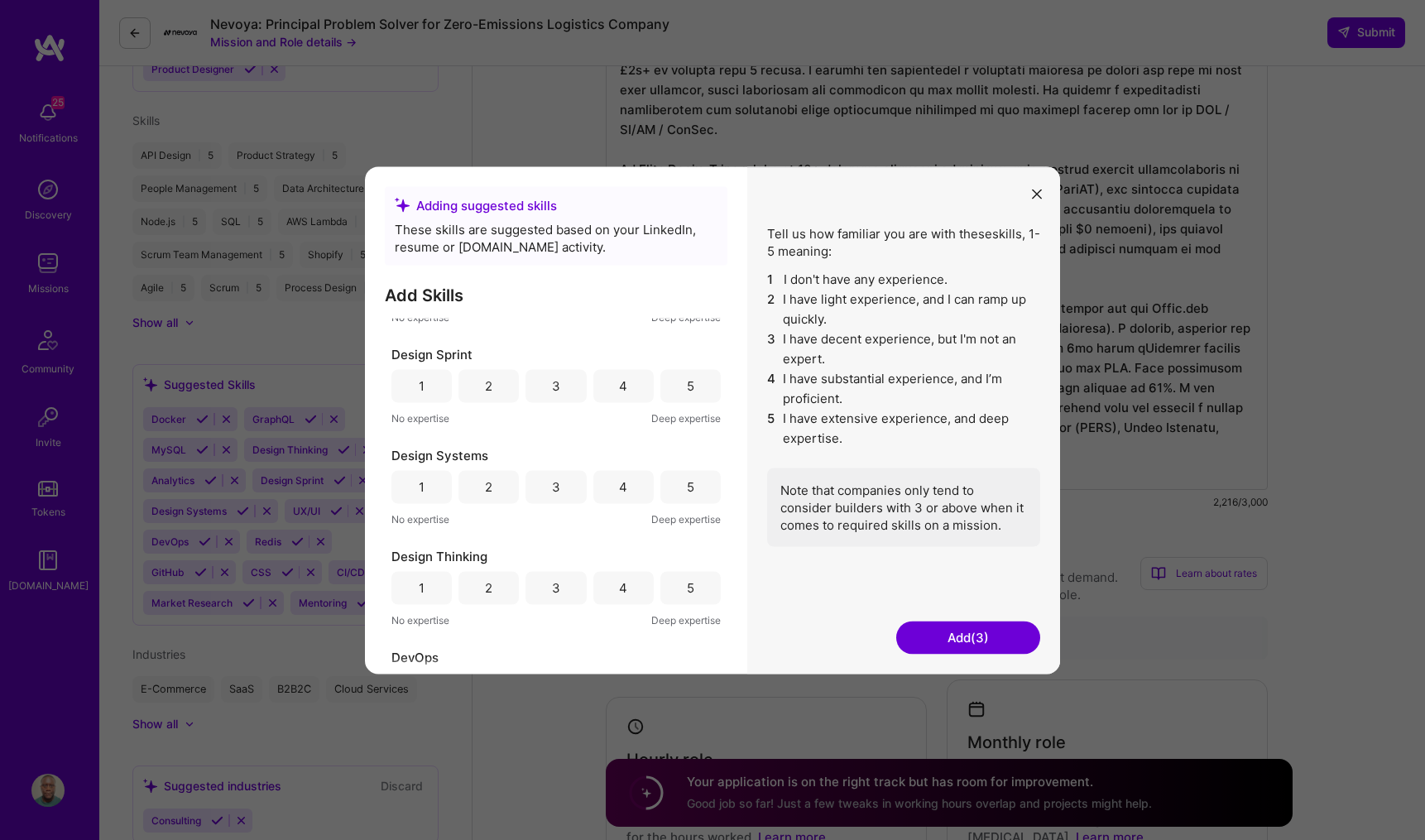
scroll to position [299, 0]
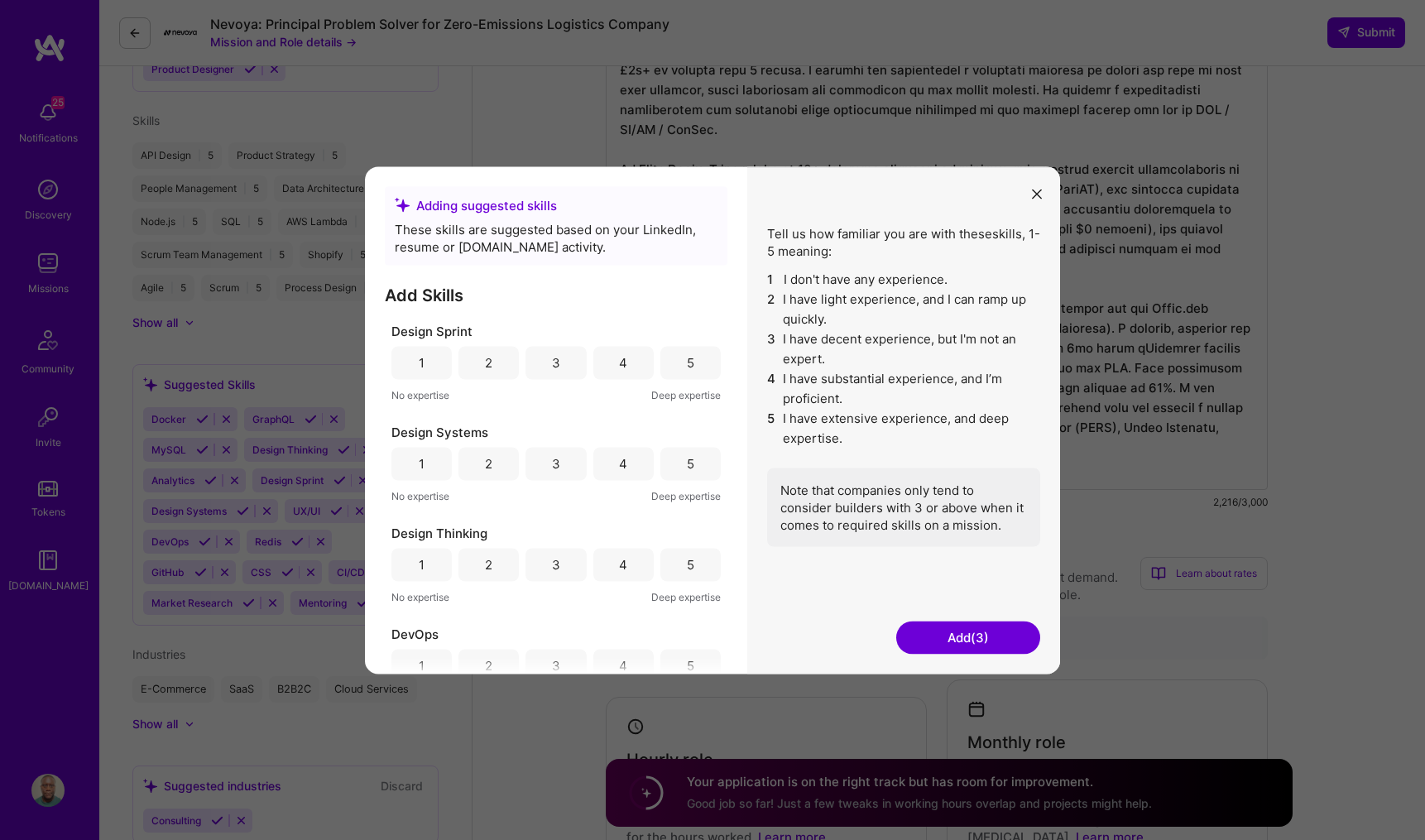
drag, startPoint x: 564, startPoint y: 372, endPoint x: 608, endPoint y: 357, distance: 46.5
click at [608, 357] on div "1 2 3 4 5" at bounding box center [556, 362] width 329 height 33
click at [557, 365] on div "3" at bounding box center [555, 362] width 60 height 33
click at [567, 461] on div "3" at bounding box center [555, 463] width 60 height 33
click at [563, 554] on div "3" at bounding box center [555, 564] width 60 height 33
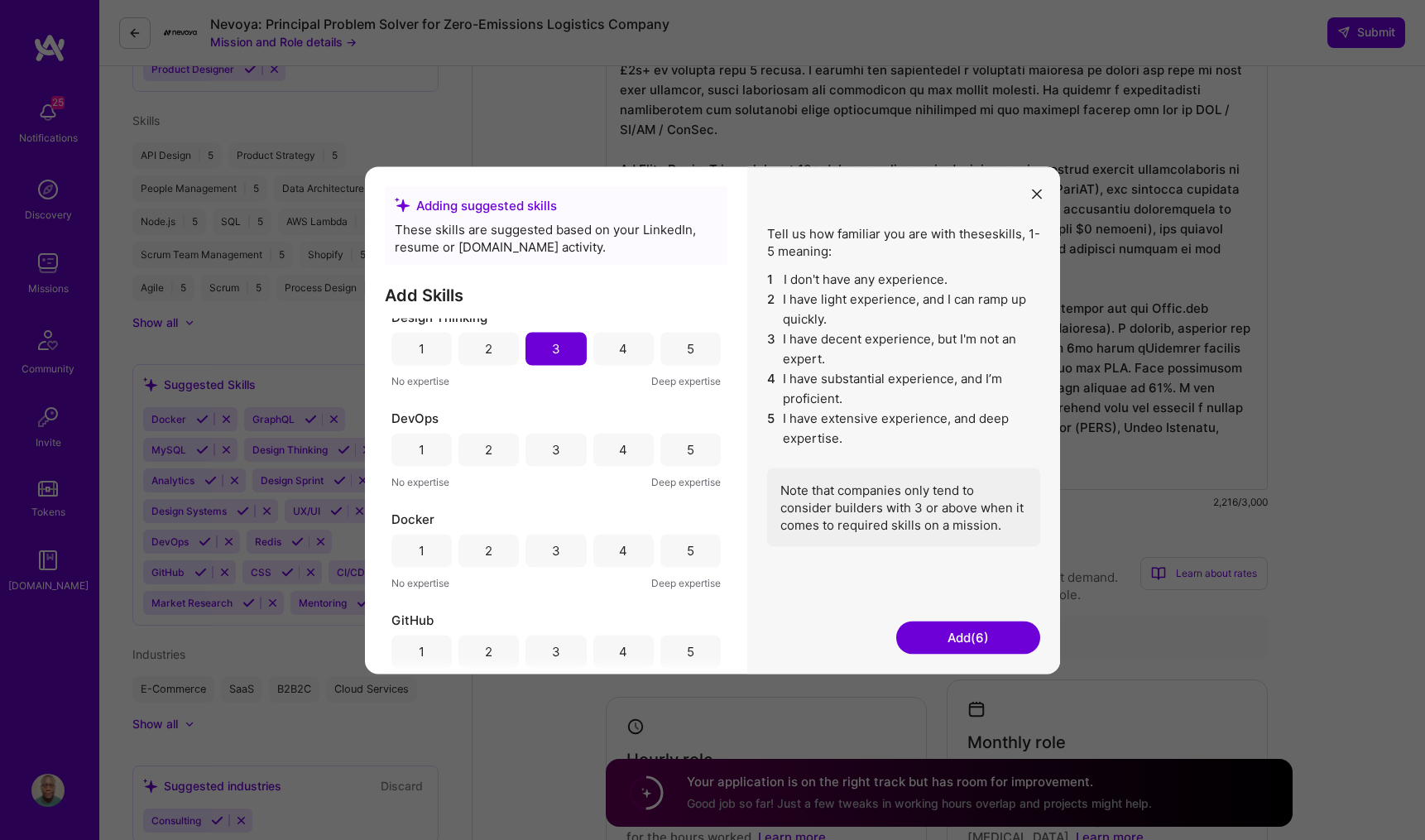
scroll to position [560, 0]
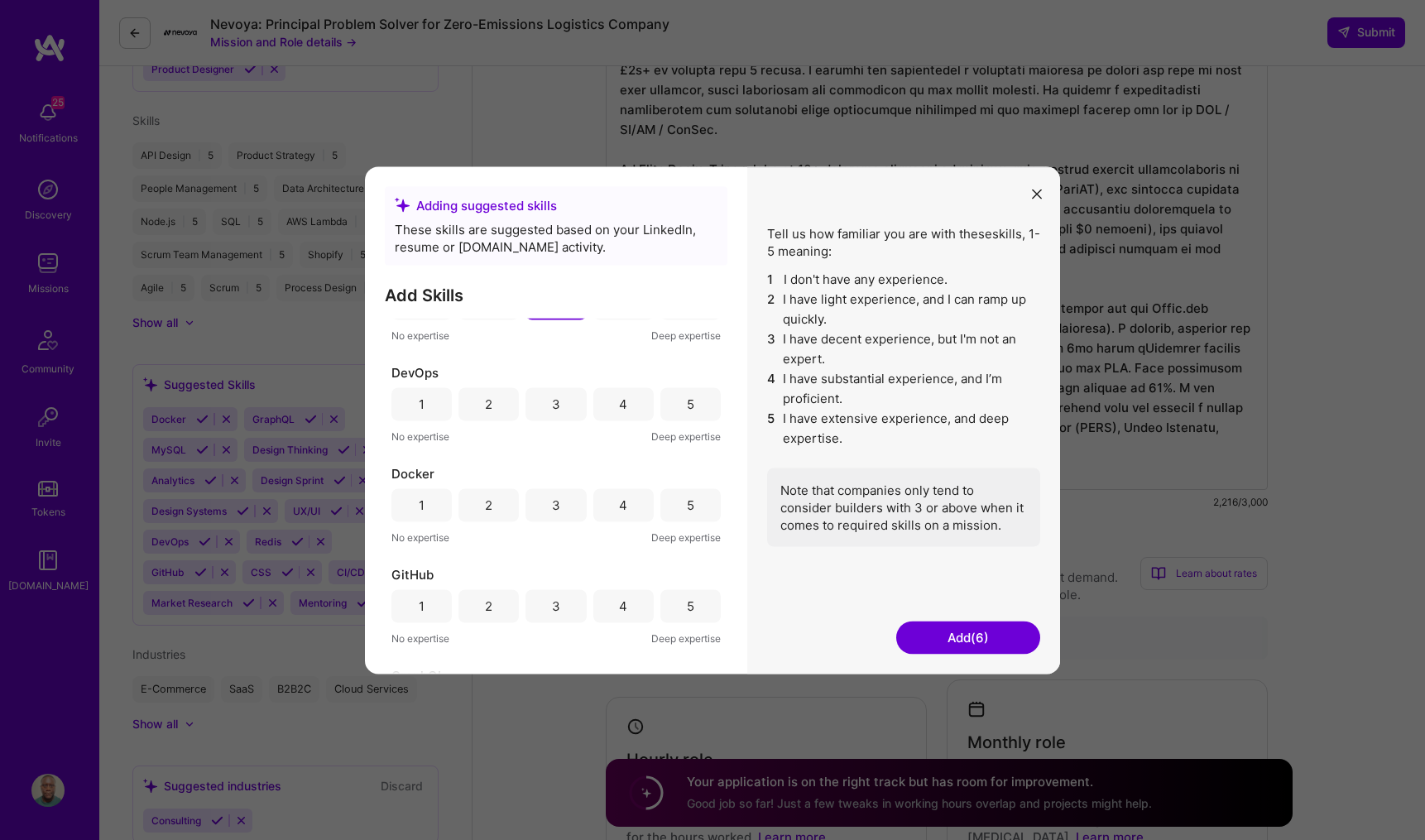
click at [573, 404] on div "3" at bounding box center [555, 403] width 60 height 33
click at [568, 504] on div "3" at bounding box center [555, 505] width 60 height 33
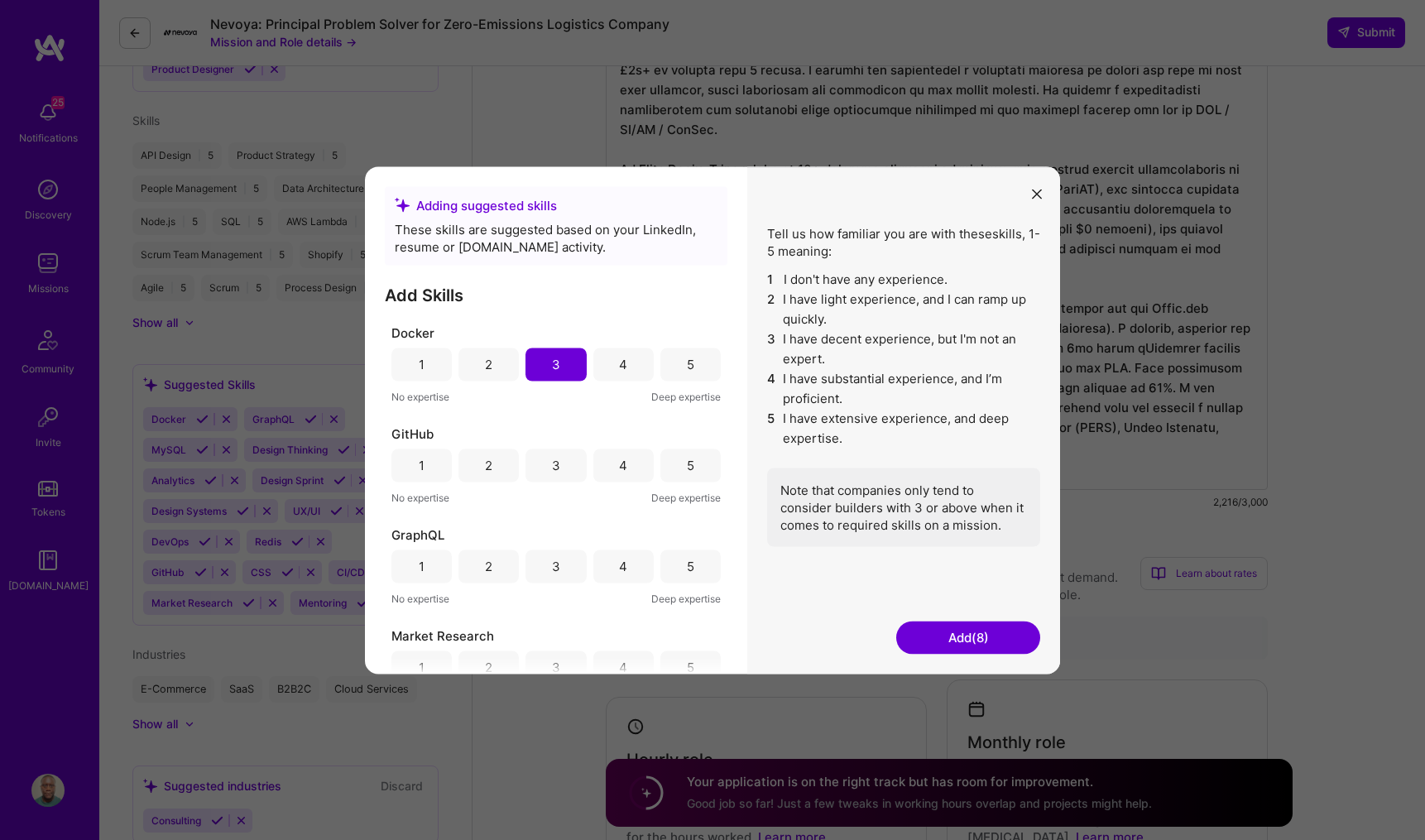
click at [566, 466] on div "3" at bounding box center [555, 465] width 60 height 33
click at [627, 472] on div "4" at bounding box center [623, 465] width 60 height 33
click at [575, 567] on div "3" at bounding box center [555, 566] width 60 height 33
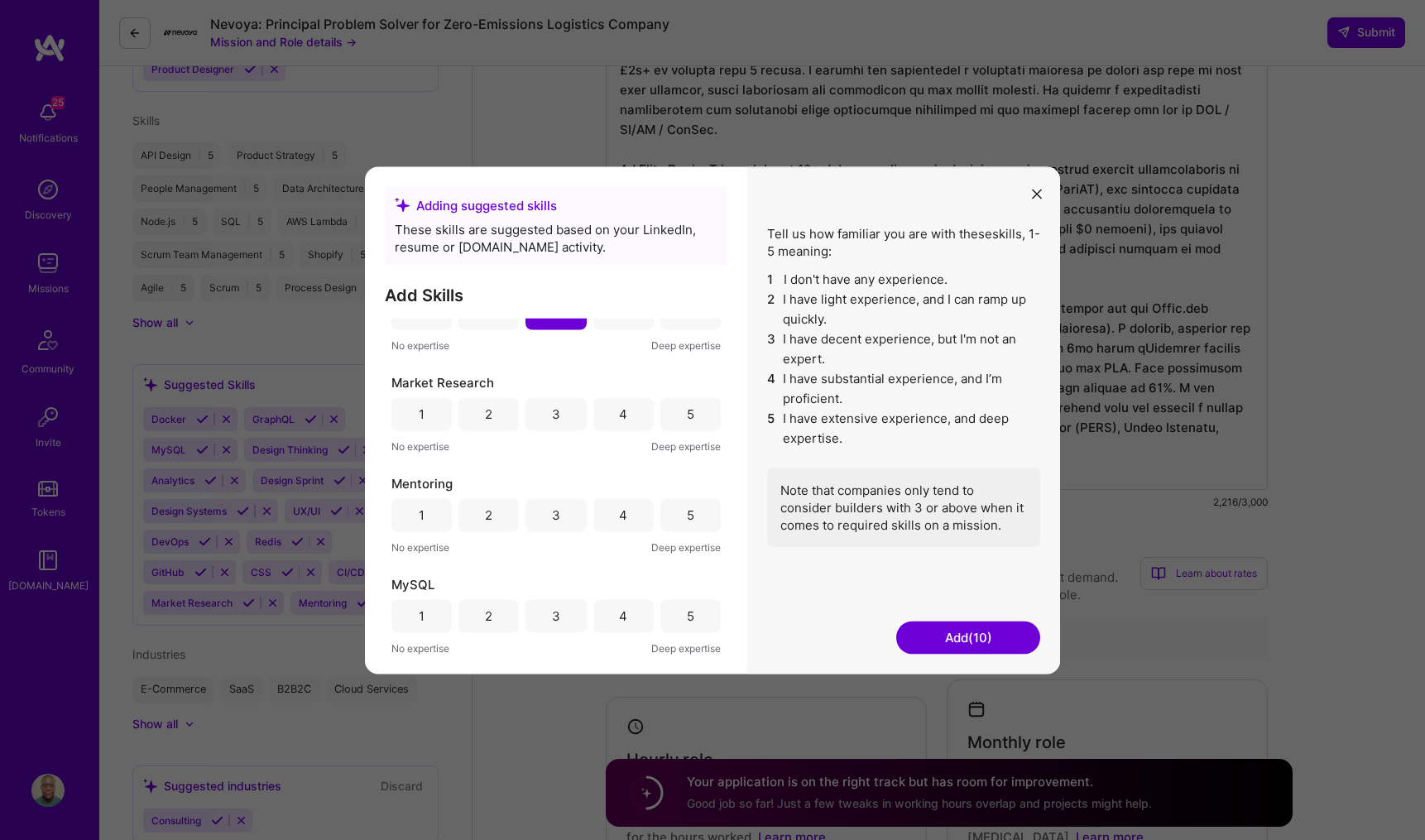
scroll to position [969, 0]
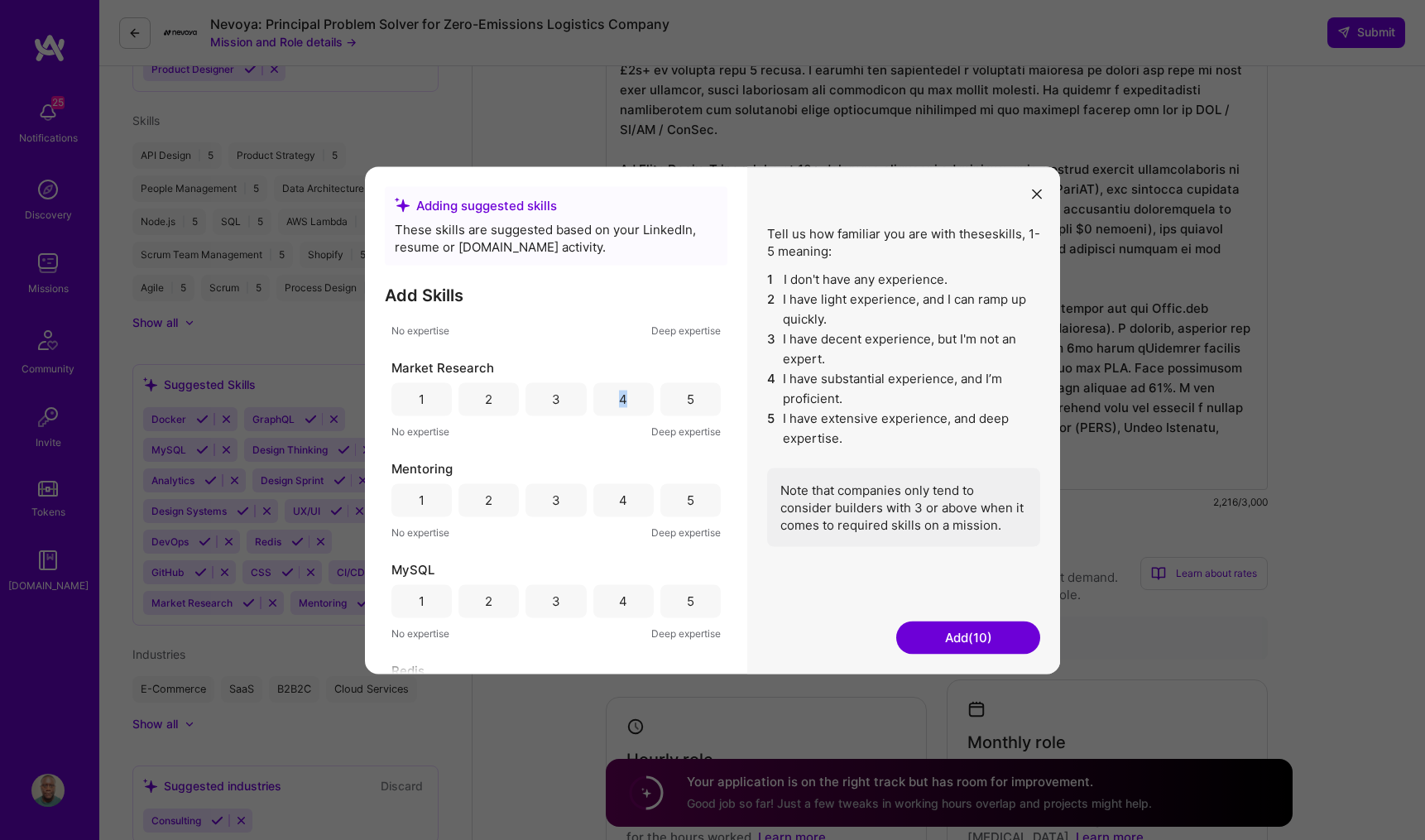
click at [619, 404] on div "4" at bounding box center [623, 398] width 8 height 17
click at [664, 502] on div "5" at bounding box center [690, 499] width 60 height 33
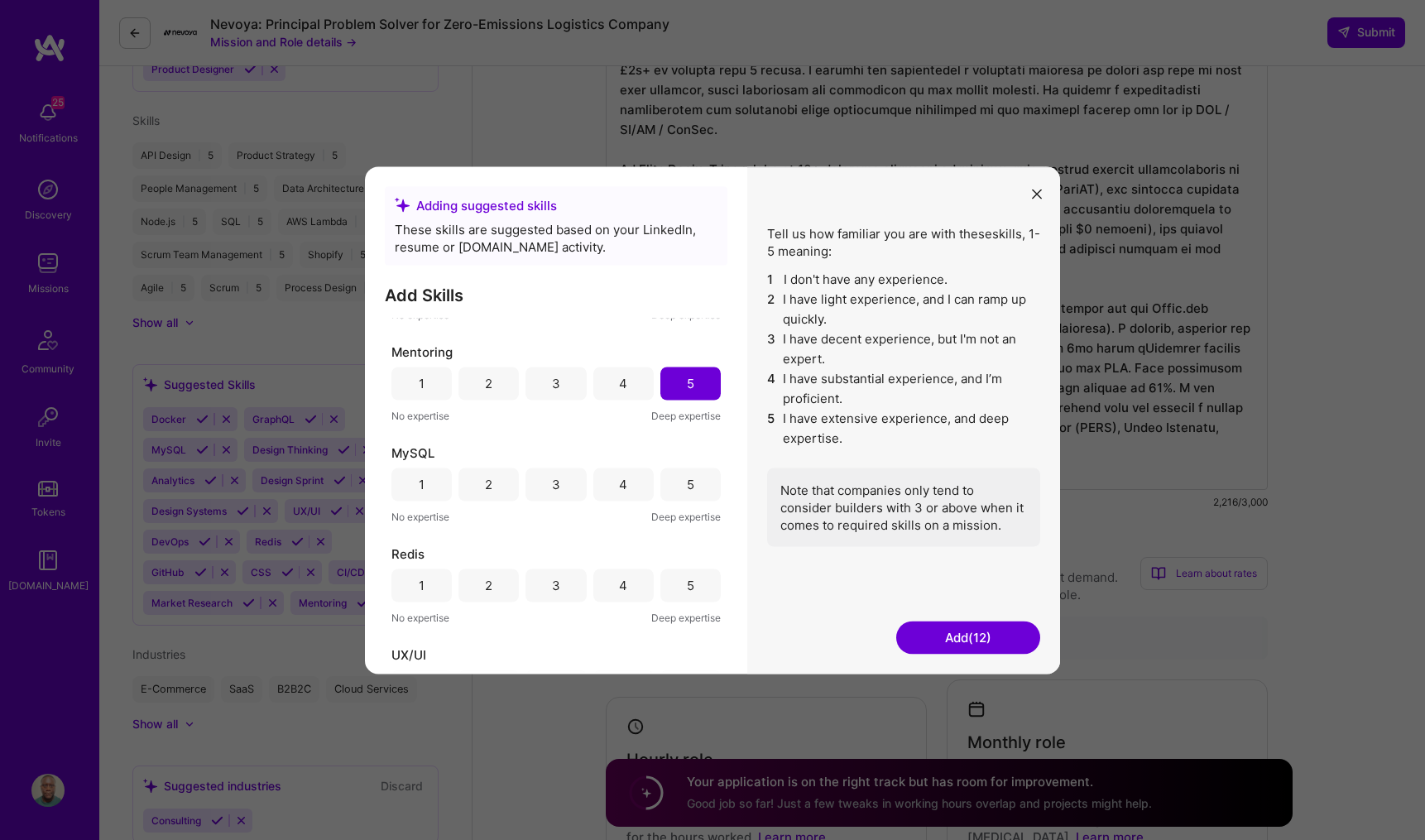
scroll to position [1139, 0]
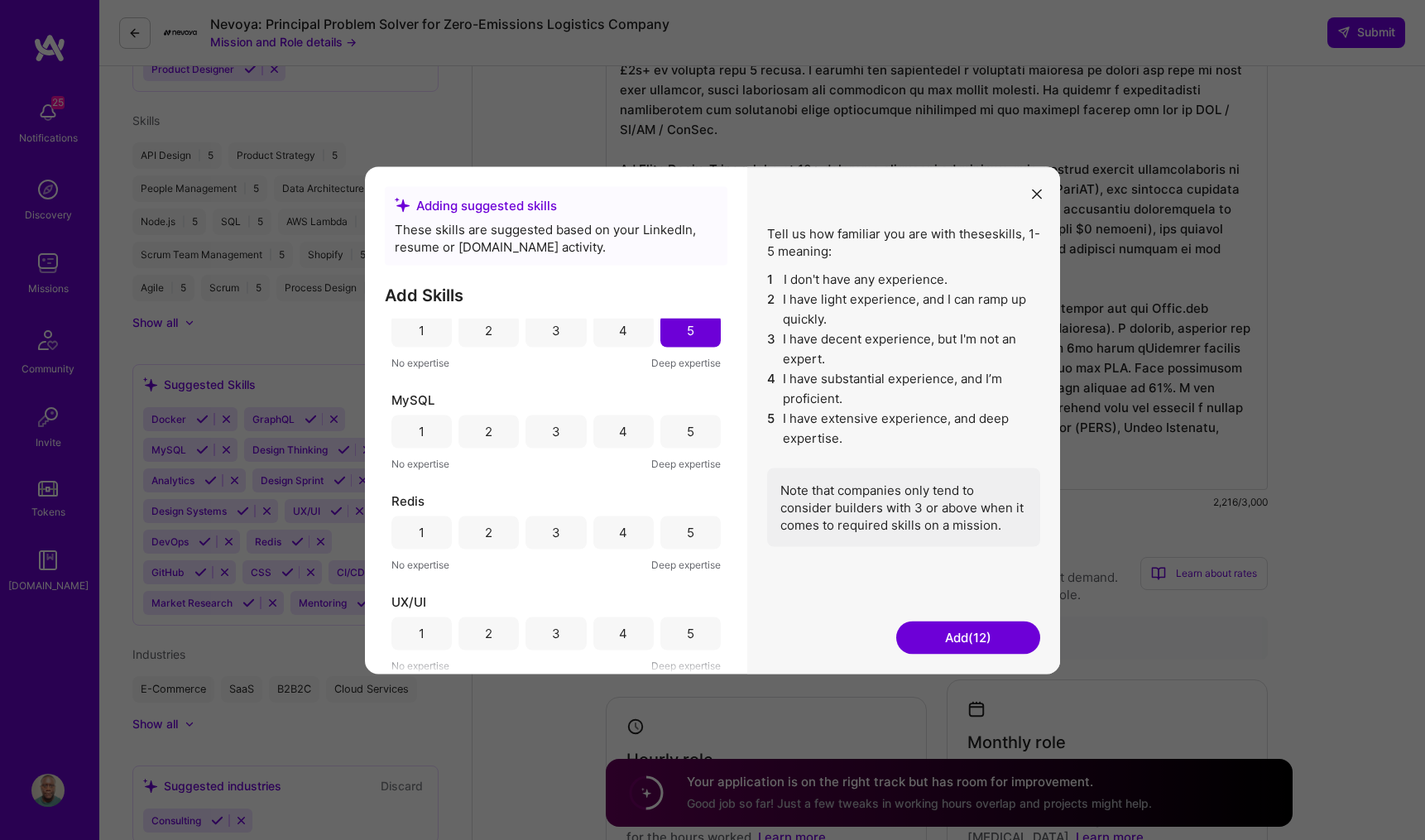
click at [636, 432] on div "4" at bounding box center [623, 431] width 60 height 33
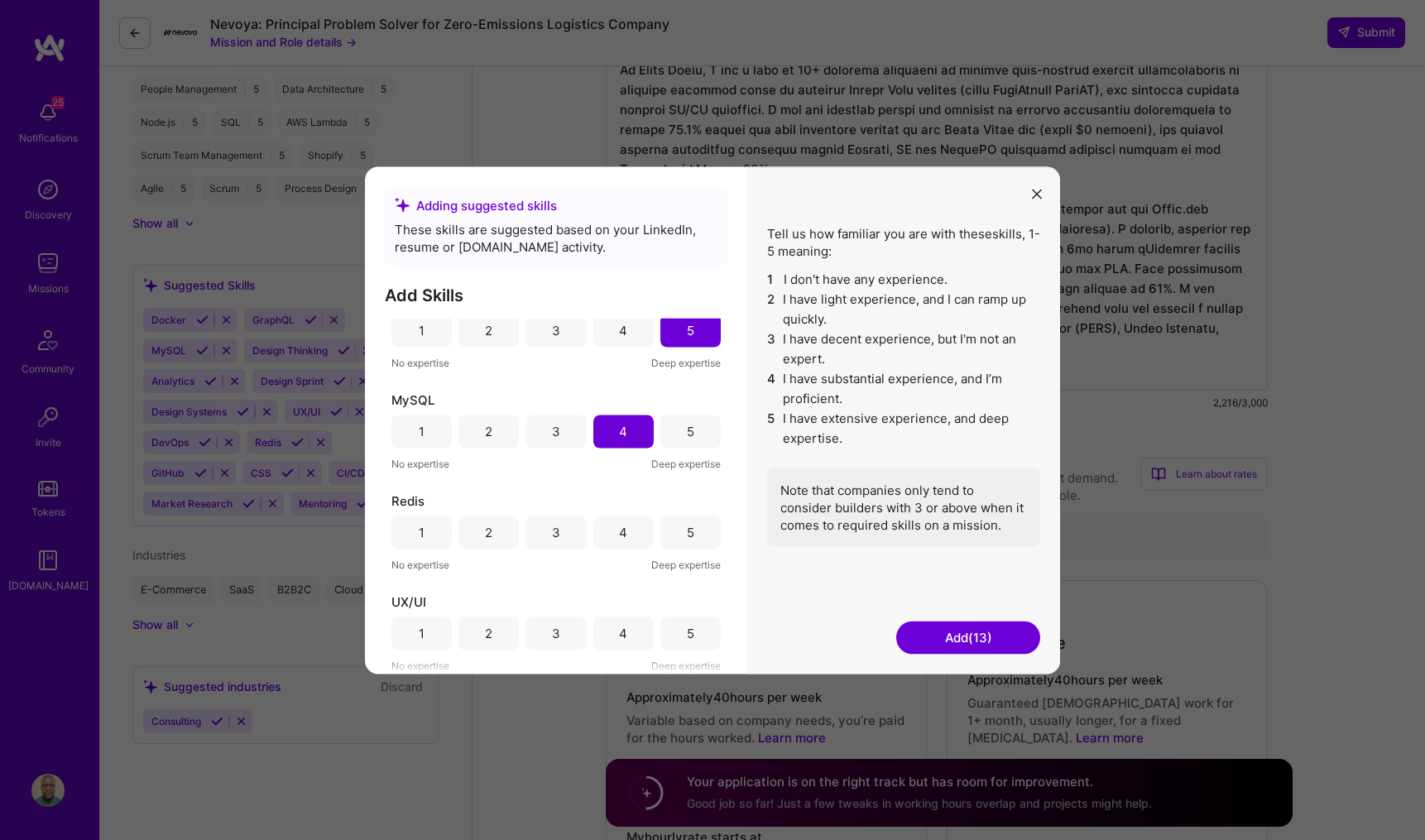
scroll to position [840, 0]
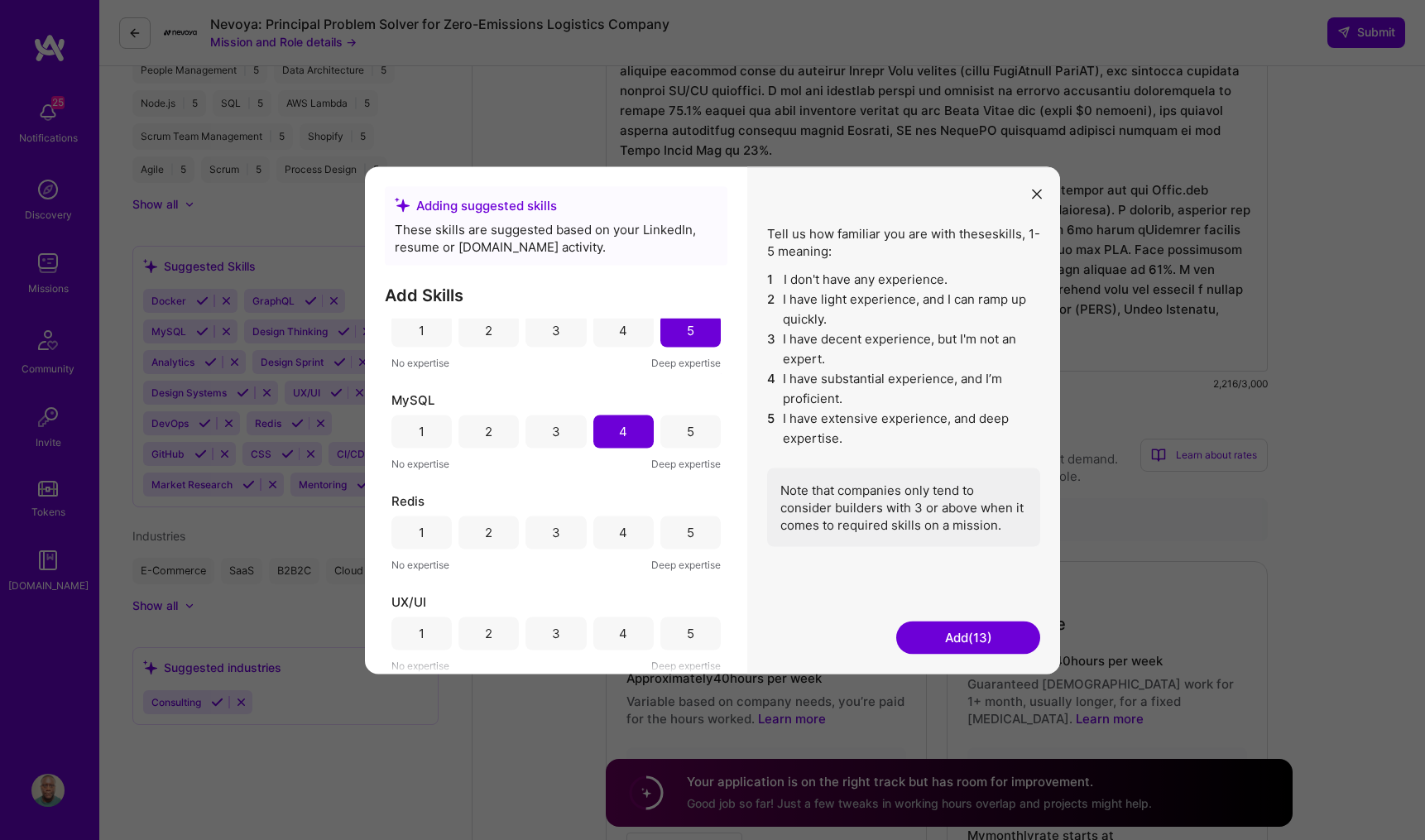
click at [631, 533] on div "4" at bounding box center [623, 532] width 60 height 33
click at [558, 635] on div "3" at bounding box center [555, 632] width 60 height 33
click at [929, 639] on button "Add (15)" at bounding box center [968, 637] width 144 height 33
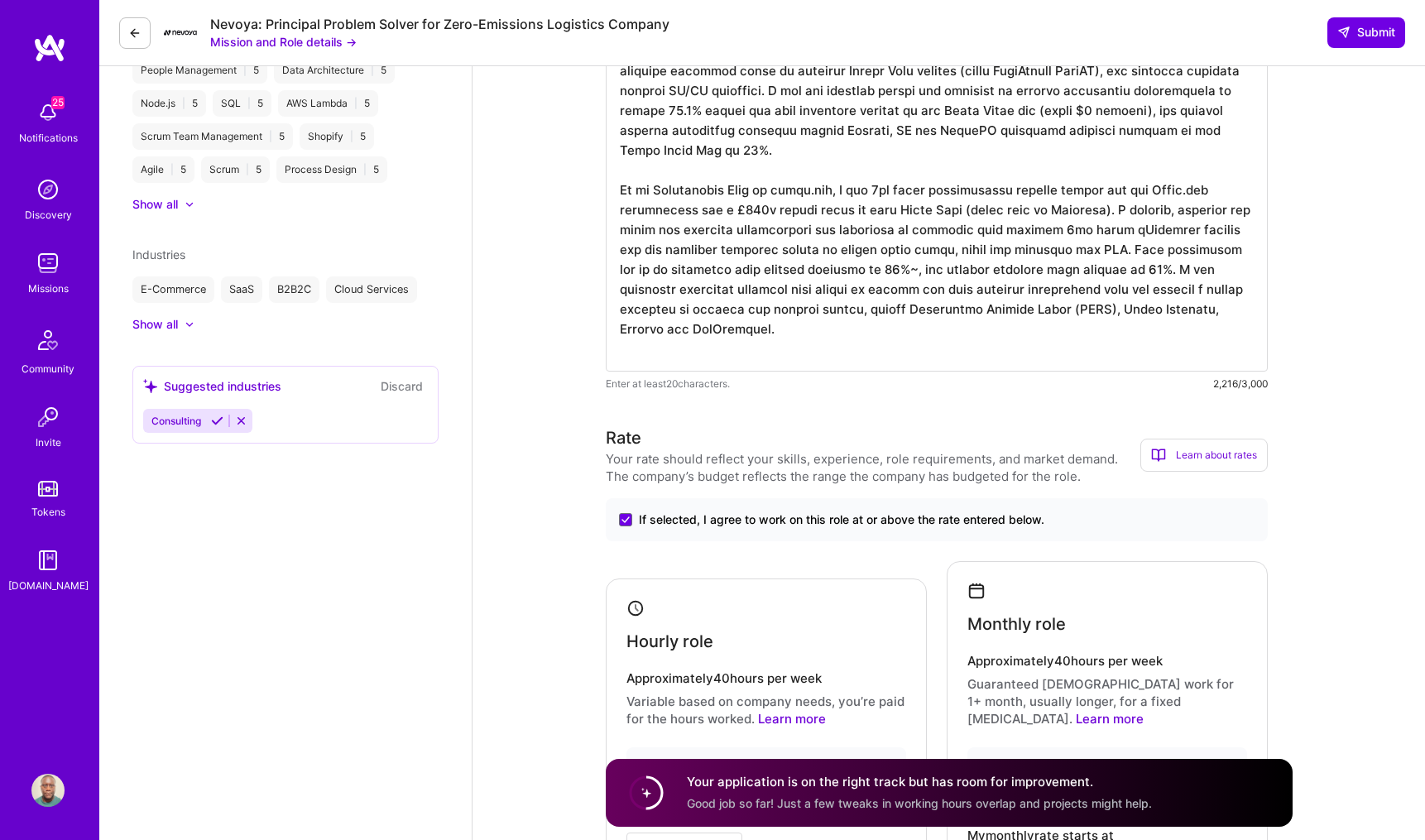
click at [219, 423] on icon at bounding box center [218, 421] width 13 height 13
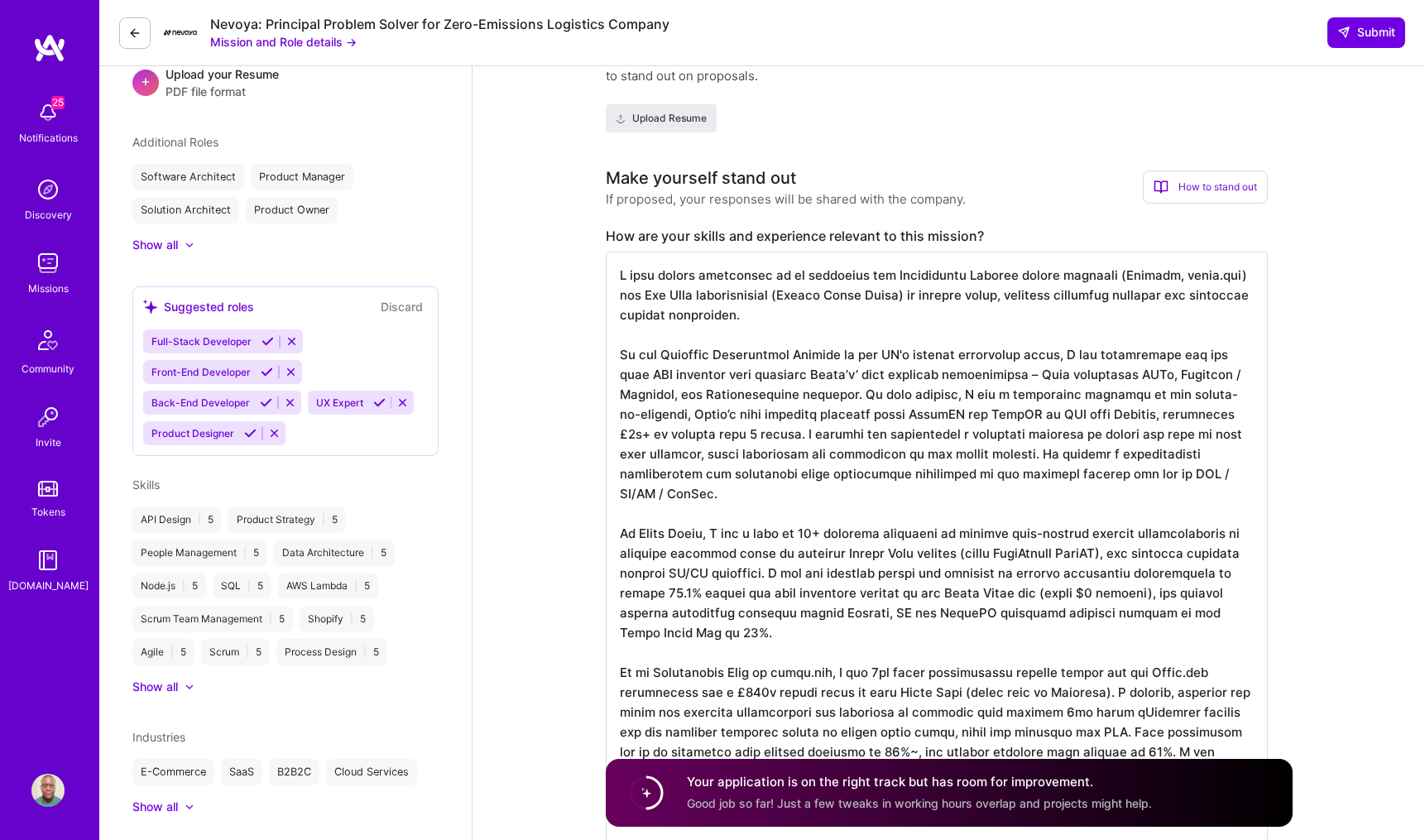
scroll to position [353, 0]
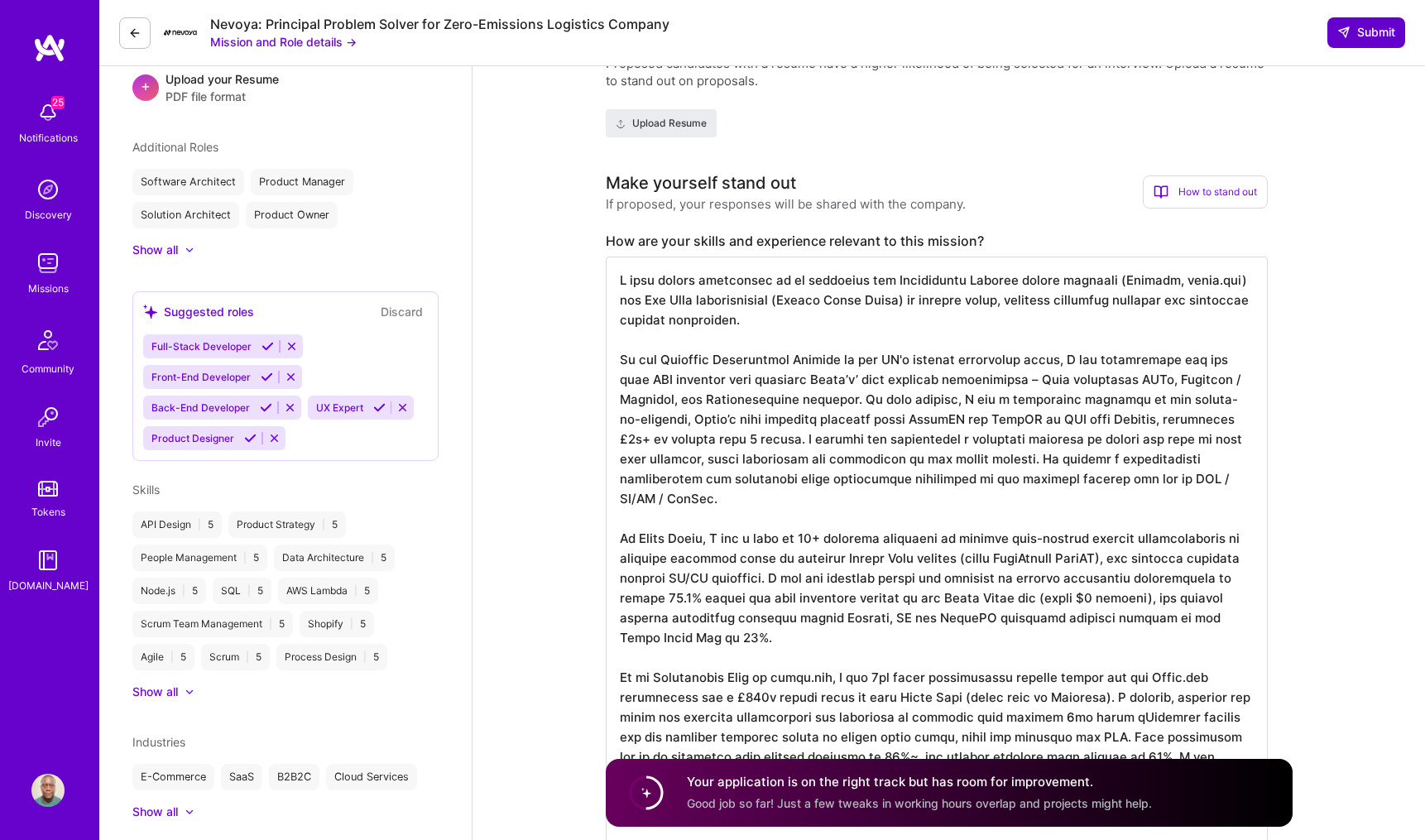
click at [1342, 26] on icon at bounding box center [1343, 32] width 13 height 13
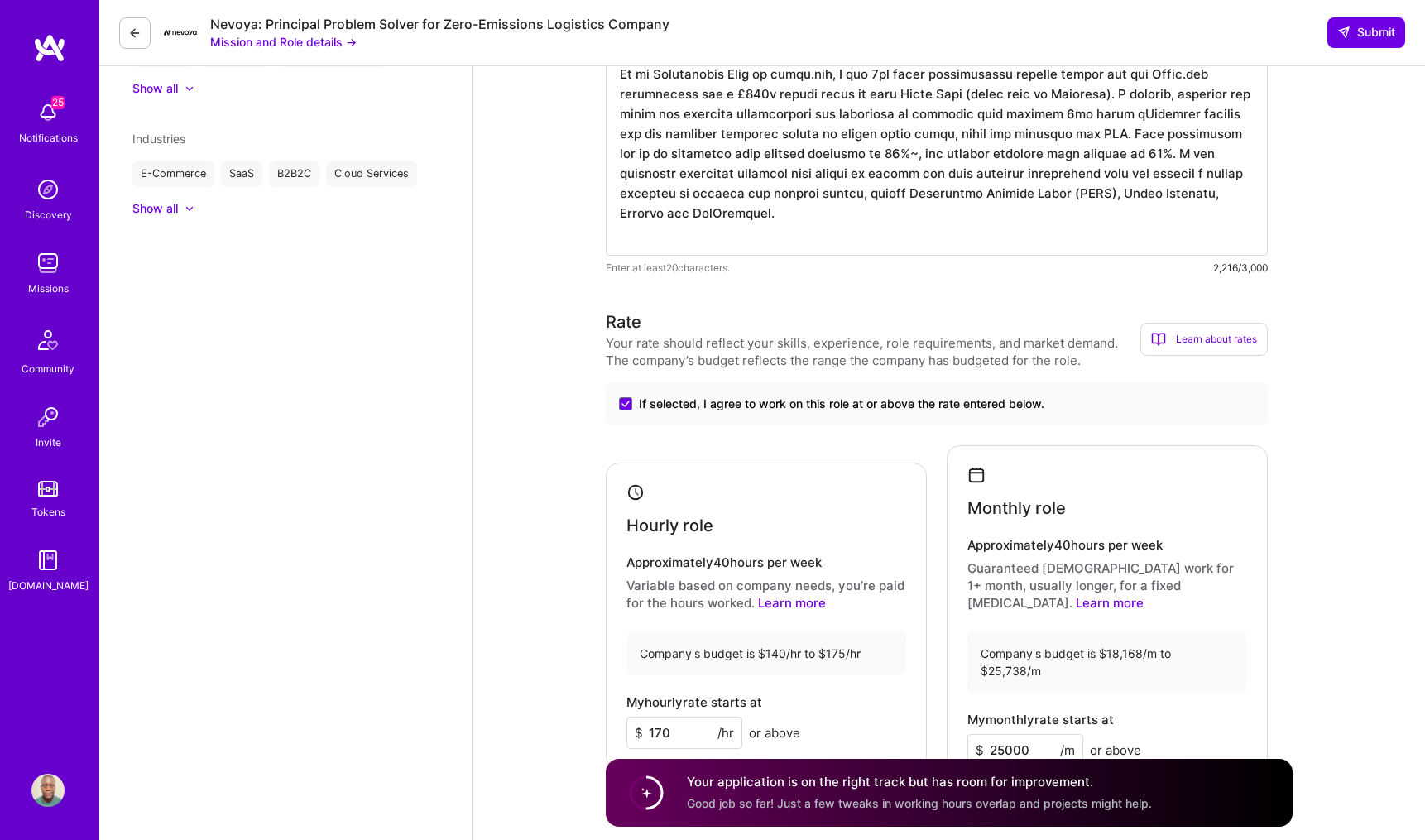
scroll to position [980, 0]
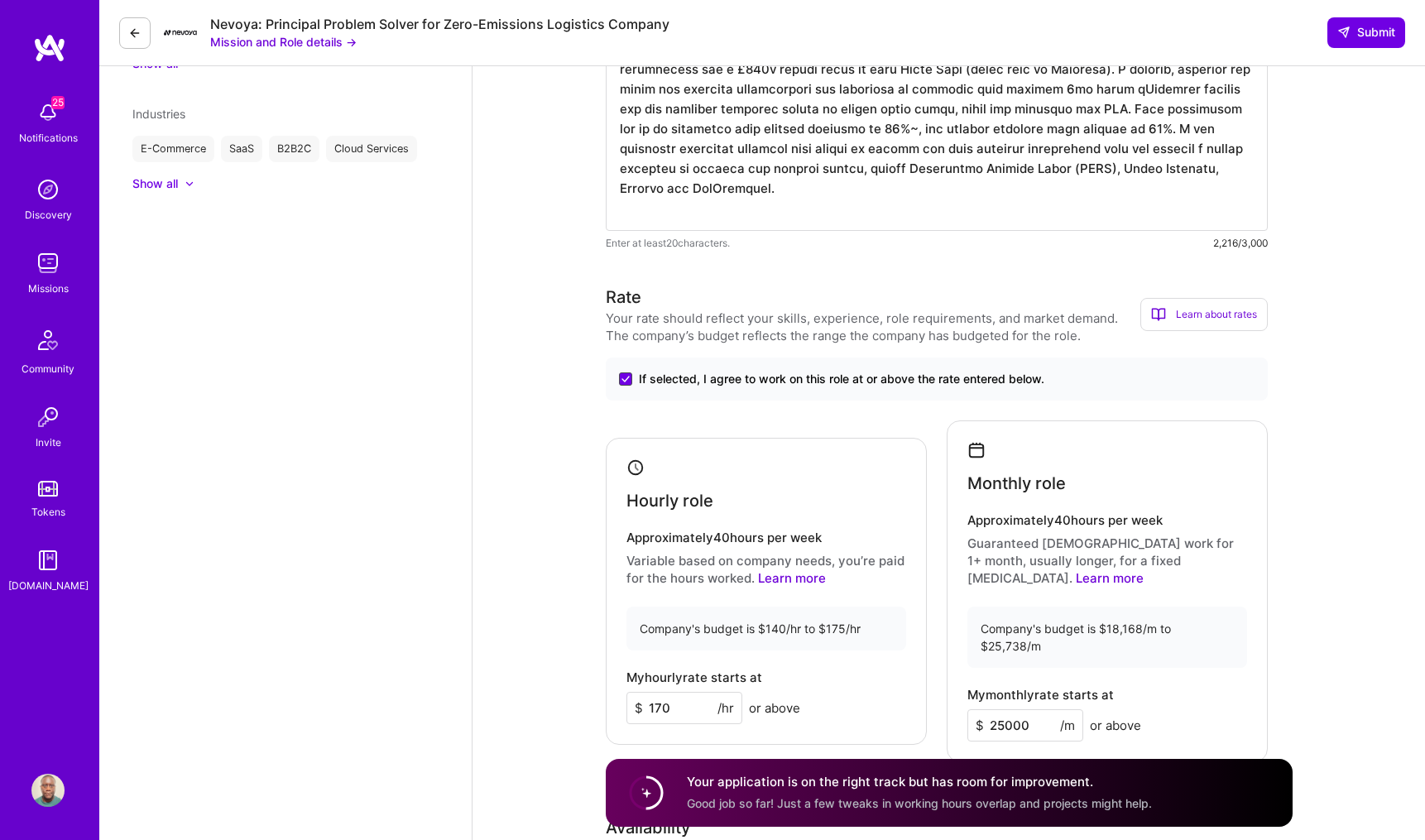
click at [627, 379] on icon at bounding box center [625, 379] width 8 height 6
click at [0, 0] on input "If selected, I agree to work on this role at or above the rate entered below." at bounding box center [0, 0] width 0 height 0
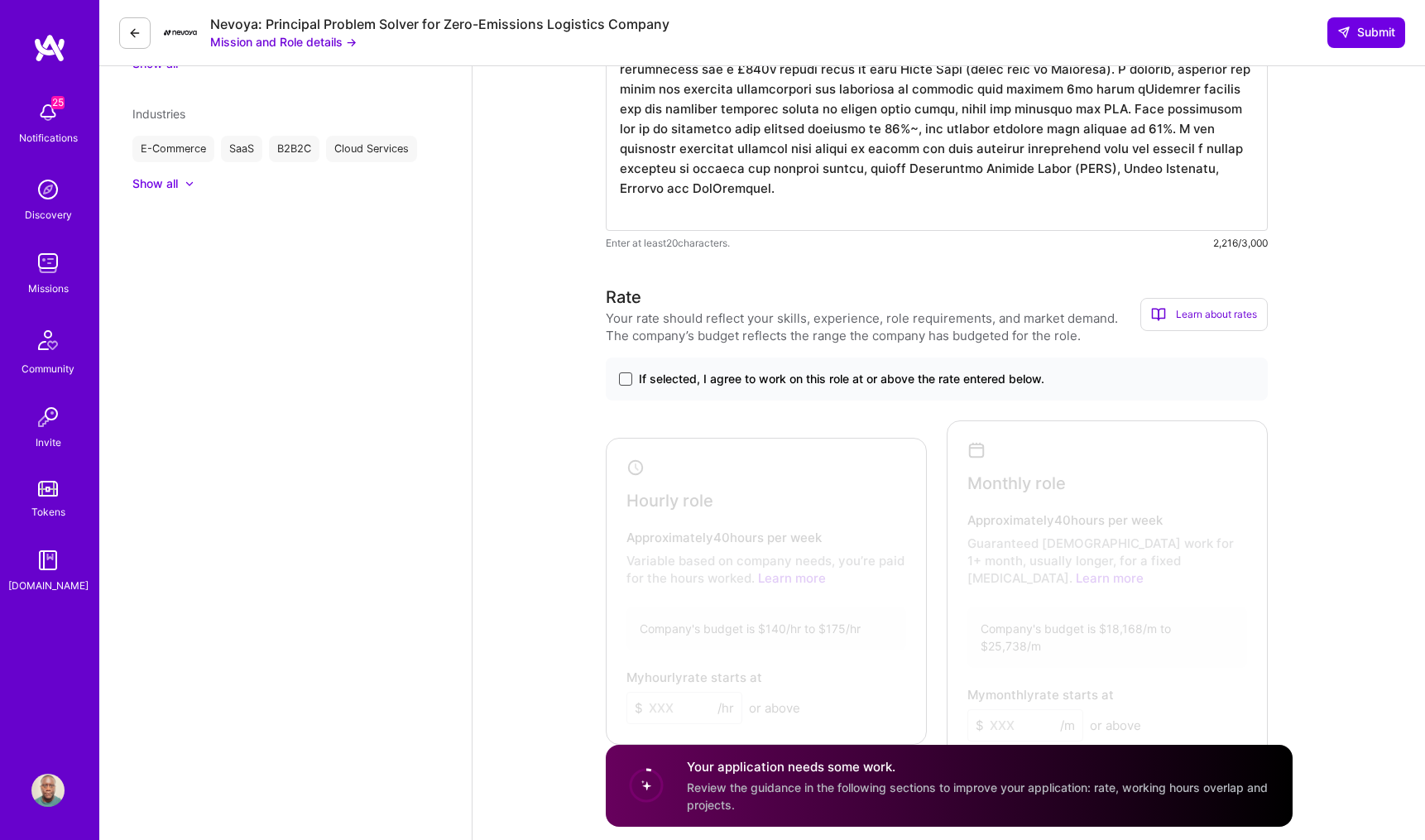
click at [627, 380] on span at bounding box center [625, 379] width 13 height 13
click at [0, 0] on input "If selected, I agree to work on this role at or above the rate entered below." at bounding box center [0, 0] width 0 height 0
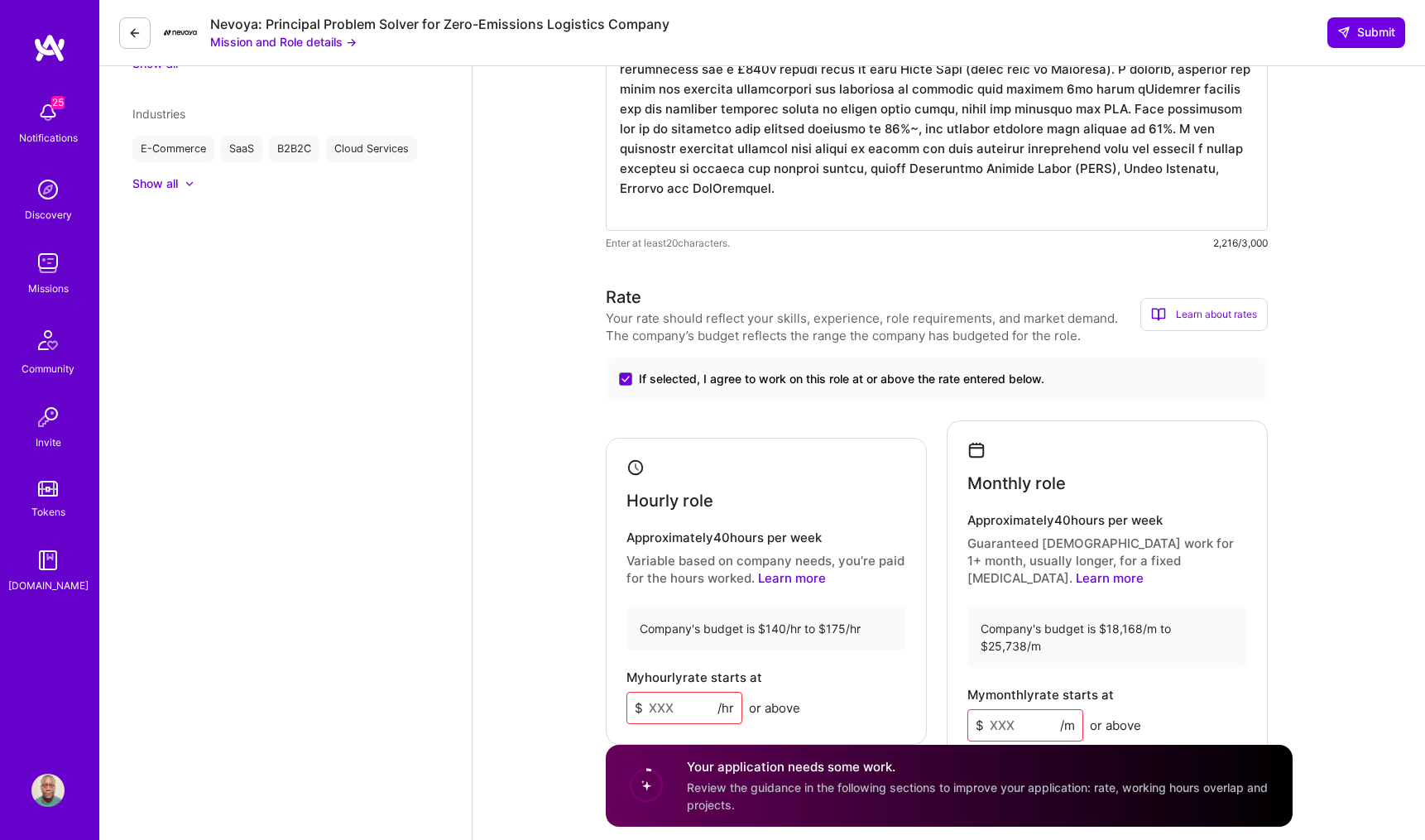
click at [651, 692] on input at bounding box center [684, 708] width 116 height 32
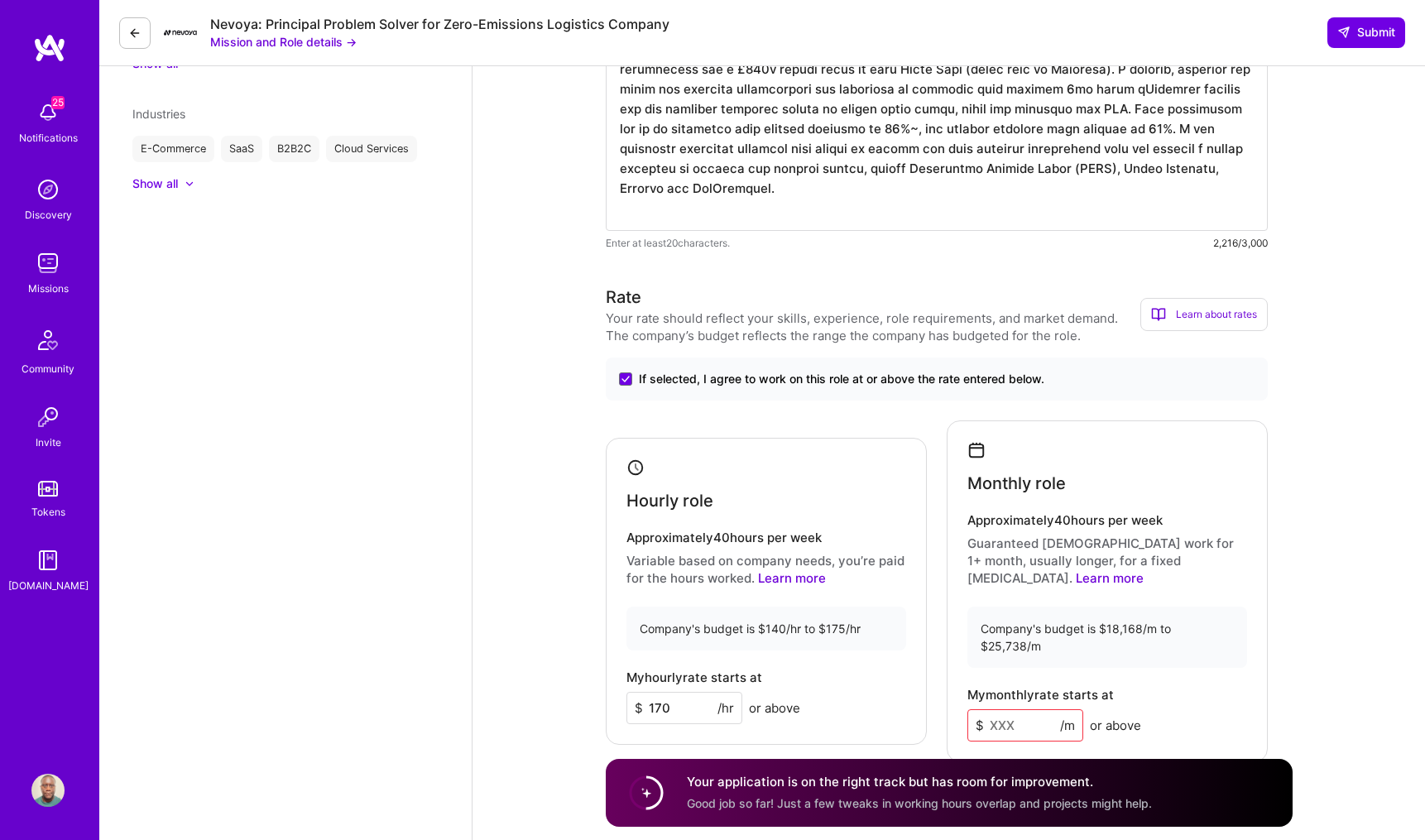
type input "170"
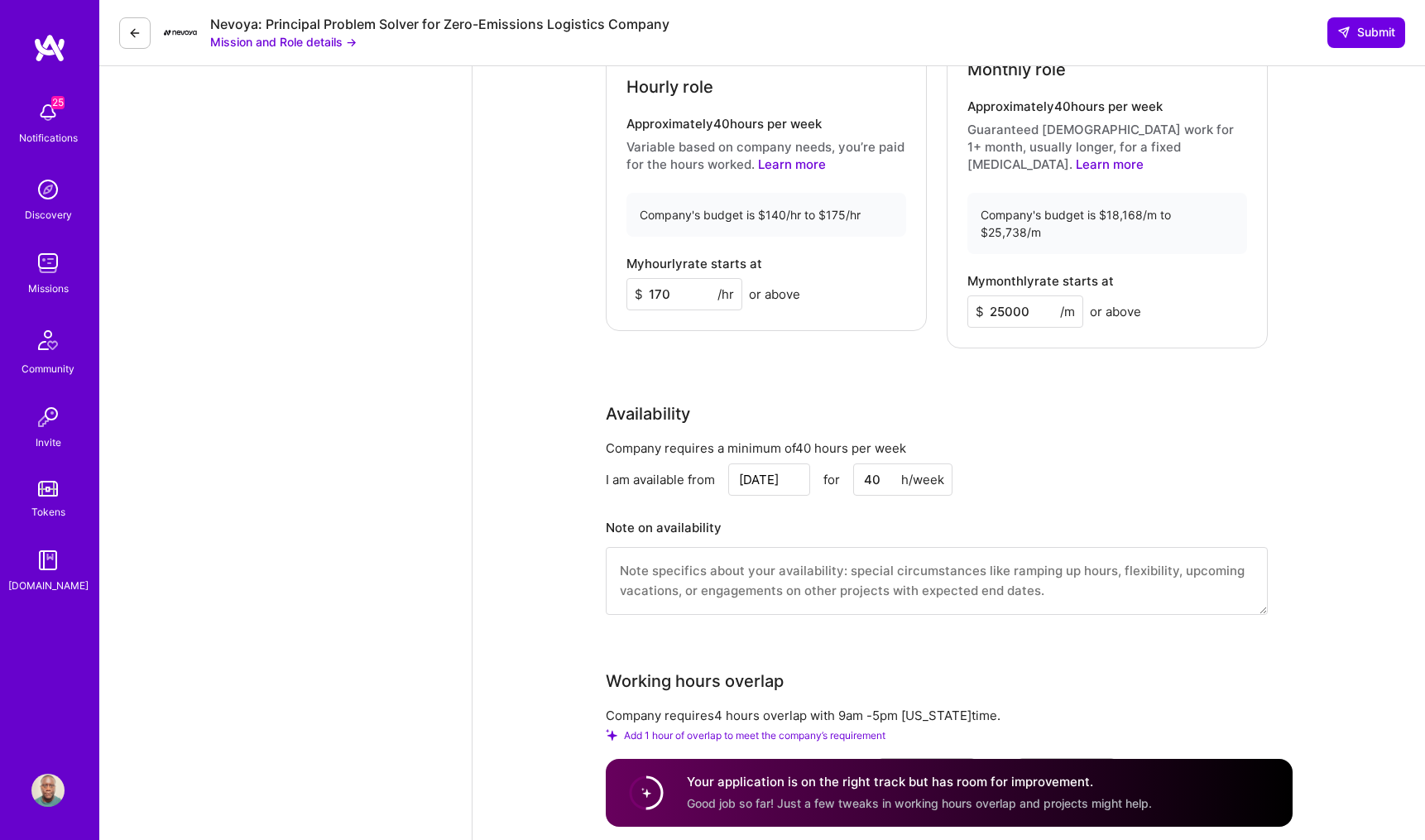
scroll to position [1424, 0]
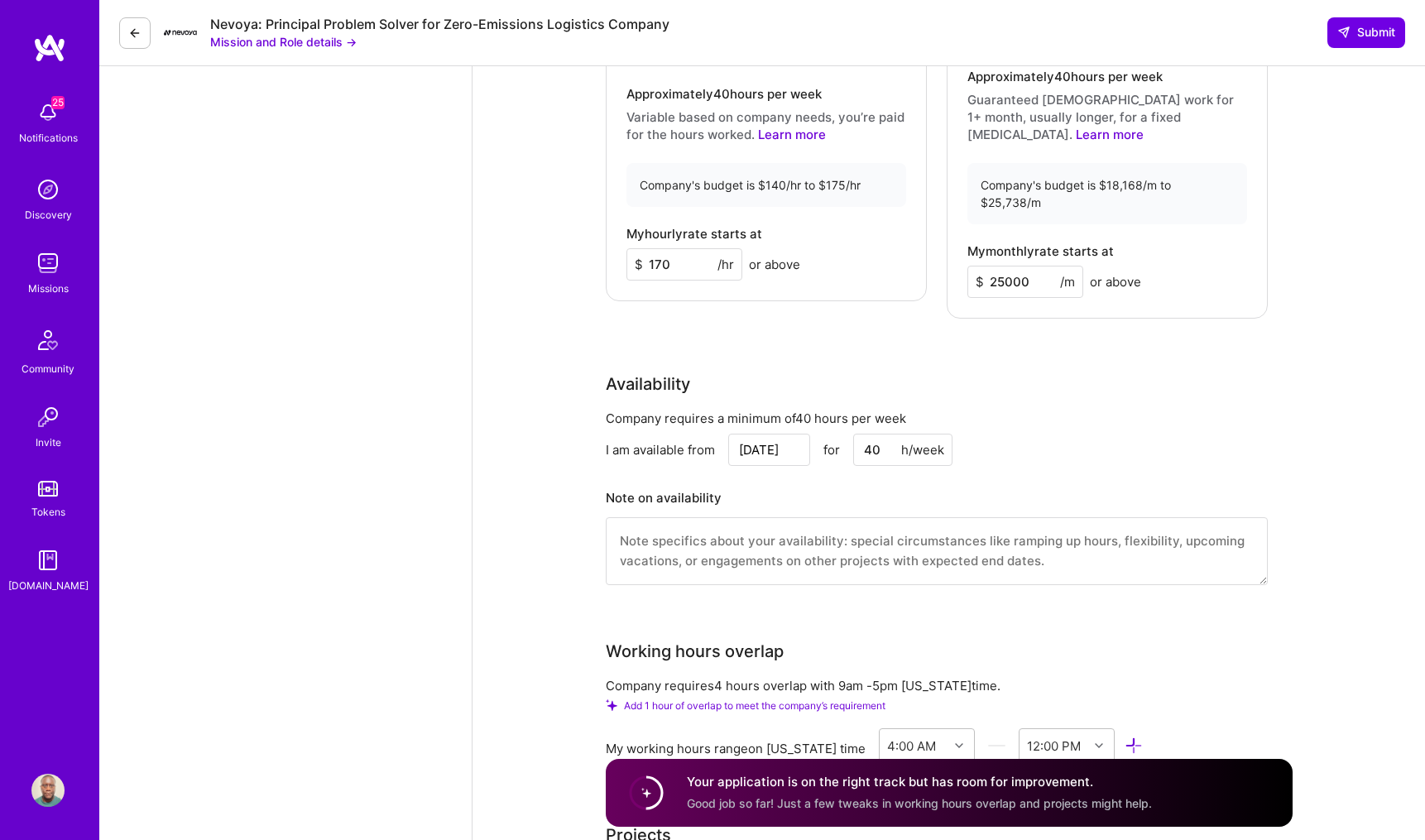
type input "25000"
click at [757, 517] on textarea at bounding box center [937, 550] width 662 height 67
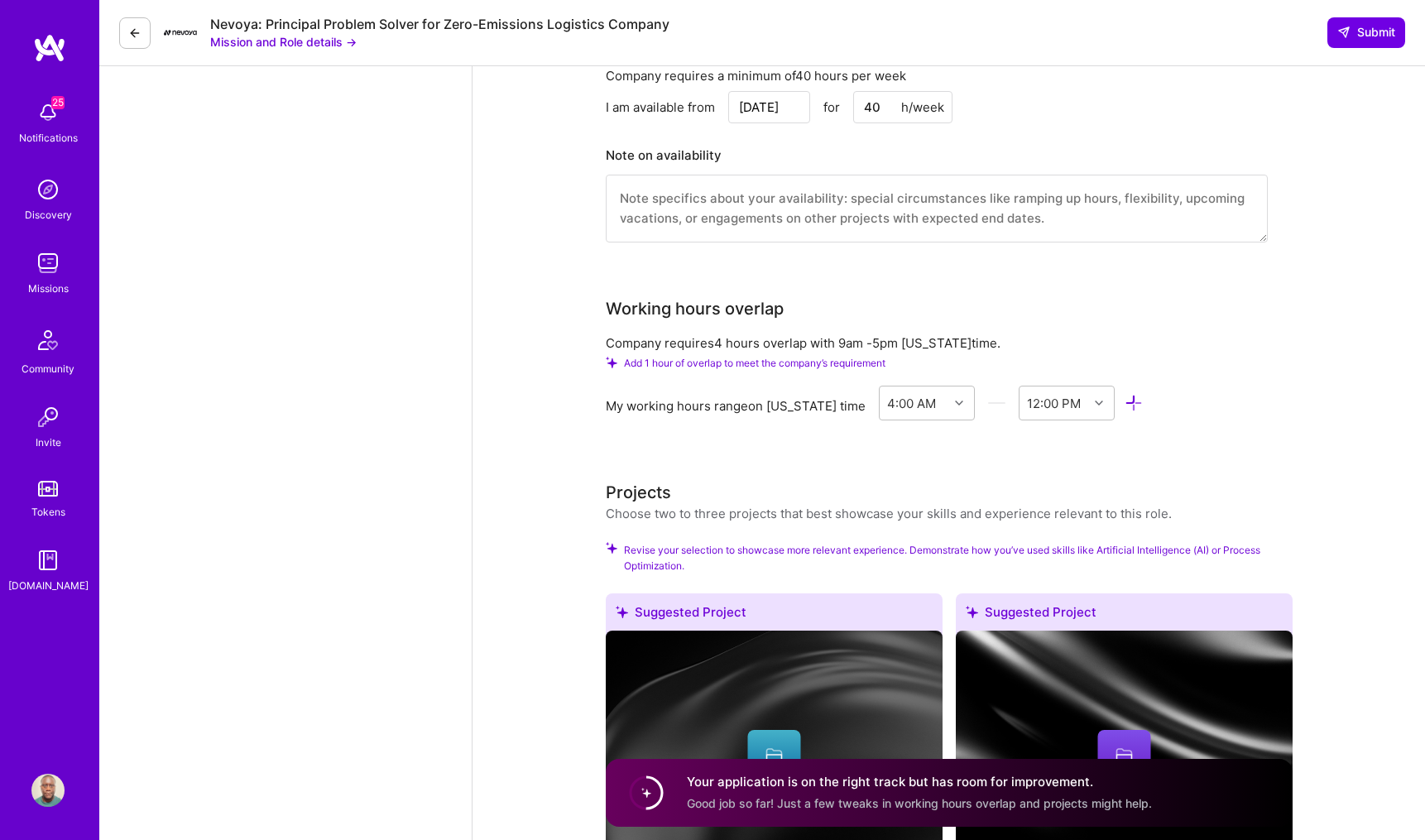
scroll to position [1874, 0]
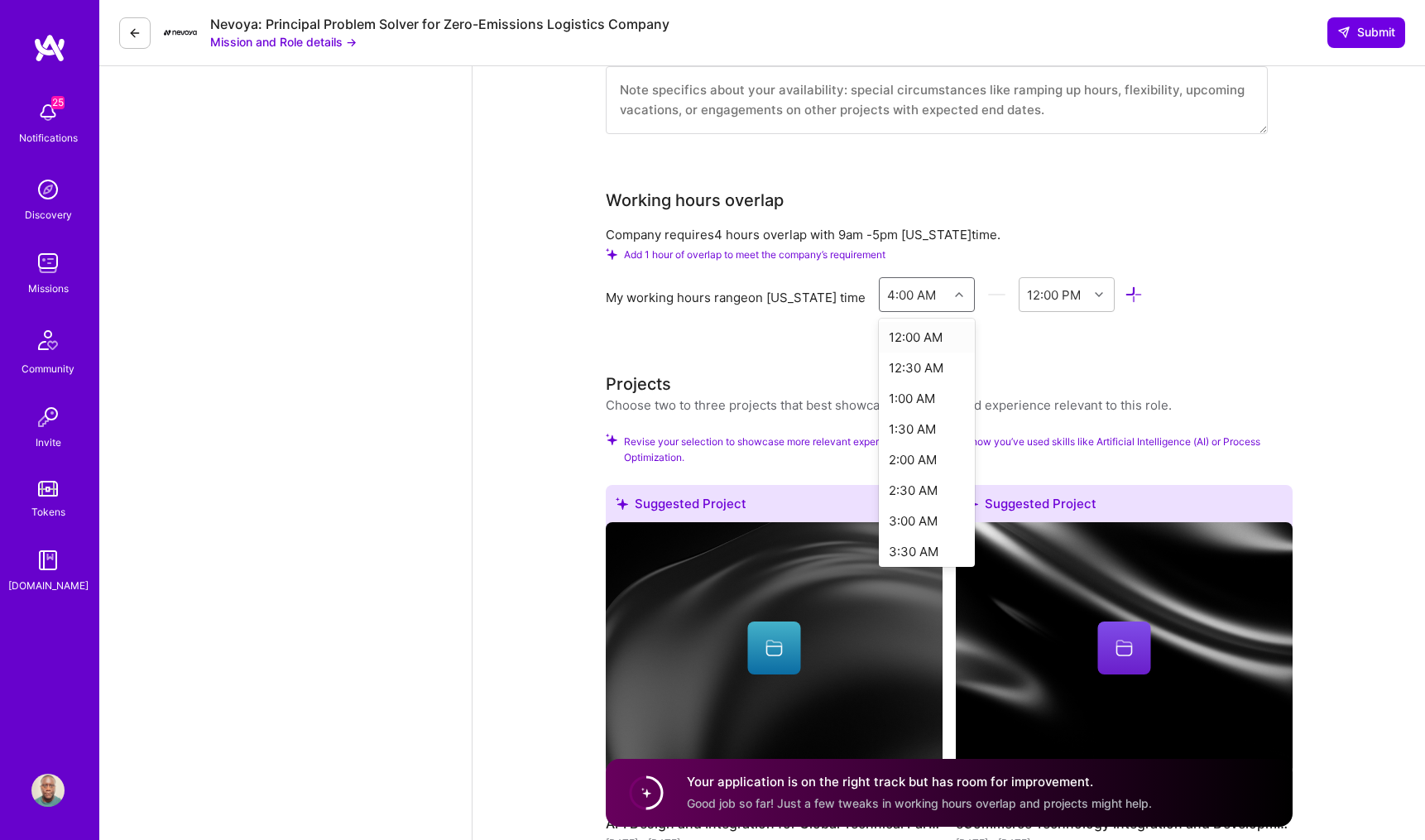
click at [948, 284] on div at bounding box center [961, 295] width 26 height 22
click at [895, 354] on div "9:00 AM" at bounding box center [928, 370] width 97 height 31
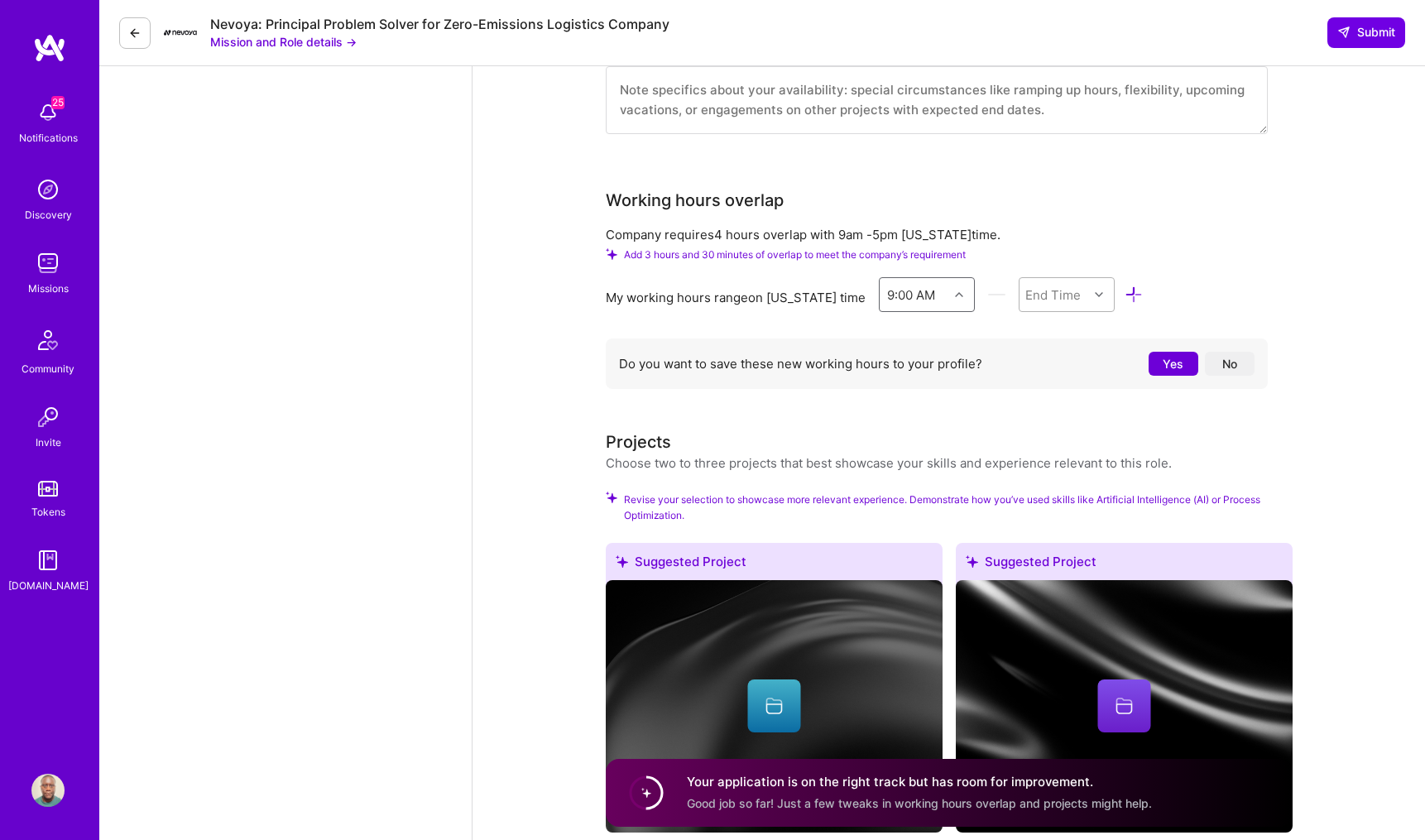
click at [1047, 285] on div "End Time" at bounding box center [1053, 293] width 56 height 17
click at [1044, 335] on div "5:00 PM" at bounding box center [1067, 350] width 97 height 31
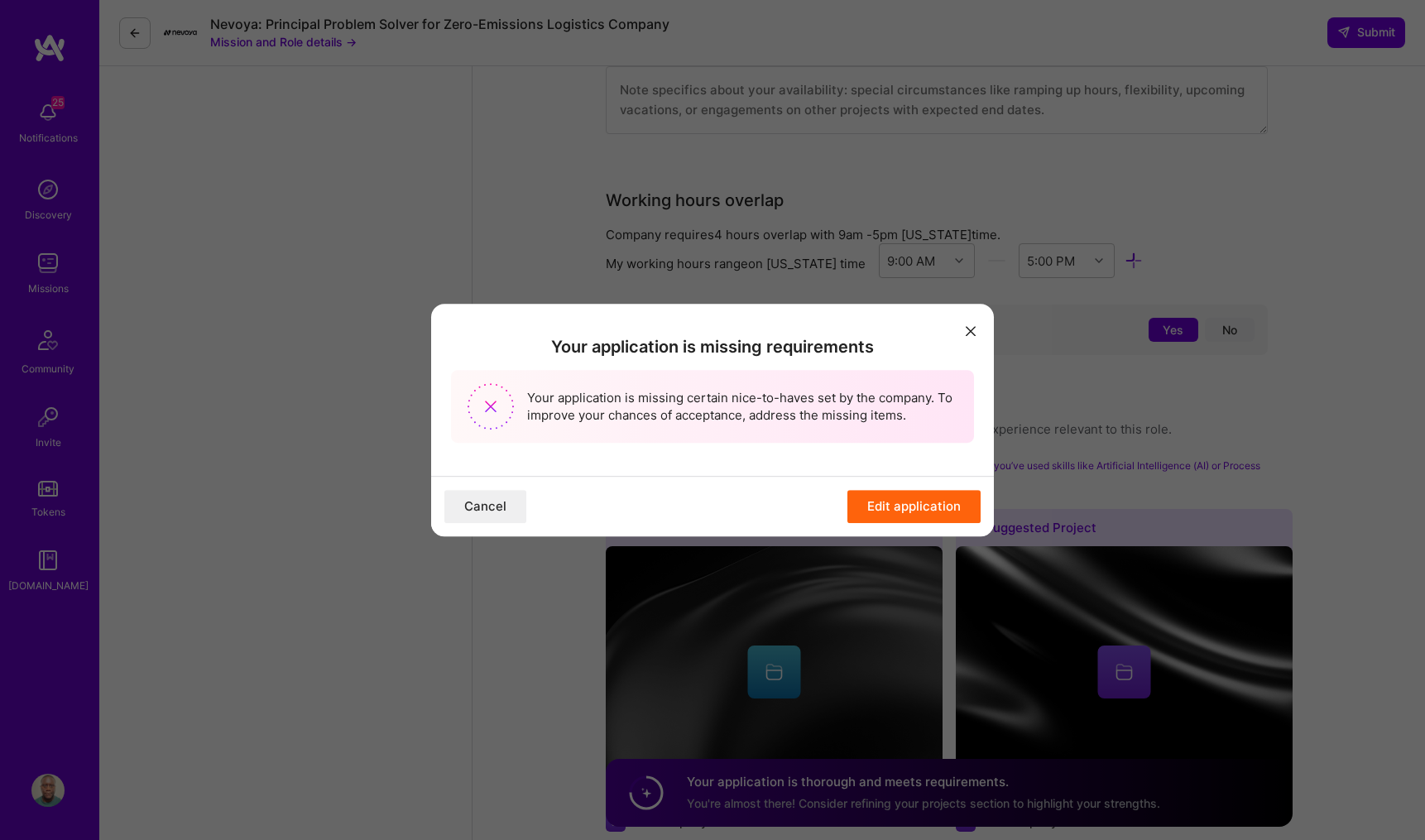
click at [910, 499] on button "Edit application" at bounding box center [914, 506] width 133 height 33
click at [884, 500] on button "Edit application" at bounding box center [914, 506] width 133 height 33
click at [883, 500] on button "Edit application" at bounding box center [914, 506] width 133 height 33
click at [861, 514] on button "Edit application" at bounding box center [914, 506] width 133 height 33
click at [974, 326] on icon "modal" at bounding box center [970, 330] width 10 height 10
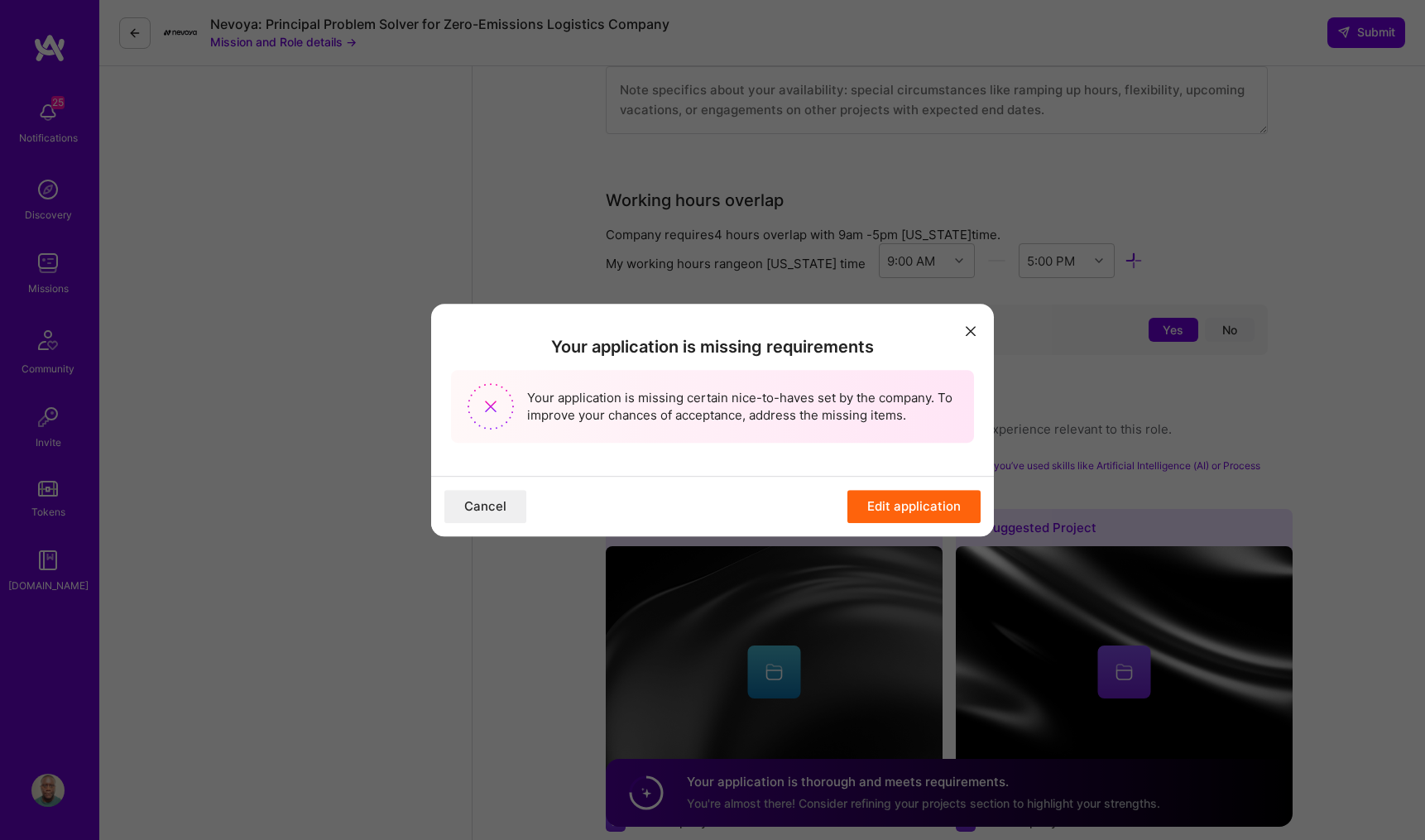
click at [870, 505] on button "Edit application" at bounding box center [914, 506] width 133 height 33
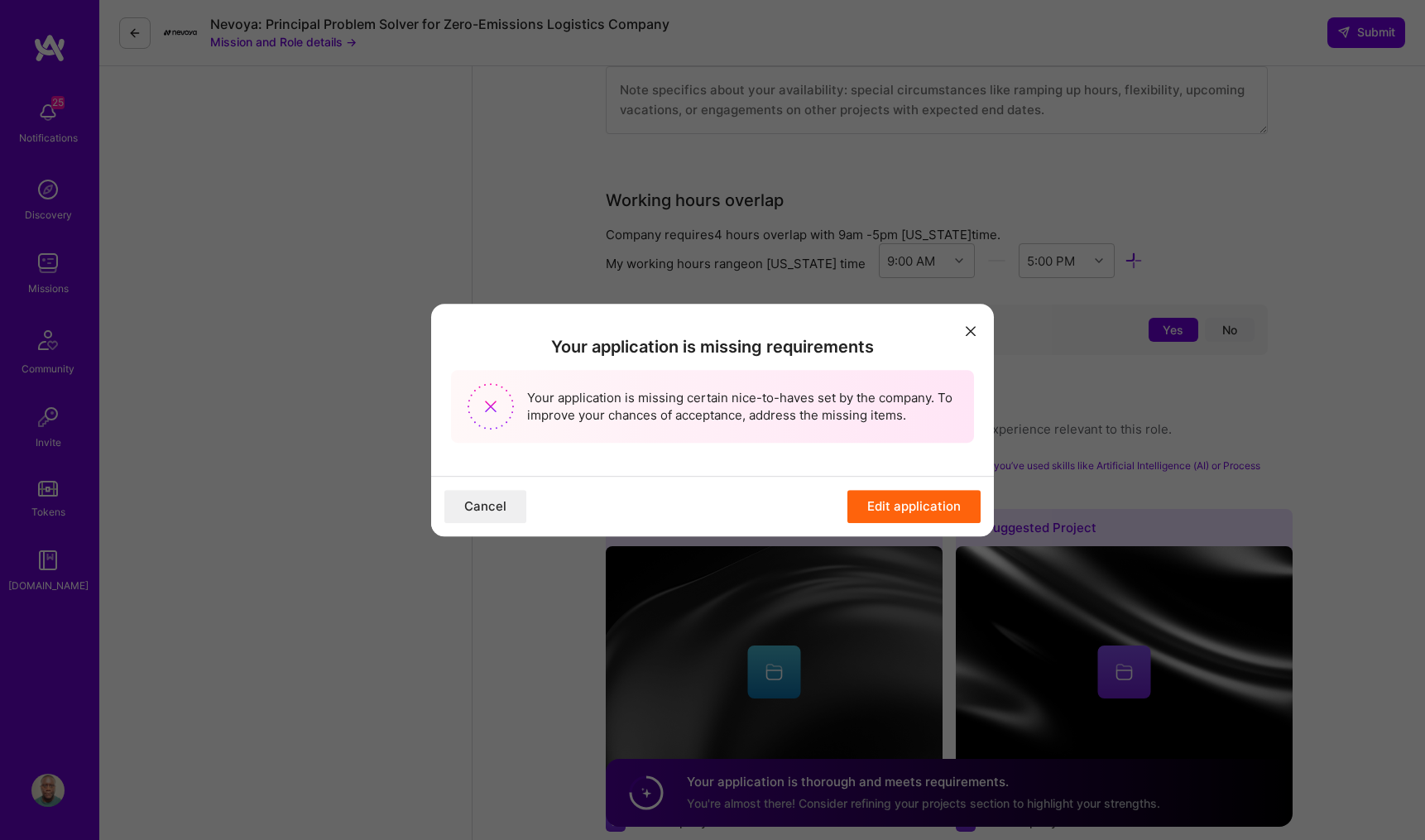
click at [510, 503] on button "Cancel" at bounding box center [485, 506] width 82 height 33
click at [981, 322] on div "Your application is missing requirements Your application is missing certain ni…" at bounding box center [712, 390] width 562 height 173
click at [975, 327] on icon "modal" at bounding box center [970, 330] width 10 height 10
click at [1005, 292] on div "Your application is missing requirements Your application is missing certain ni…" at bounding box center [712, 420] width 1425 height 840
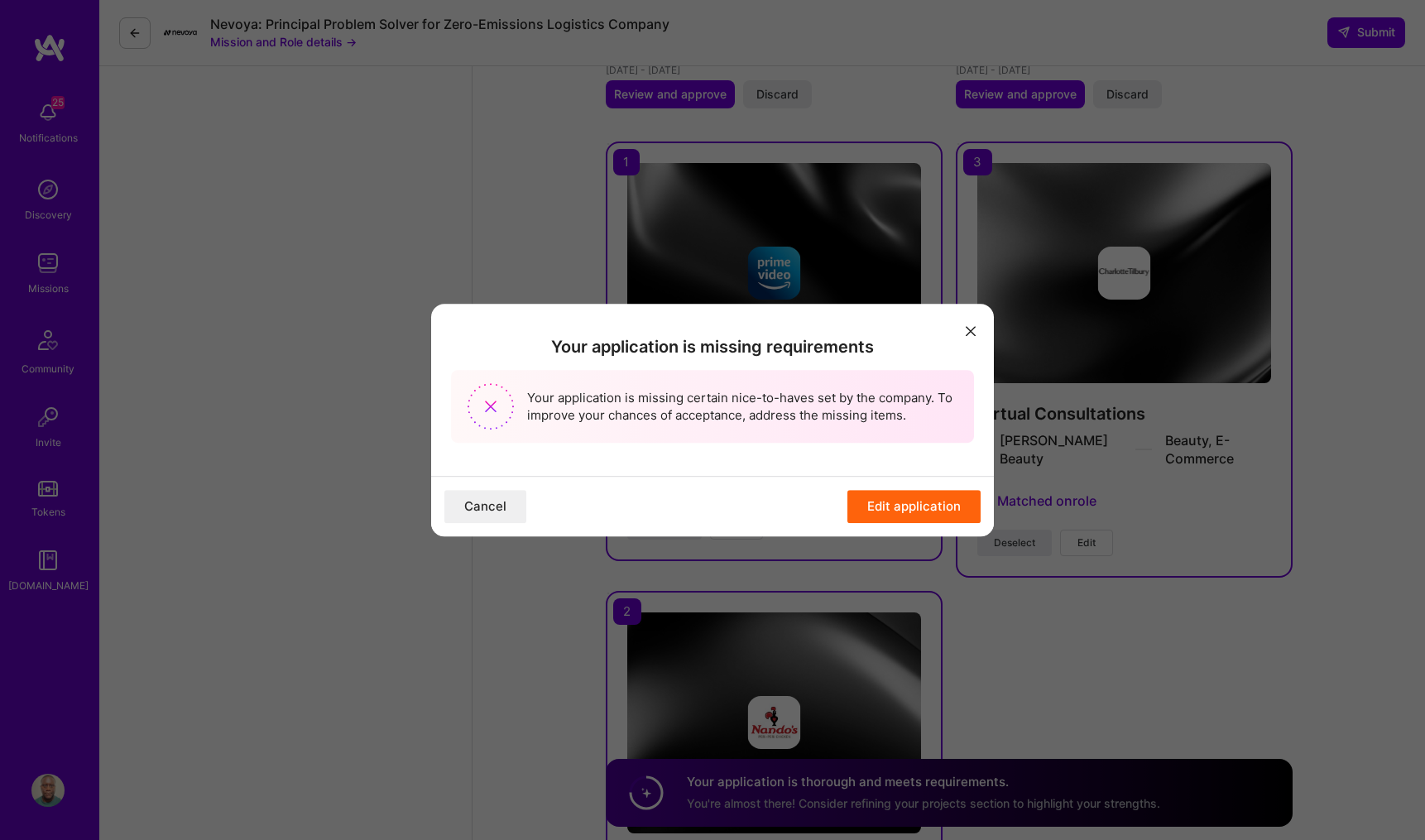
scroll to position [3308, 0]
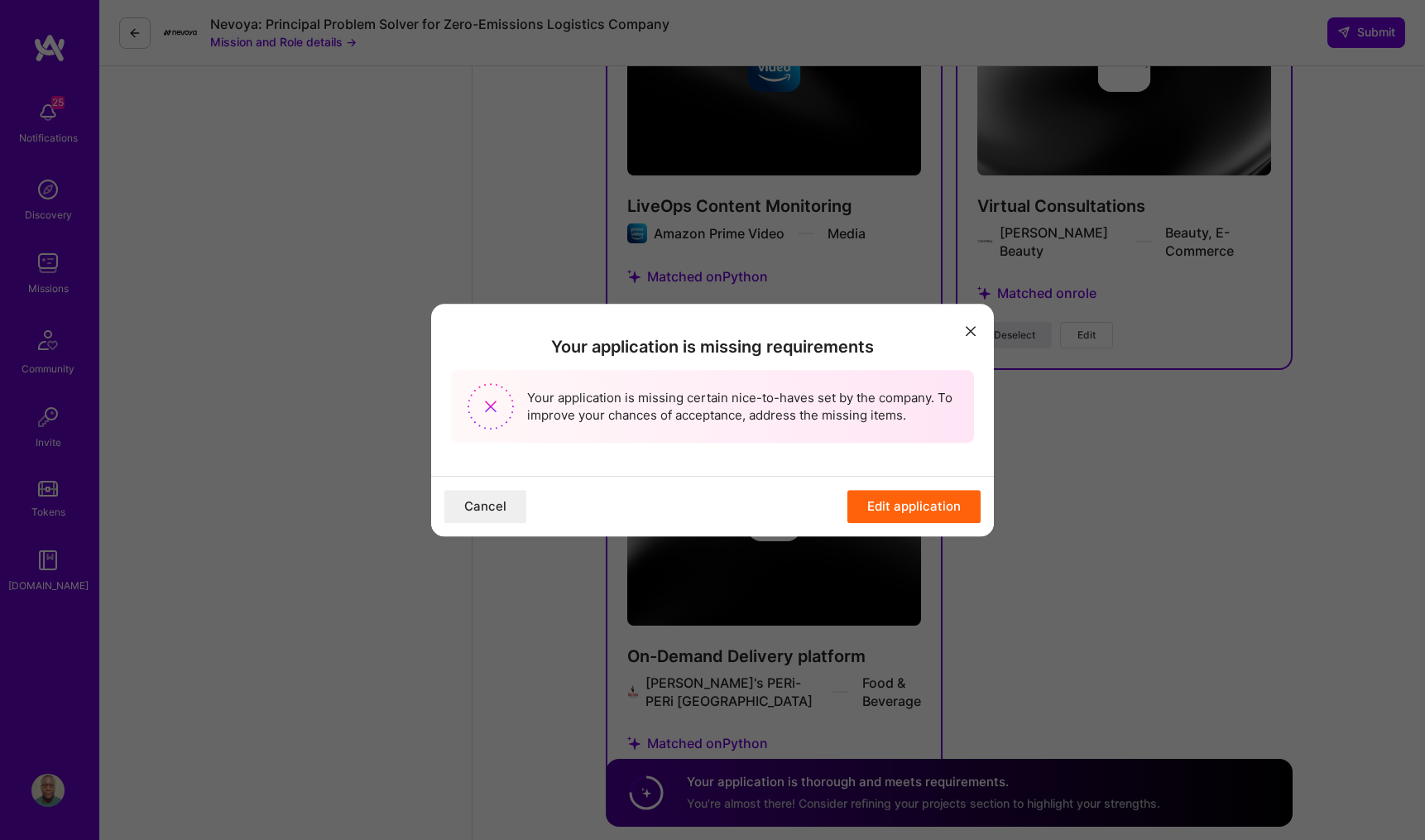
click at [969, 339] on button "modal" at bounding box center [971, 330] width 20 height 27
click at [969, 337] on button "modal" at bounding box center [971, 330] width 20 height 27
click at [969, 332] on icon "modal" at bounding box center [970, 330] width 10 height 10
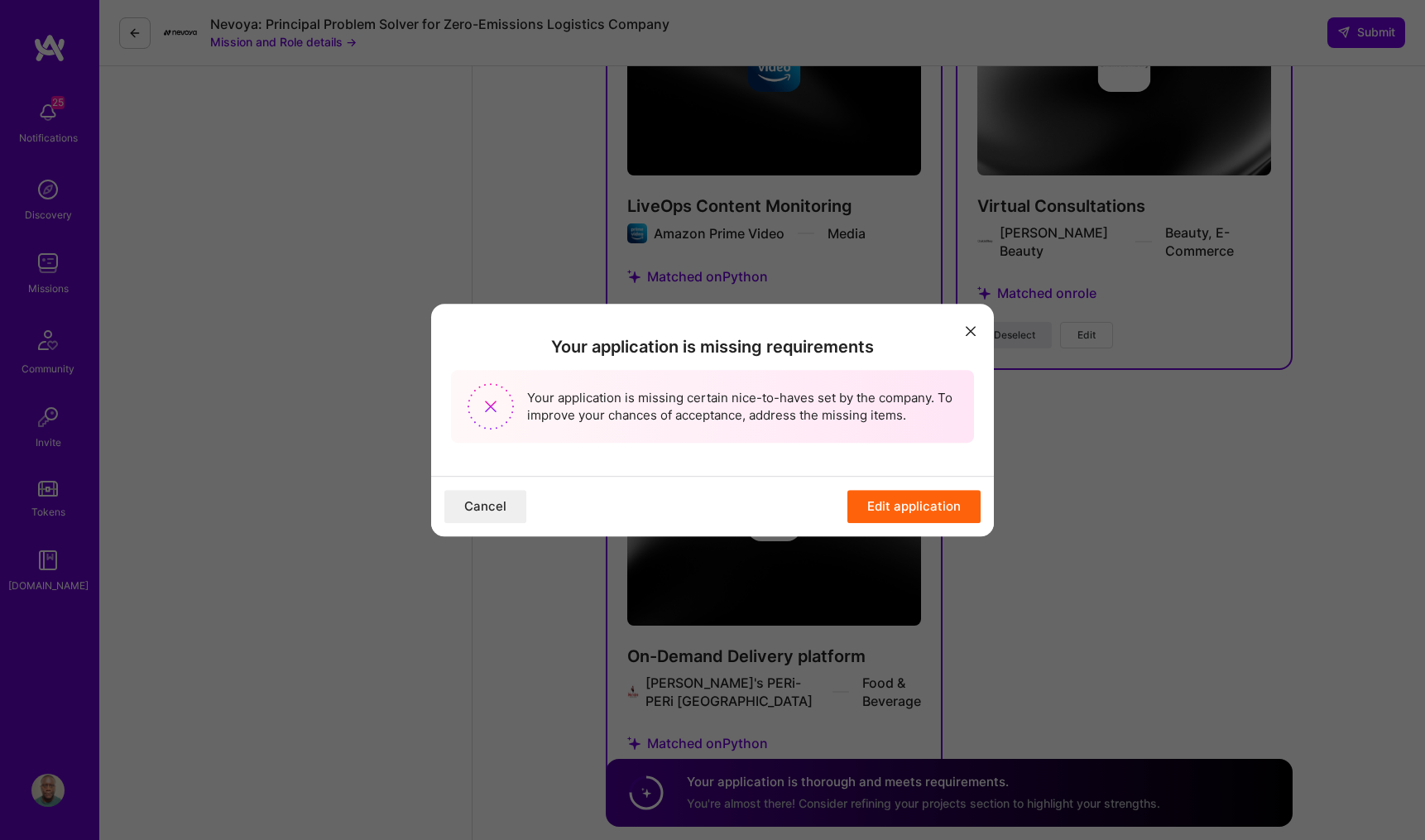
click at [969, 332] on icon "modal" at bounding box center [970, 330] width 10 height 10
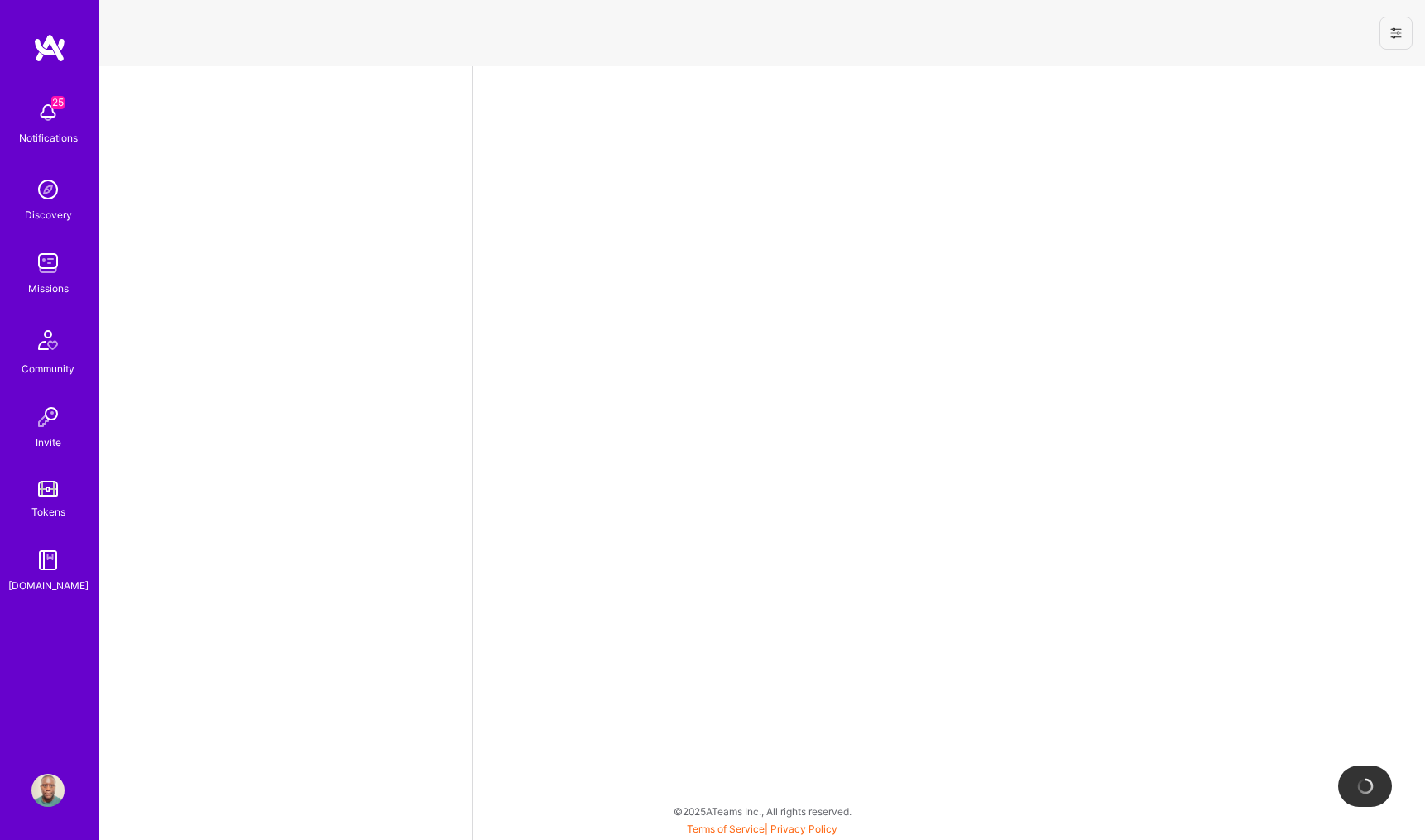
select select "US"
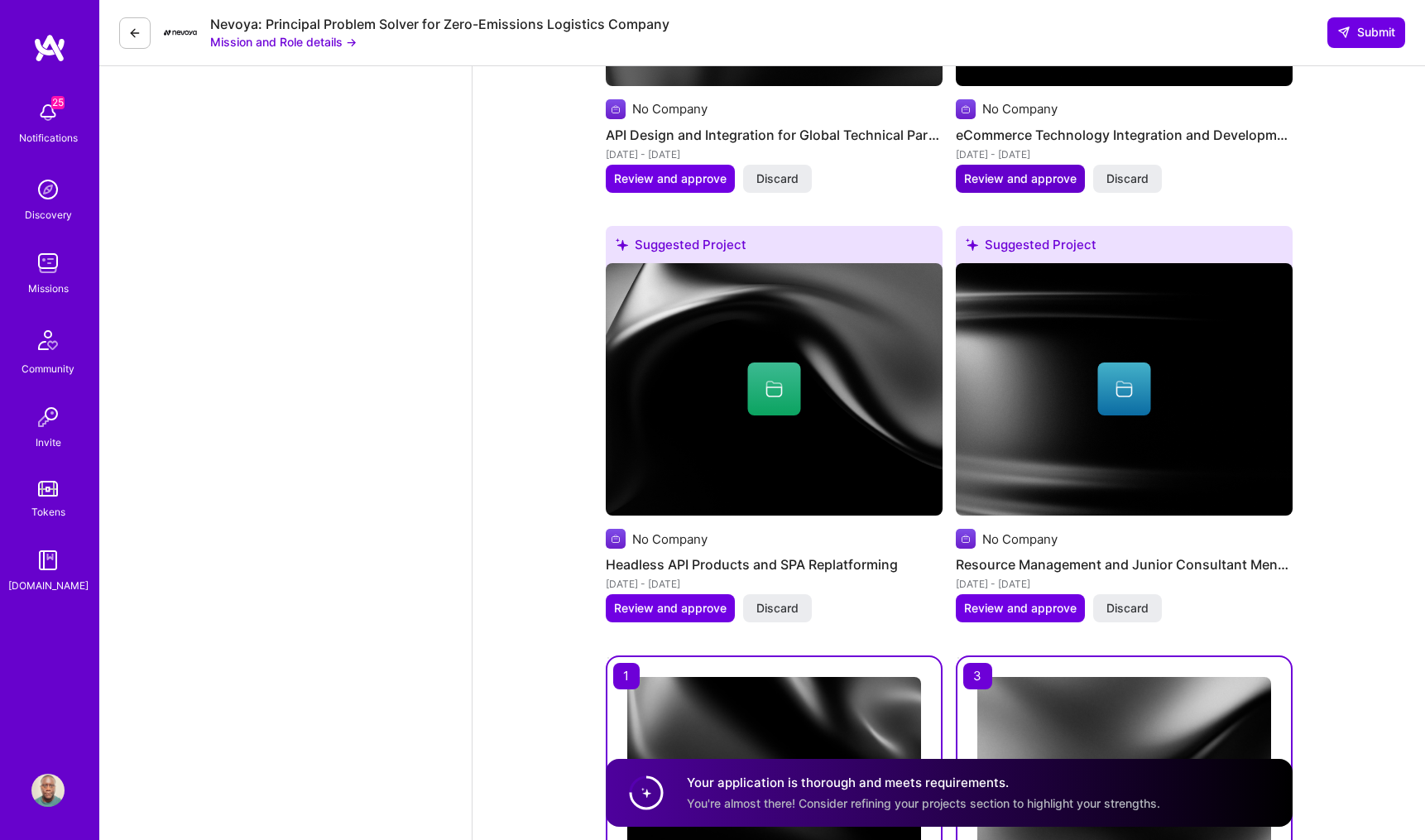
scroll to position [2828, 0]
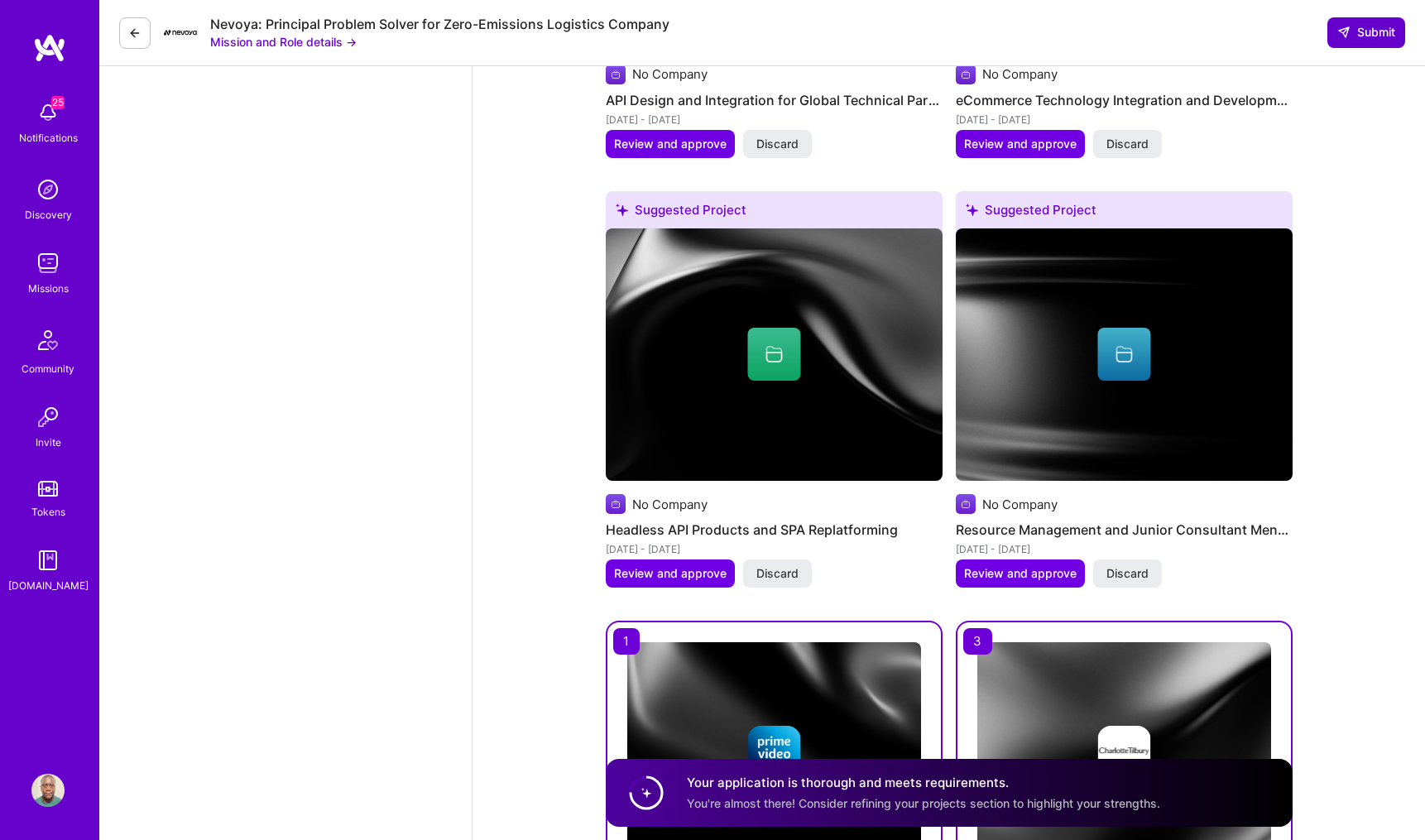
click at [1340, 31] on icon at bounding box center [1343, 32] width 13 height 13
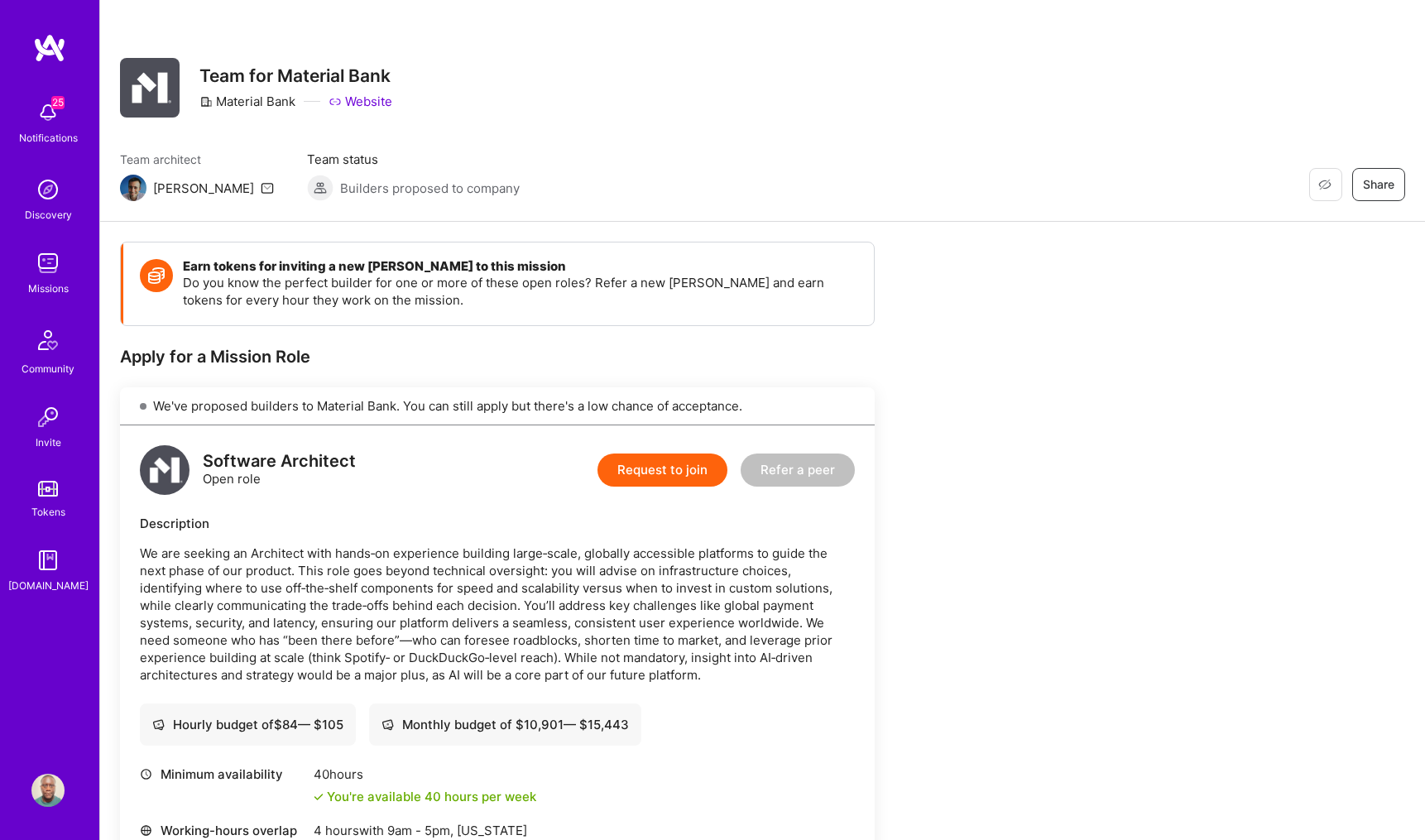
drag, startPoint x: 415, startPoint y: 564, endPoint x: 412, endPoint y: 573, distance: 9.5
click at [412, 573] on p "We are seeking an Architect with hands‑on experience building large‑scale, glob…" at bounding box center [497, 613] width 715 height 139
